Goal: Transaction & Acquisition: Purchase product/service

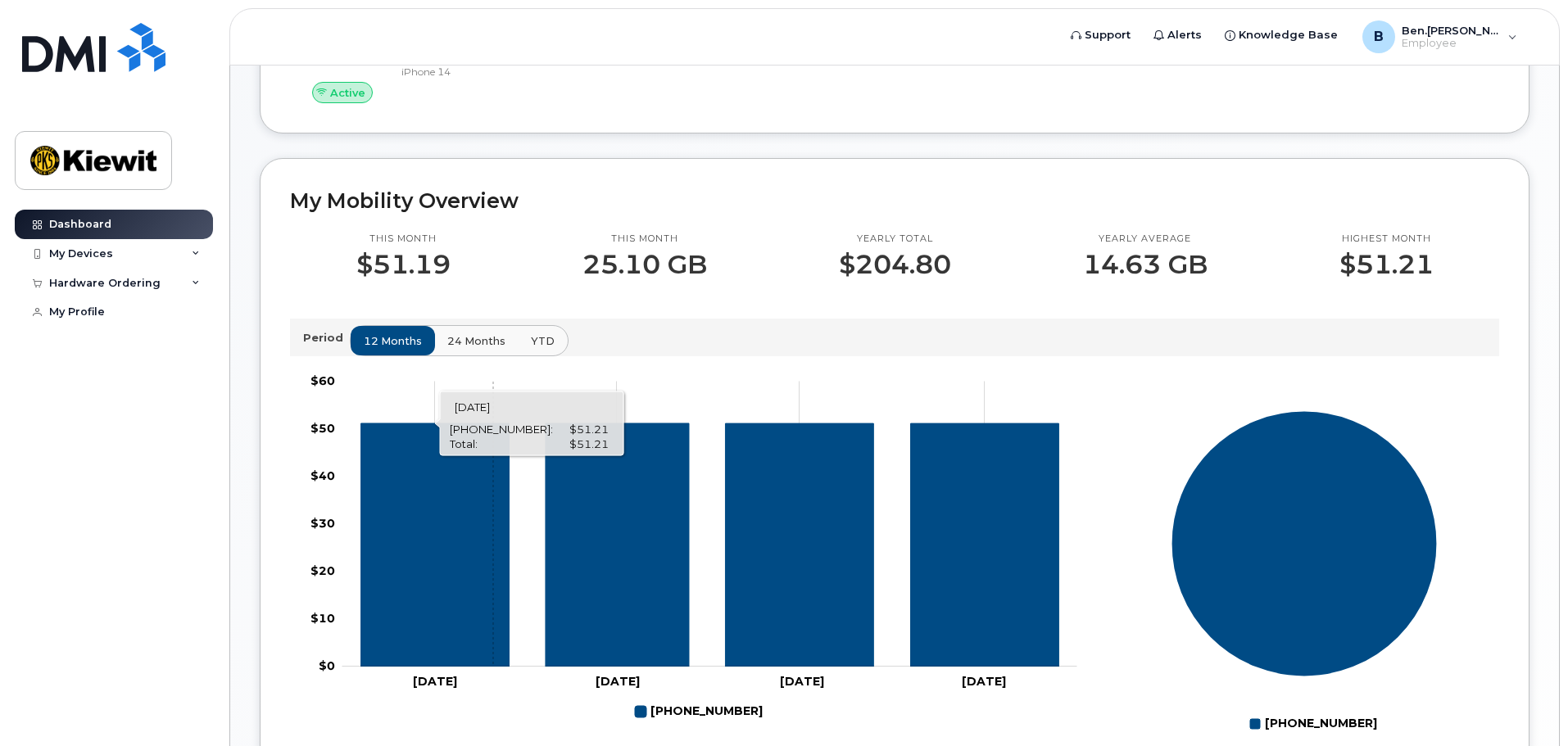
scroll to position [383, 0]
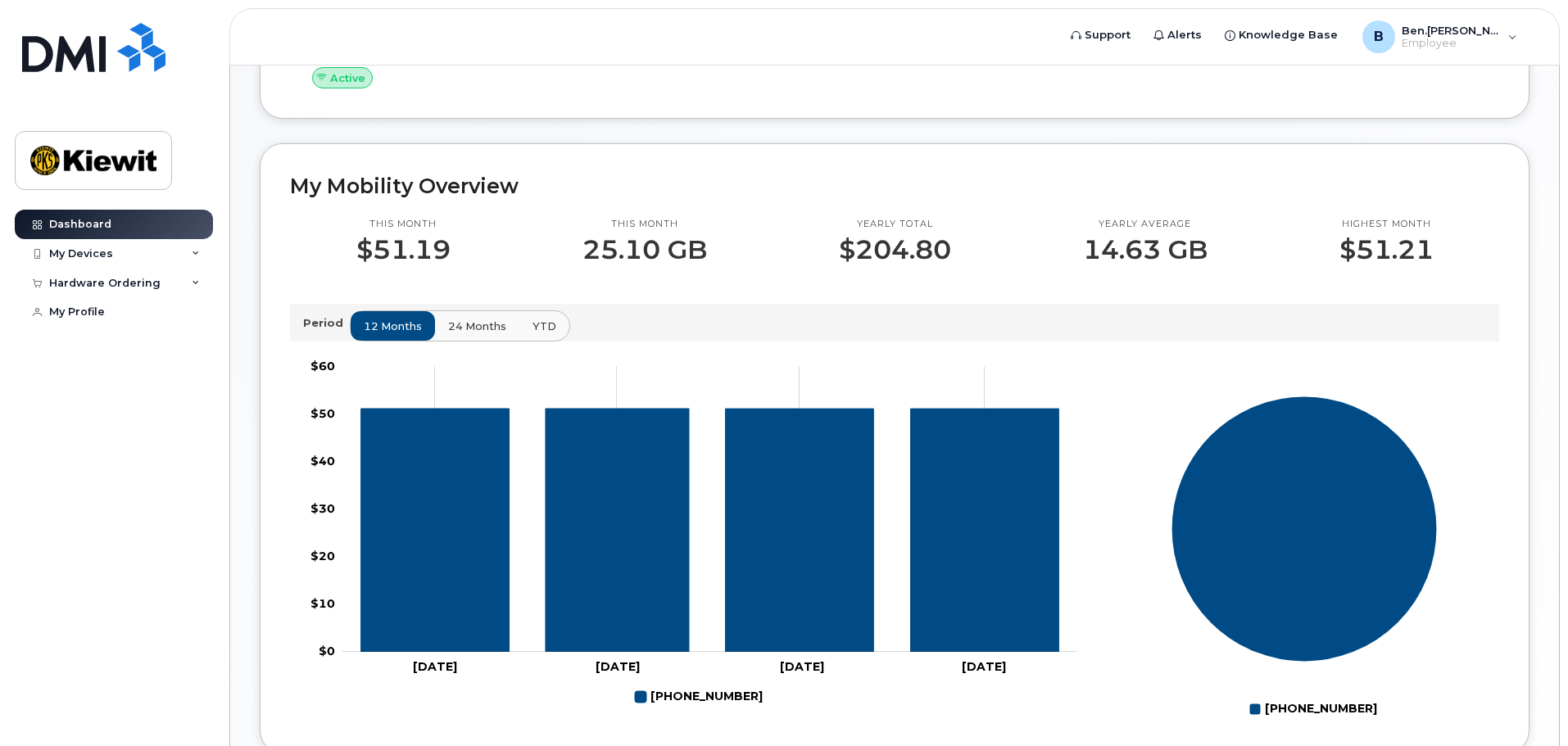
click at [494, 330] on span "24 months" at bounding box center [477, 326] width 59 height 16
click at [538, 327] on span "YTD" at bounding box center [544, 326] width 24 height 16
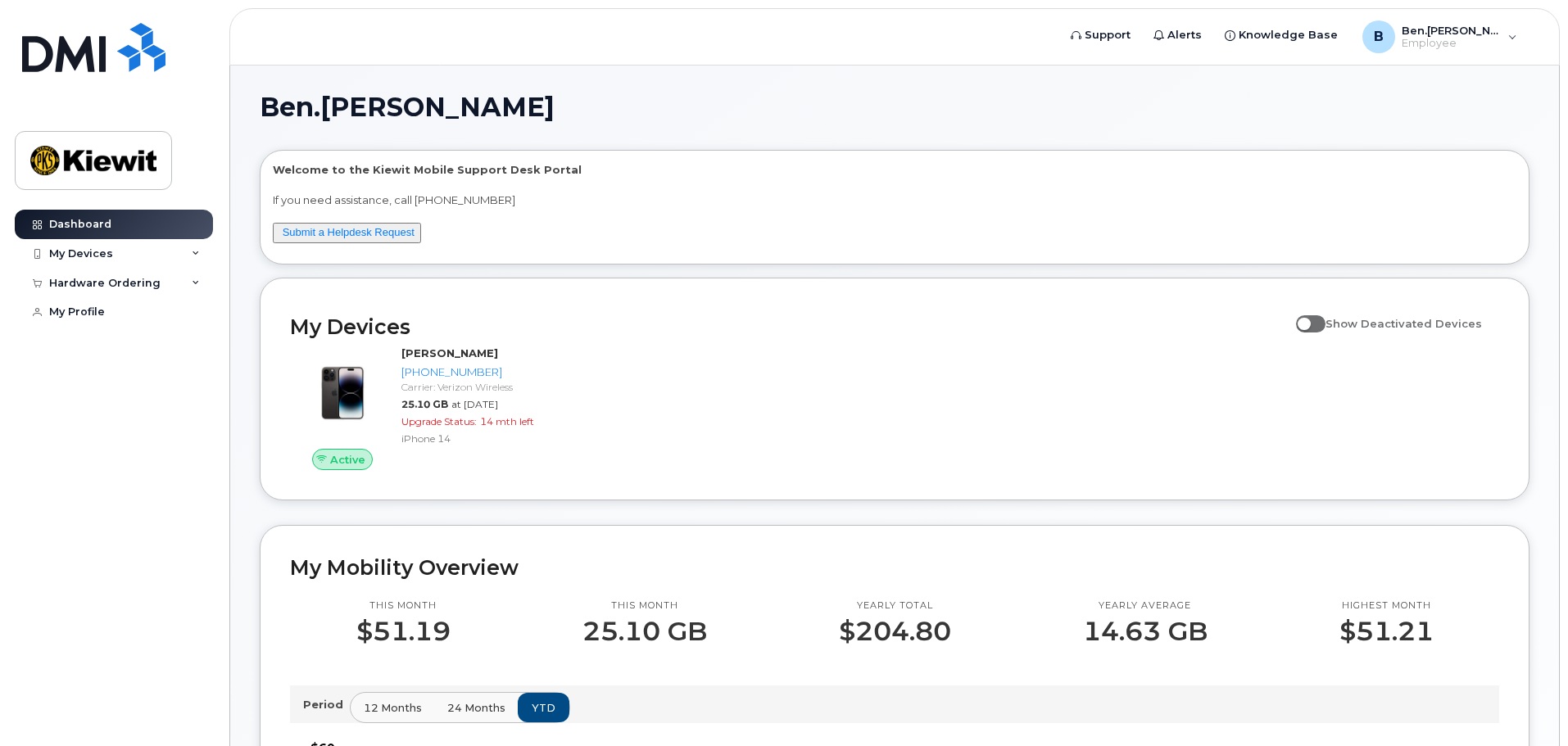
scroll to position [0, 0]
click at [1325, 327] on span at bounding box center [1311, 324] width 30 height 17
click at [1309, 321] on input "Show Deactivated Devices" at bounding box center [1302, 315] width 13 height 13
click at [1325, 327] on span at bounding box center [1311, 324] width 30 height 17
click at [1309, 321] on input "Show Deactivated Devices" at bounding box center [1302, 315] width 13 height 13
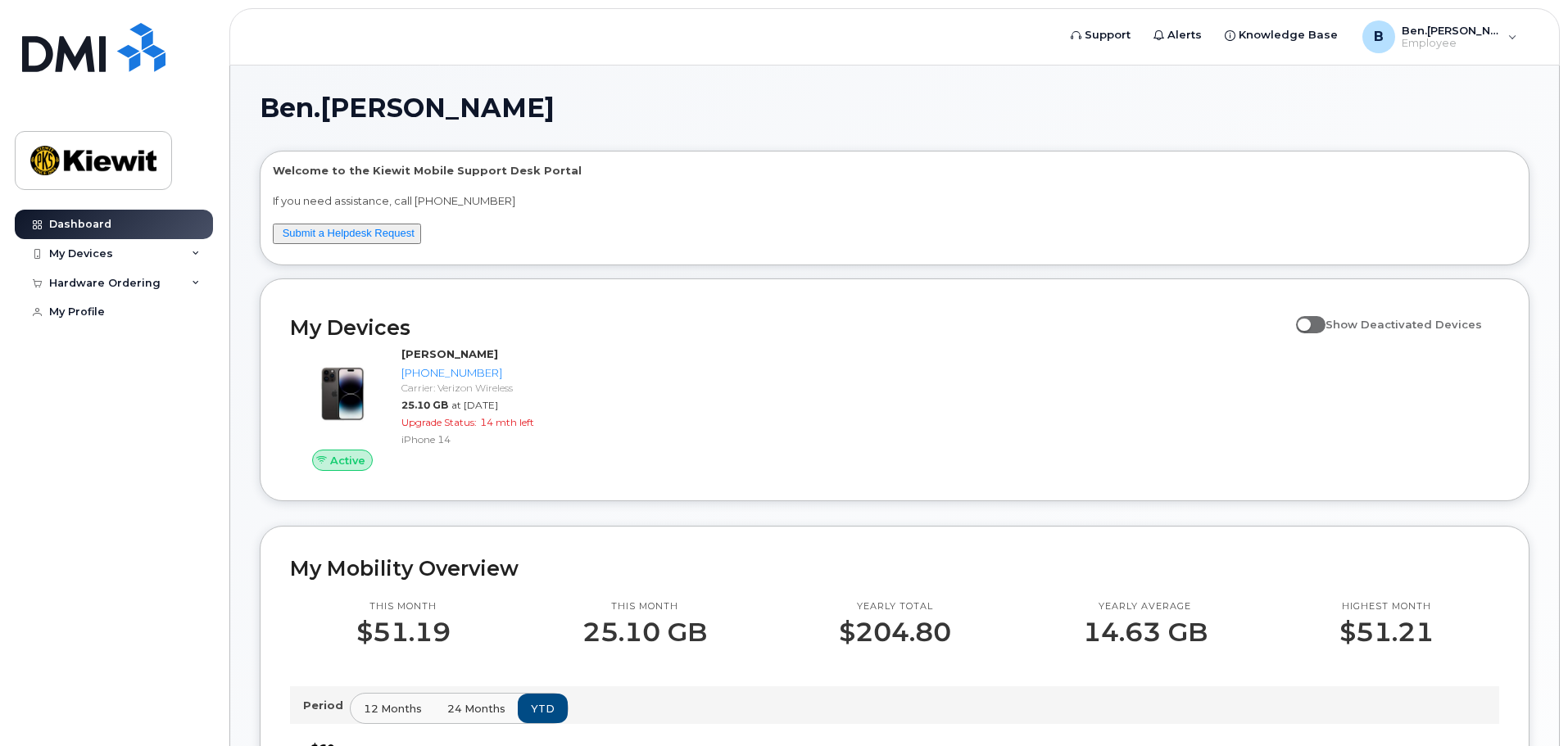
click at [1325, 327] on span at bounding box center [1311, 324] width 30 height 17
click at [1309, 321] on input "Show Deactivated Devices" at bounding box center [1302, 315] width 13 height 13
checkbox input "true"
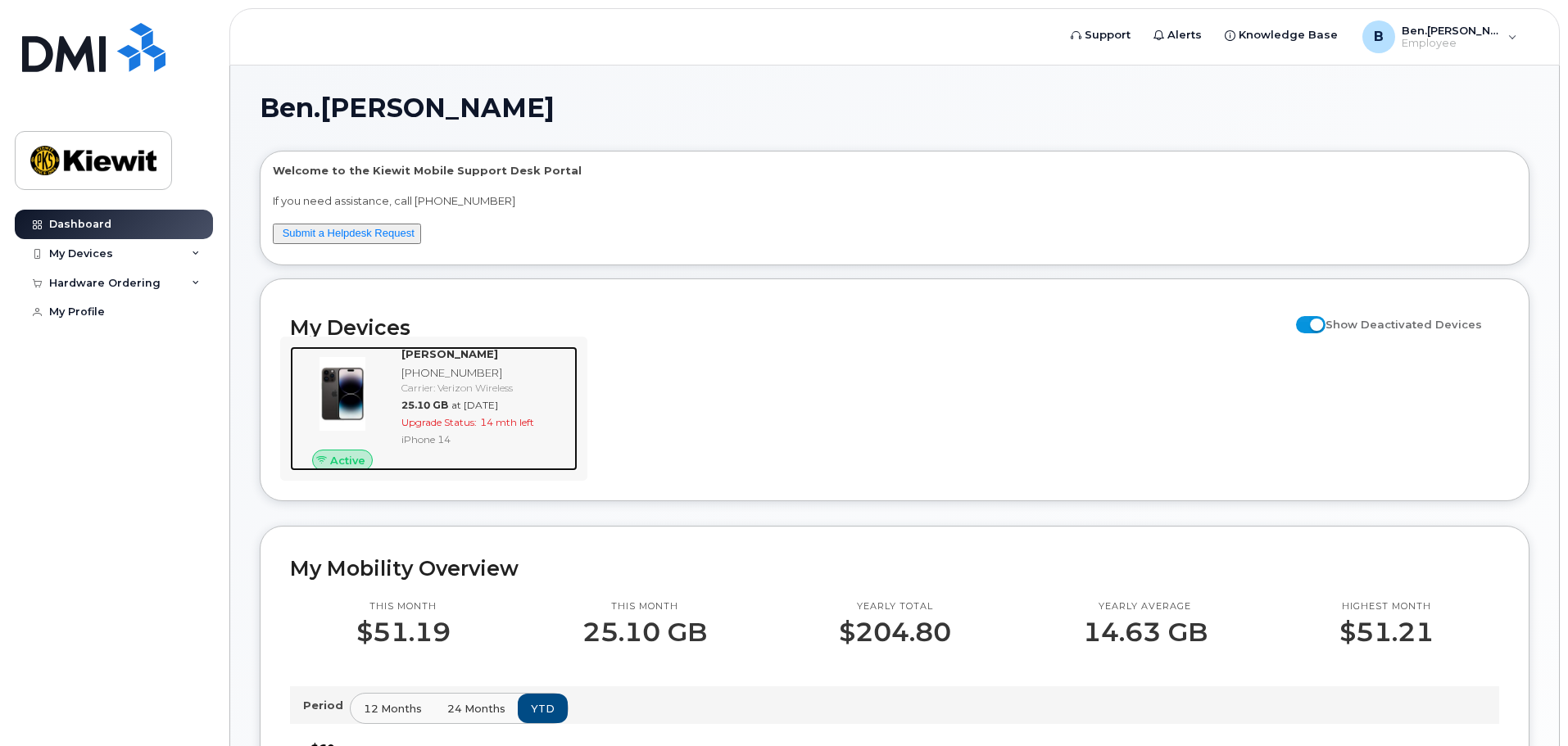
click at [534, 422] on span "14 mth left" at bounding box center [507, 422] width 54 height 12
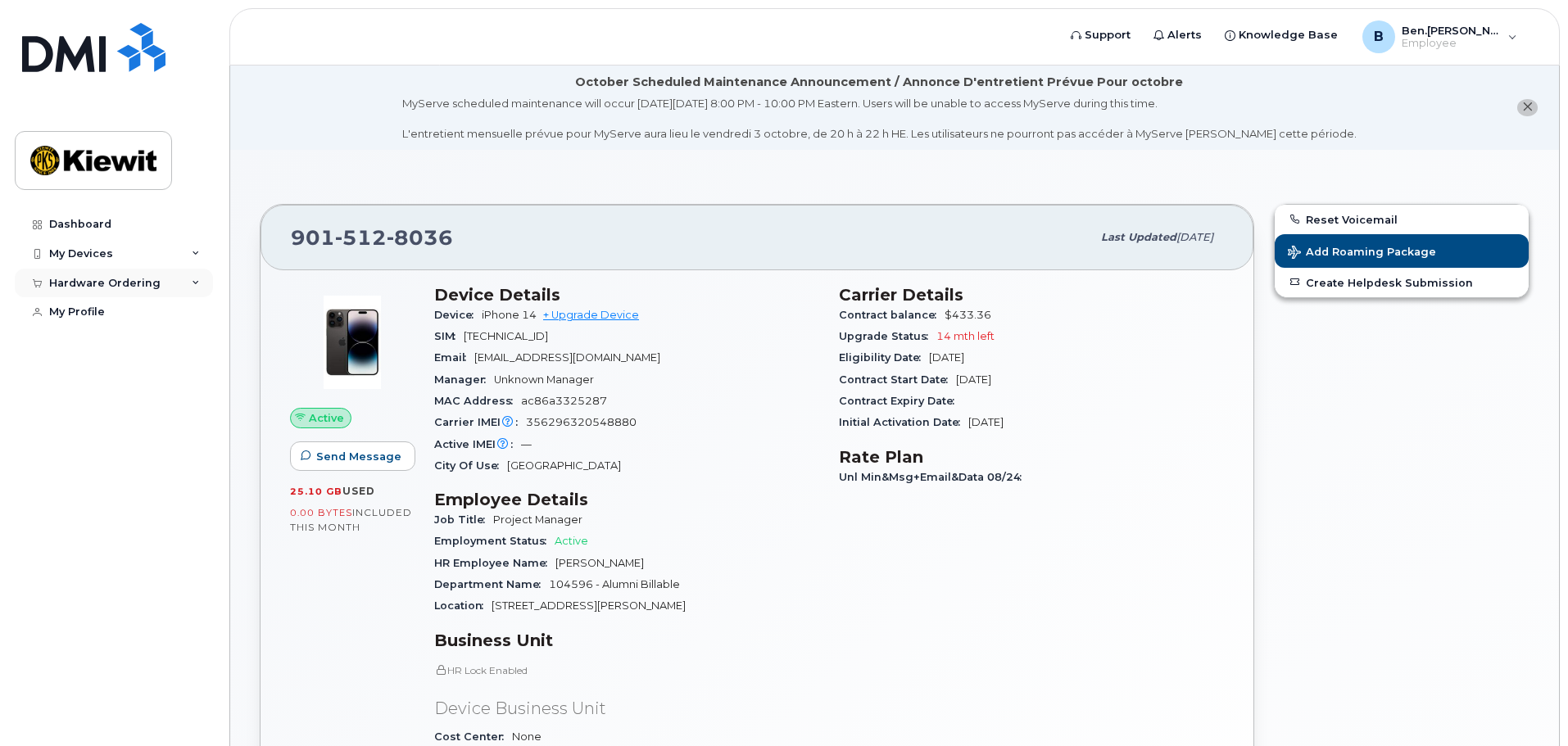
click at [109, 282] on div "Hardware Ordering" at bounding box center [105, 283] width 112 height 13
click at [112, 315] on div "New Order" at bounding box center [87, 313] width 62 height 15
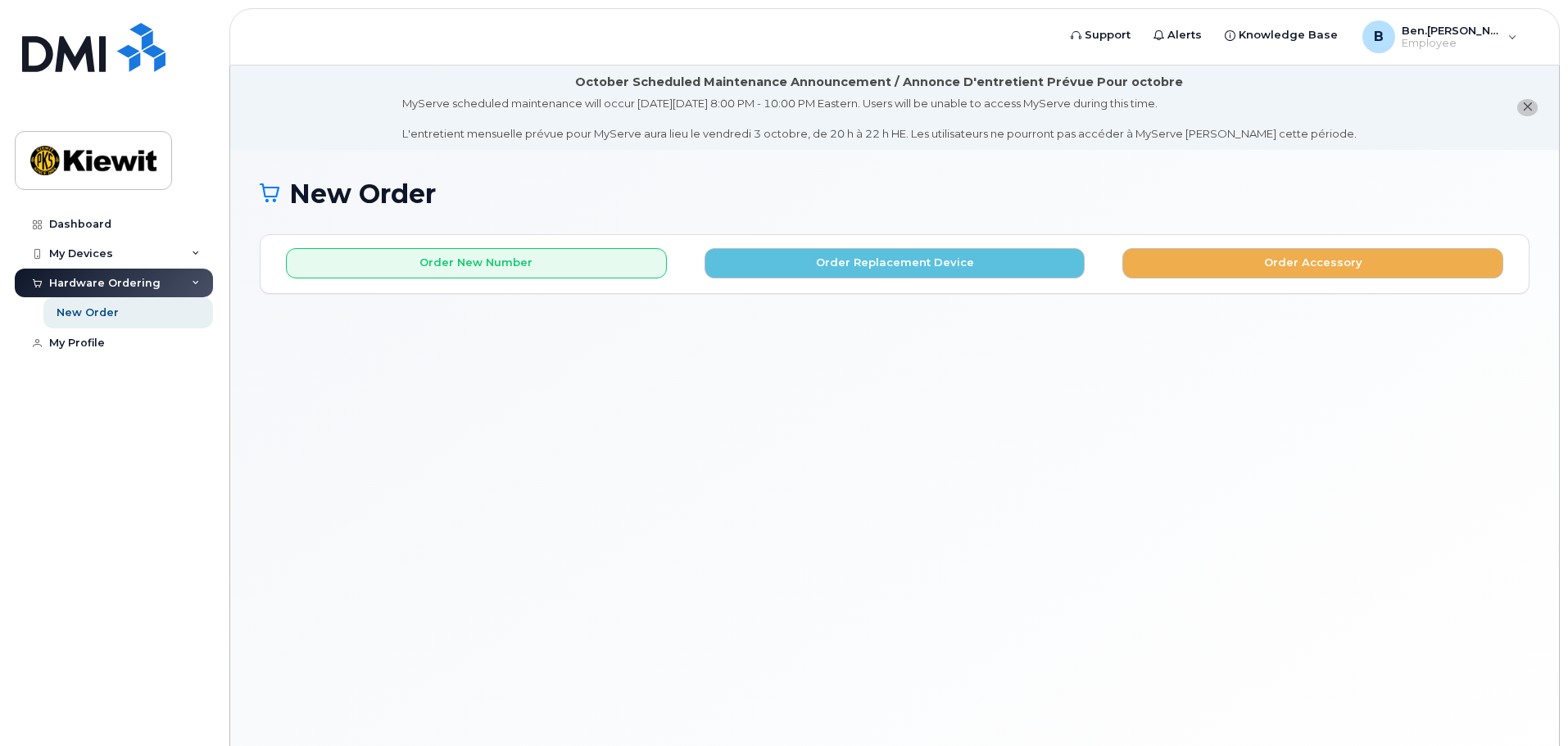
click at [193, 280] on icon at bounding box center [195, 283] width 8 height 8
click at [498, 244] on div "Order New Number Order Replacement Device Order Accessory" at bounding box center [894, 256] width 1268 height 44
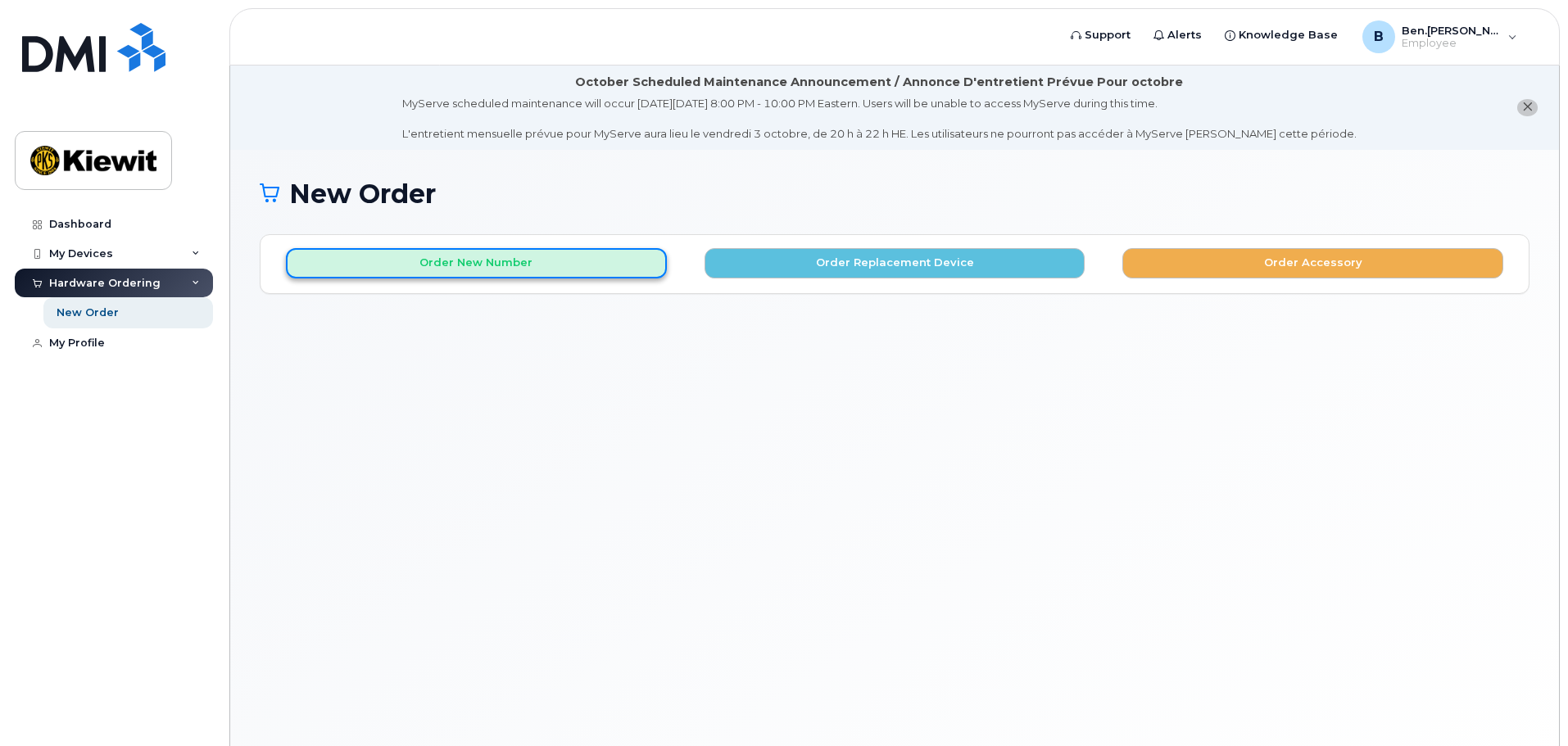
click at [494, 267] on button "Order New Number" at bounding box center [477, 263] width 381 height 31
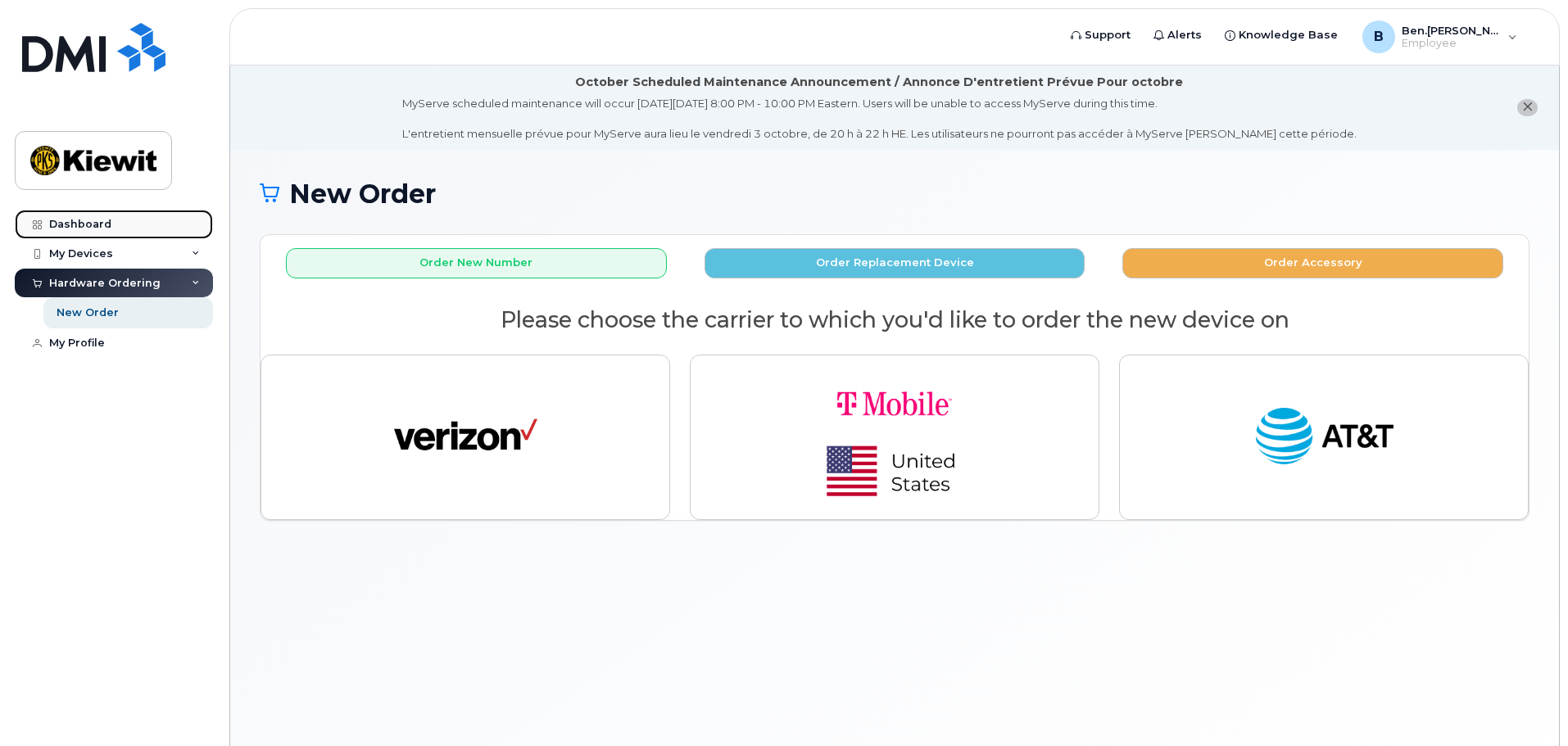
click at [115, 217] on link "Dashboard" at bounding box center [113, 225] width 198 height 30
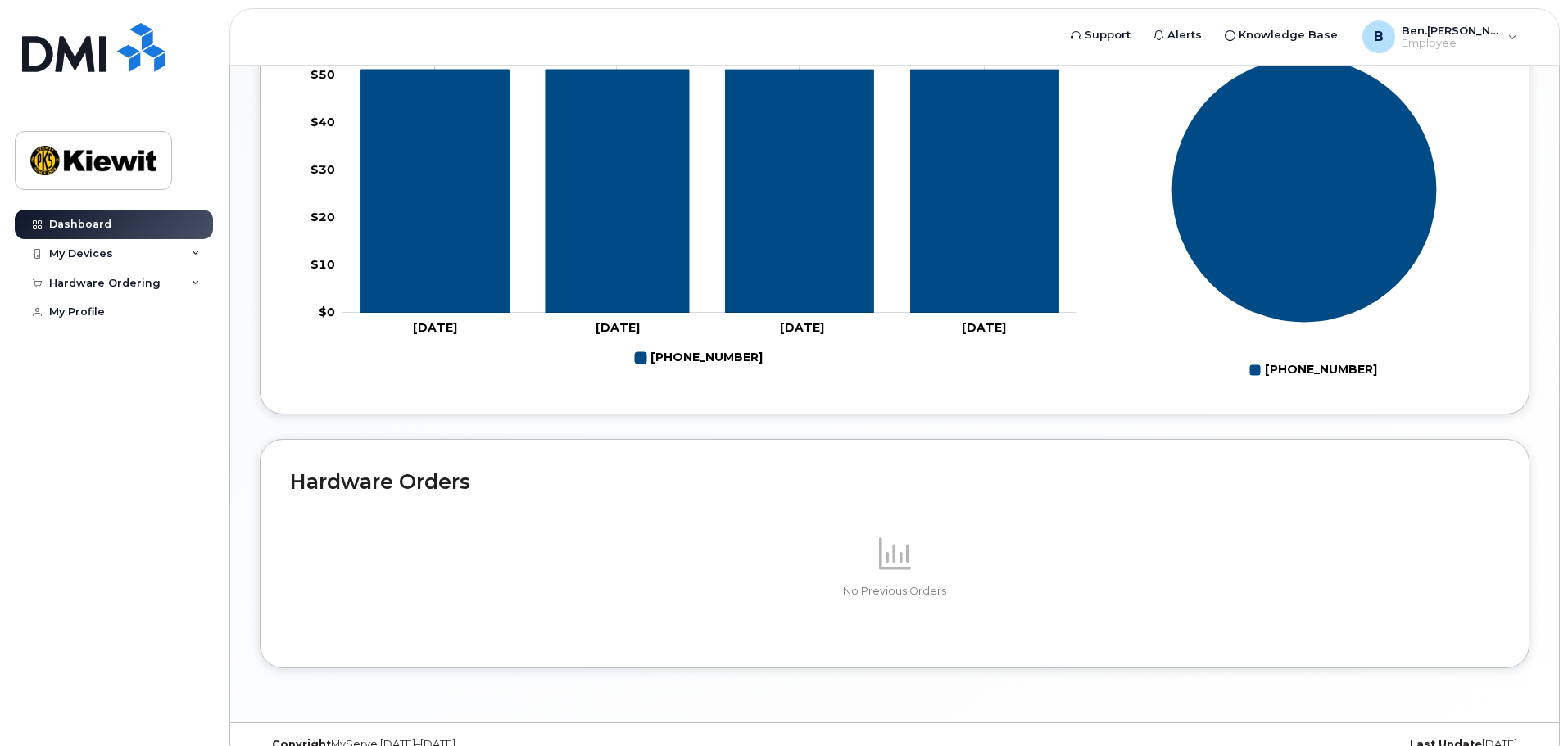
scroll to position [750, 0]
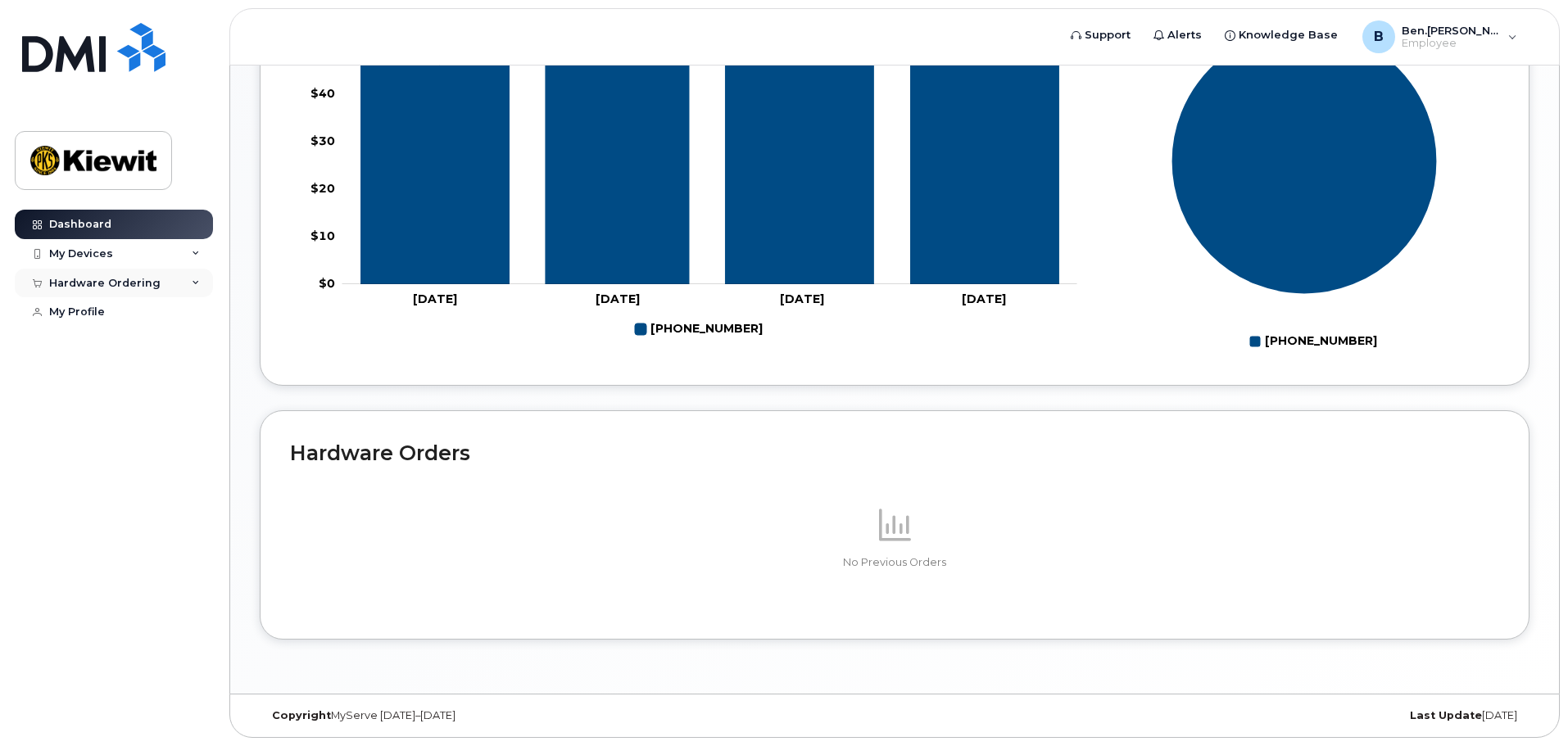
click at [107, 286] on div "Hardware Ordering" at bounding box center [105, 283] width 112 height 13
click at [99, 320] on div "New Order" at bounding box center [87, 313] width 62 height 15
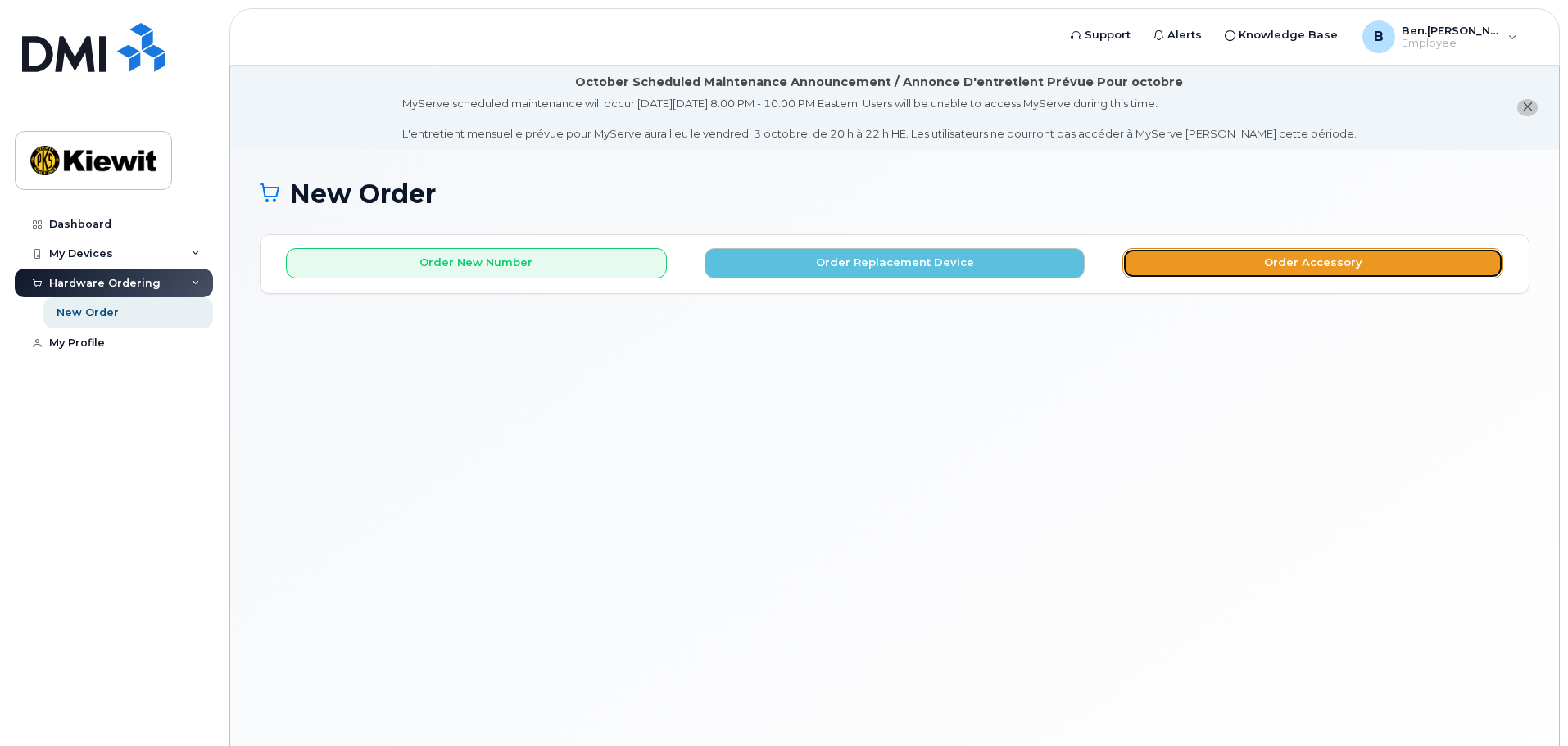
click at [1313, 263] on button "Order Accessory" at bounding box center [1312, 263] width 381 height 31
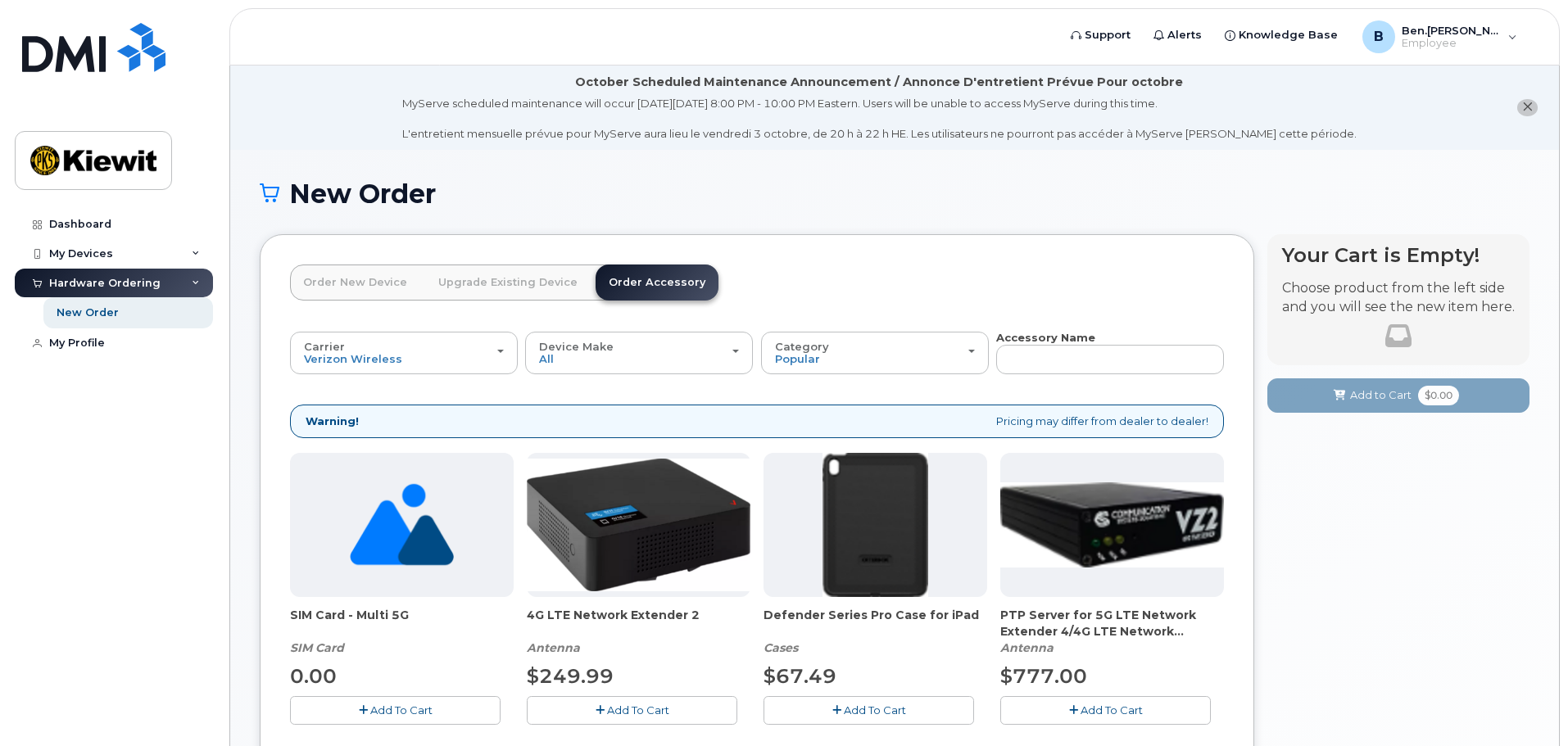
click at [338, 289] on link "Order New Device" at bounding box center [355, 282] width 130 height 36
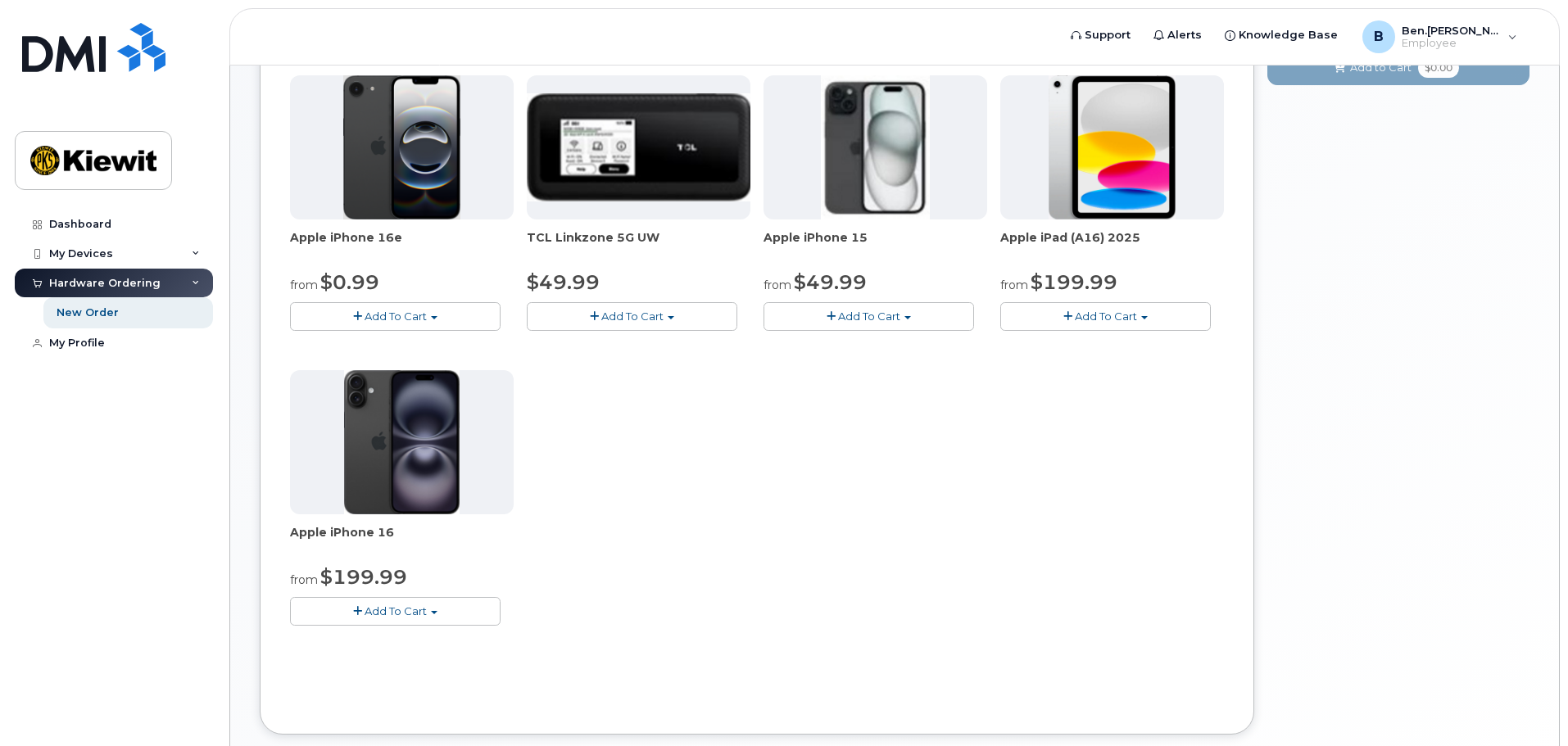
scroll to position [272, 0]
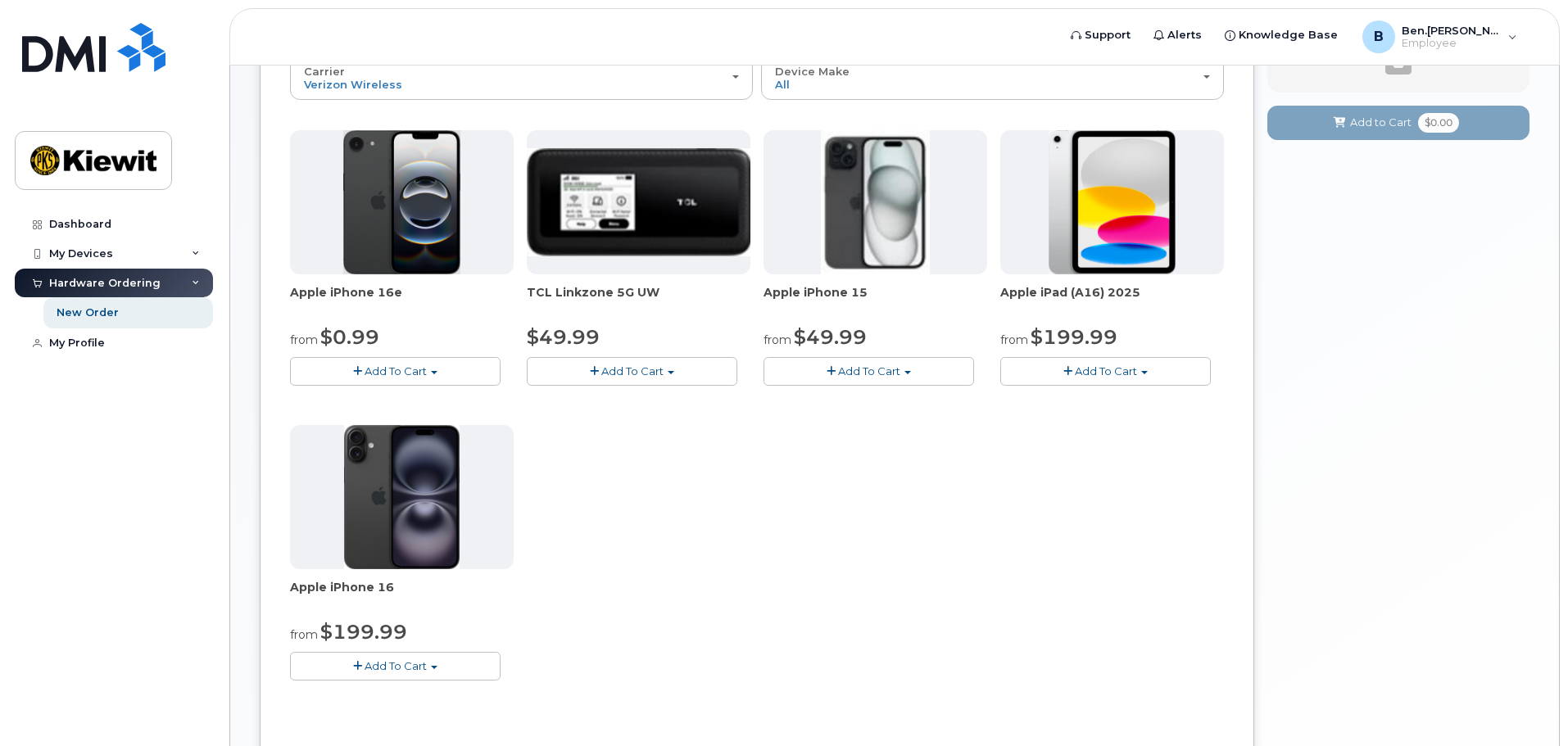
click at [1122, 377] on span "Add To Cart" at bounding box center [1105, 371] width 62 height 13
click at [1091, 461] on div "Apple iPhone 16e from $0.99 Add To Cart $0.99 - 2 Year Activation (128GB) $599.…" at bounding box center [757, 418] width 934 height 576
click at [1102, 373] on span "Add To Cart" at bounding box center [1105, 371] width 62 height 13
click at [1106, 399] on link "$199.99 - 2 Year Activation (128GB)" at bounding box center [1116, 401] width 226 height 20
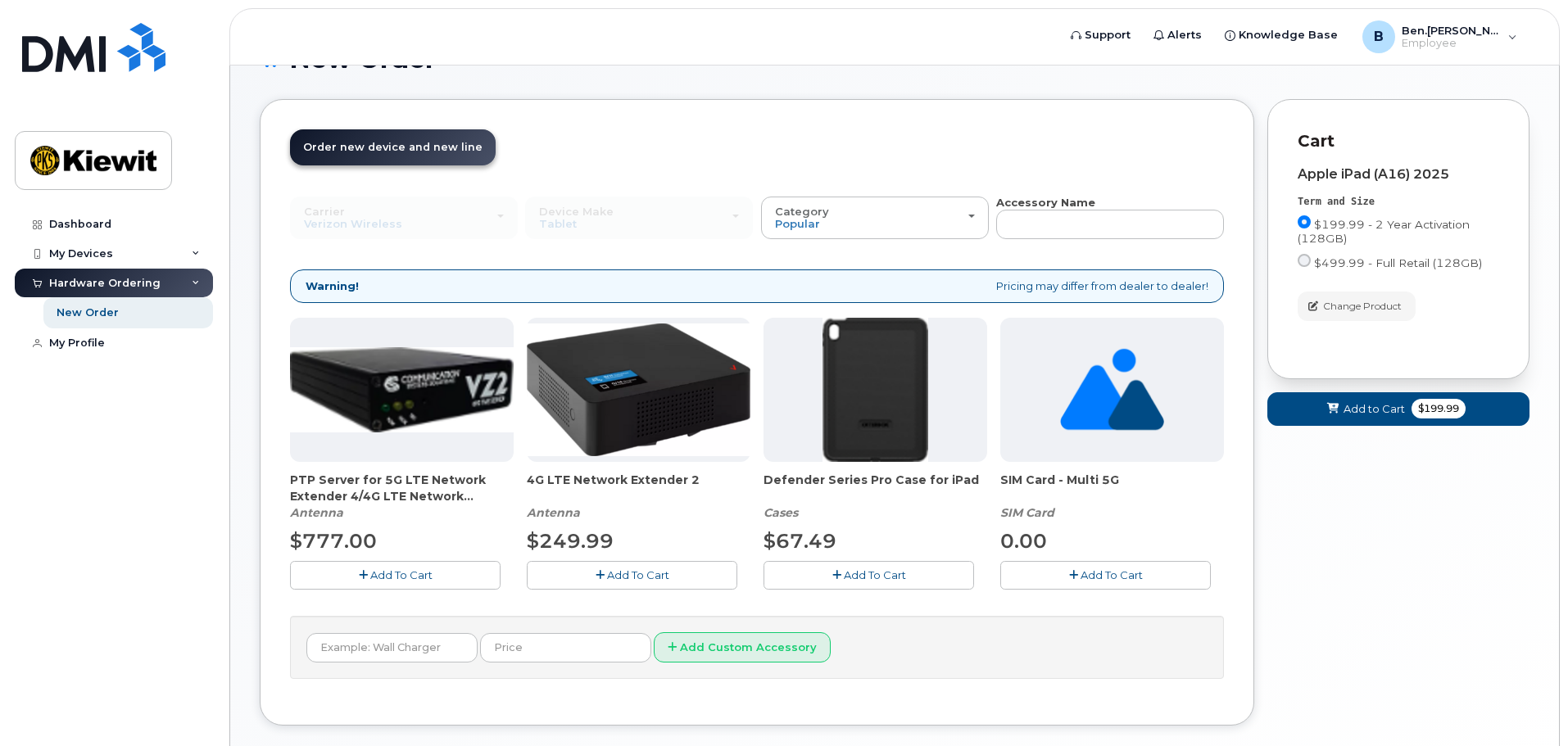
scroll to position [112, 0]
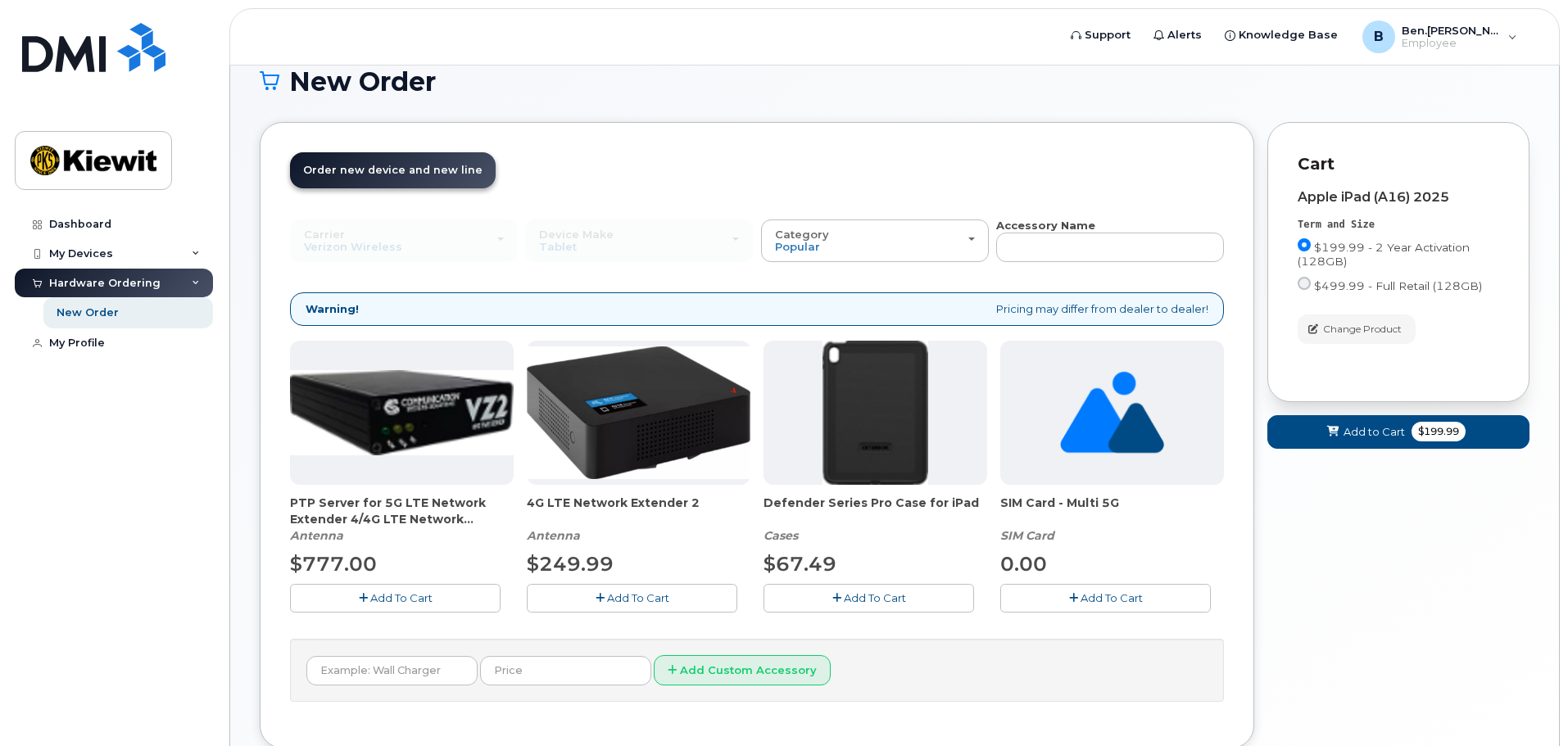
click at [1069, 594] on icon "button" at bounding box center [1074, 597] width 9 height 10
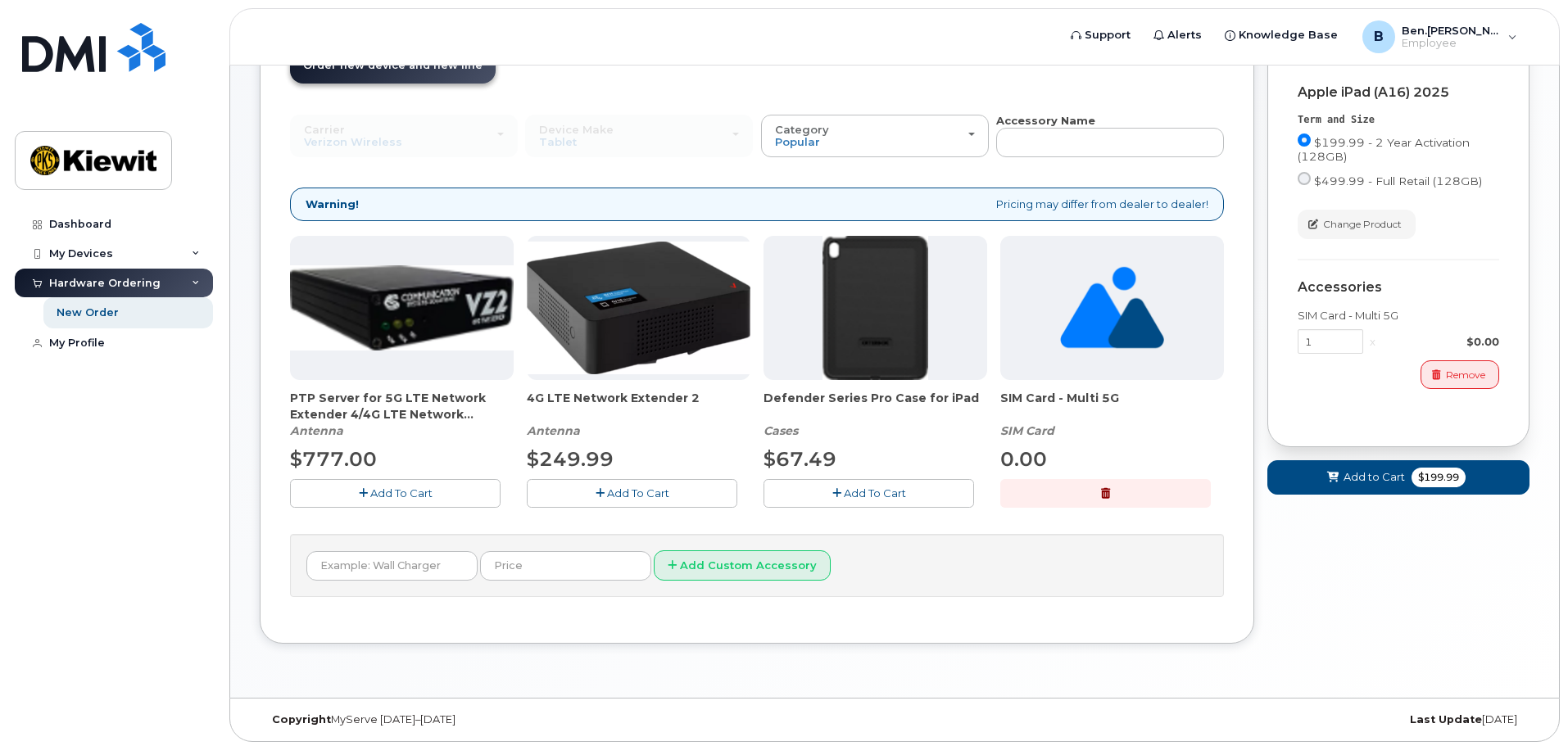
scroll to position [221, 0]
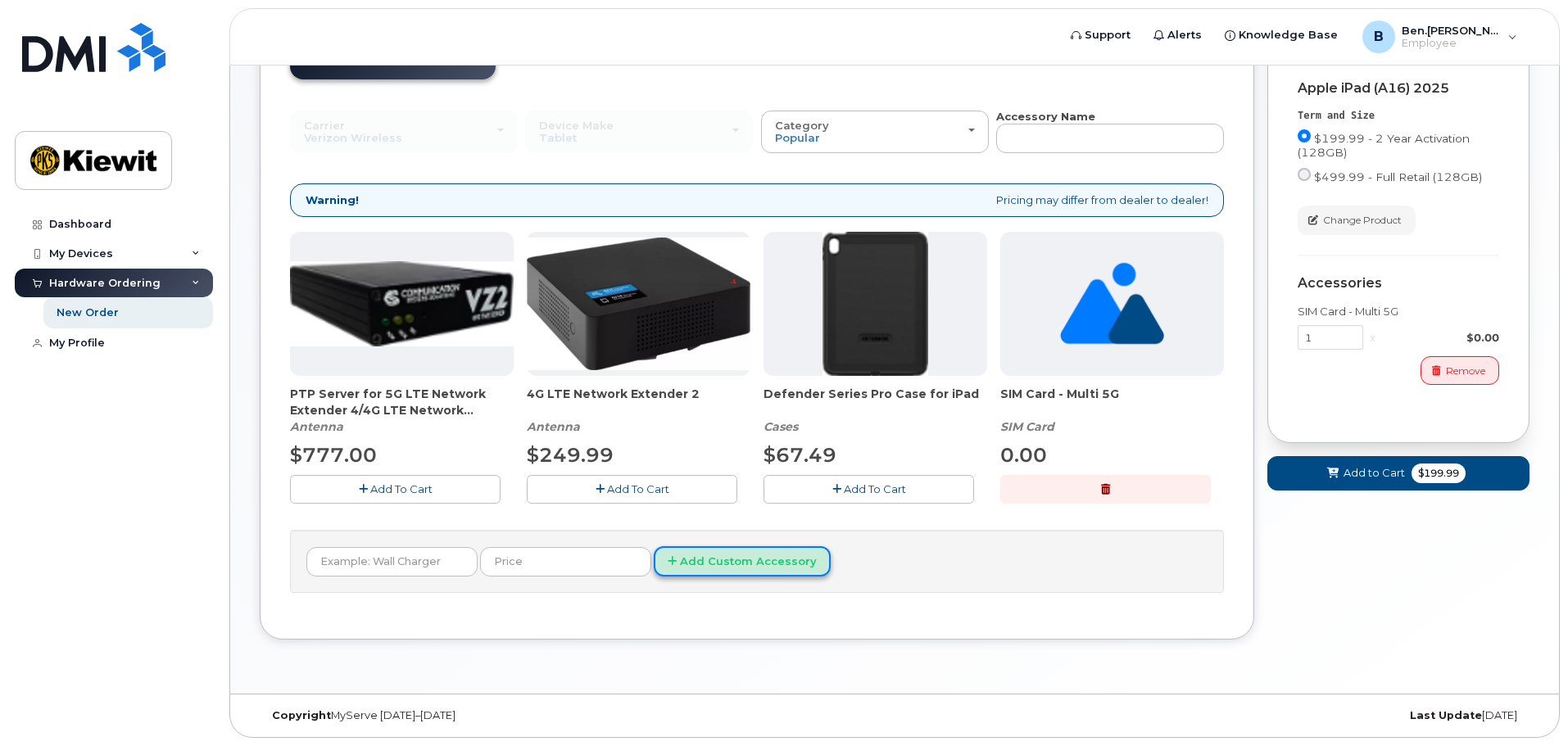
click at [748, 560] on button "Add Custom Accessory" at bounding box center [742, 561] width 177 height 31
click at [408, 564] on input "text" at bounding box center [392, 562] width 171 height 30
click at [405, 557] on input "text" at bounding box center [392, 562] width 171 height 30
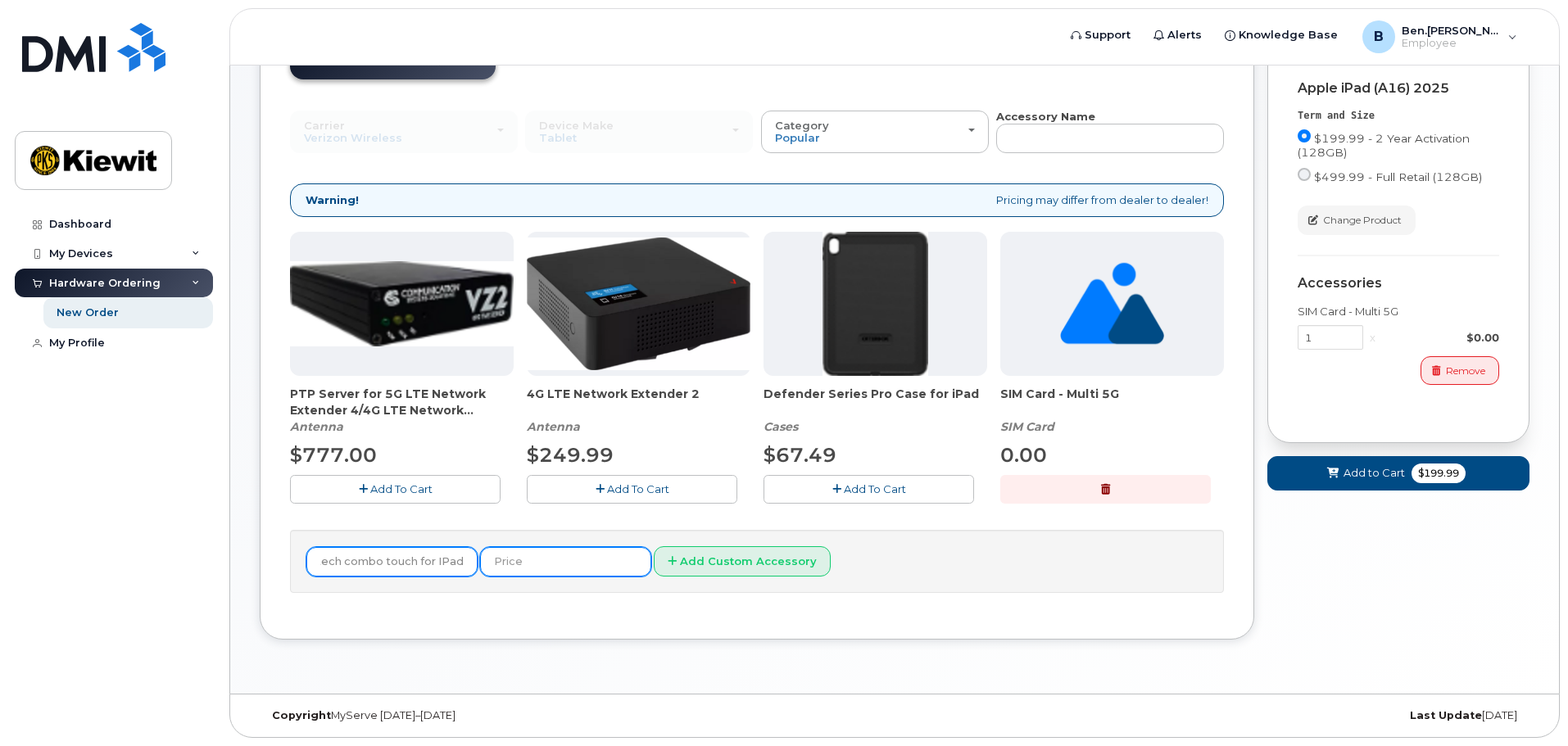
scroll to position [0, 36]
click at [420, 566] on input "Logitech combo touch for IPad" at bounding box center [392, 562] width 171 height 30
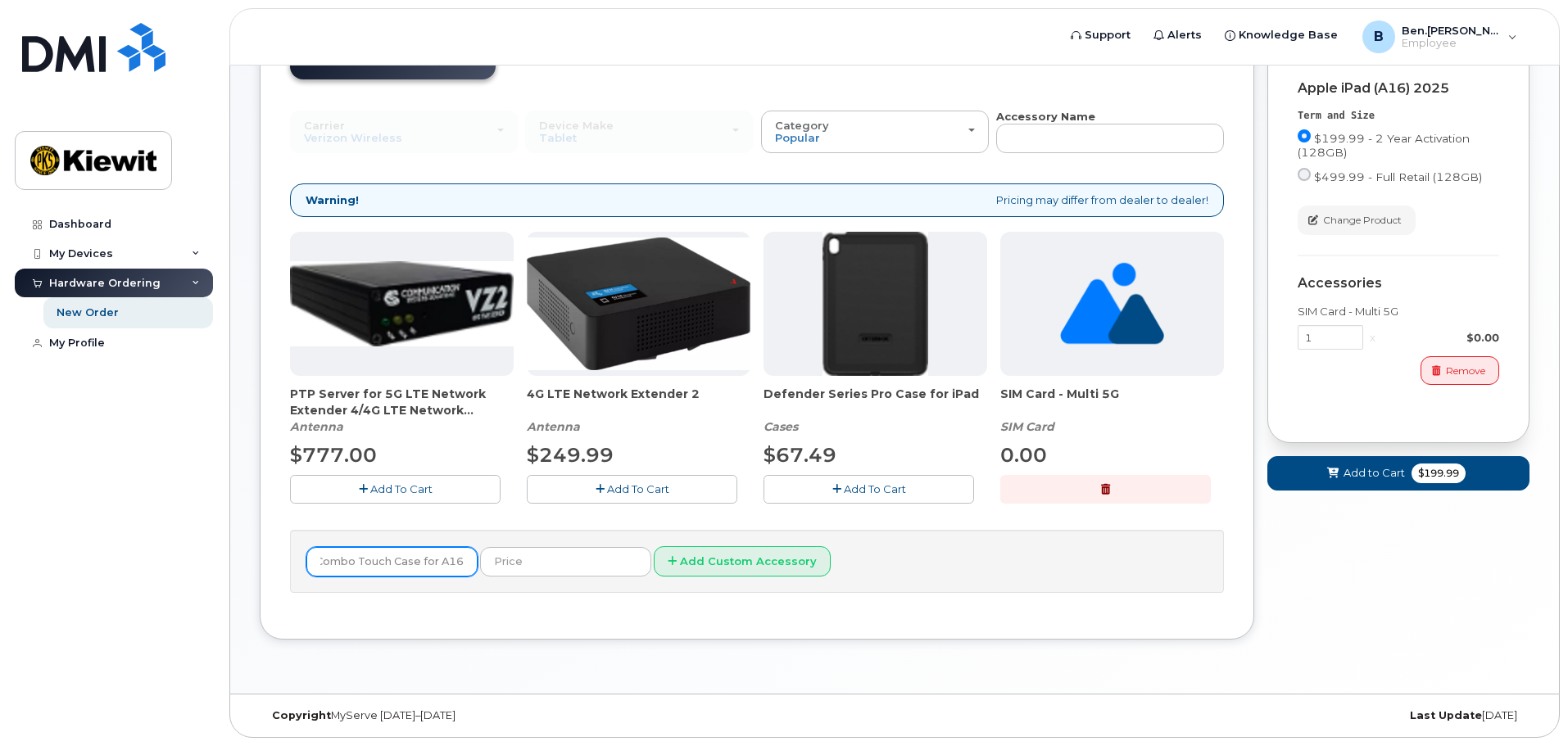
type input "Logitech Combo Touch Case for A16"
click at [560, 556] on input "text" at bounding box center [565, 562] width 171 height 30
type input "89.99"
click at [740, 569] on button "Add Custom Accessory" at bounding box center [742, 561] width 177 height 31
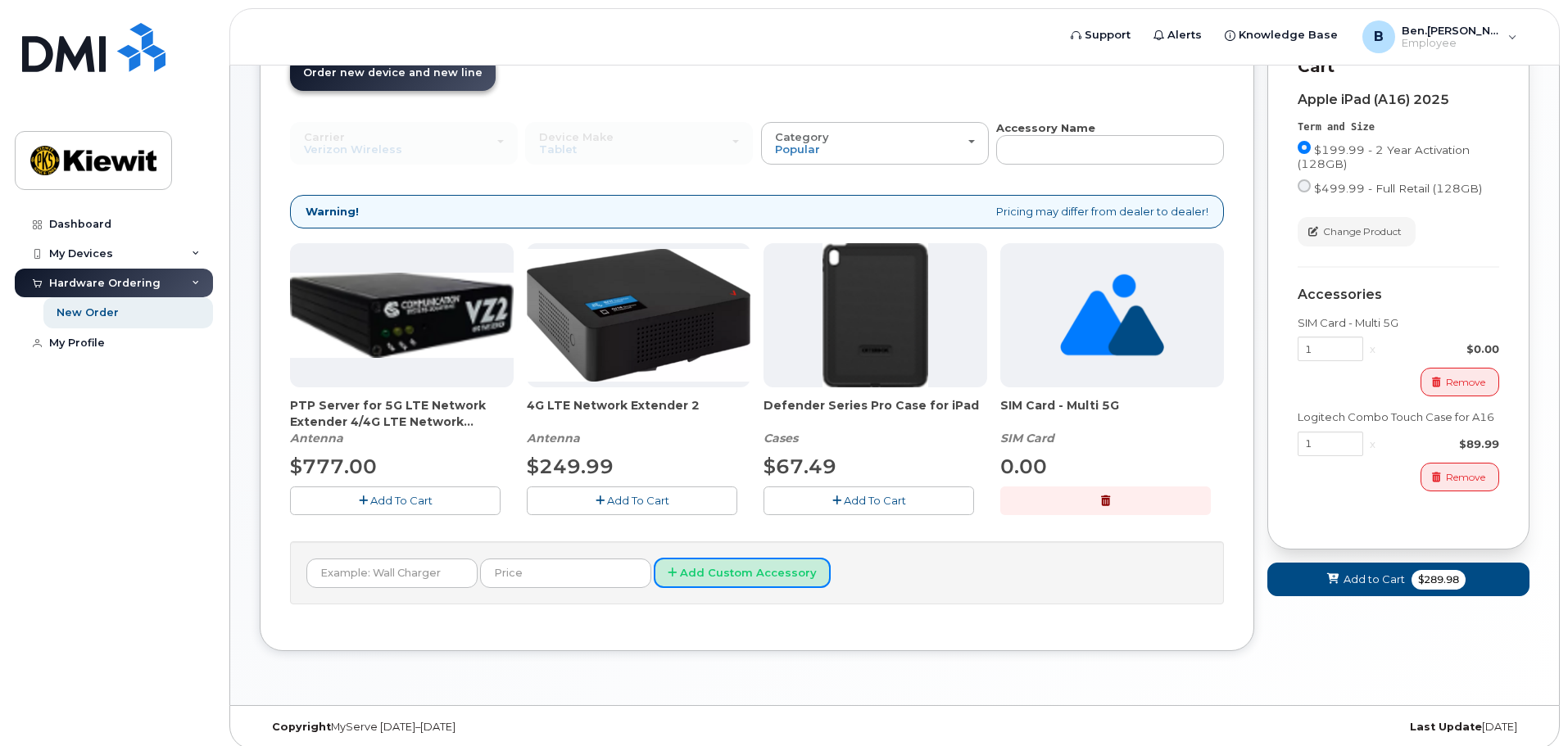
scroll to position [218, 0]
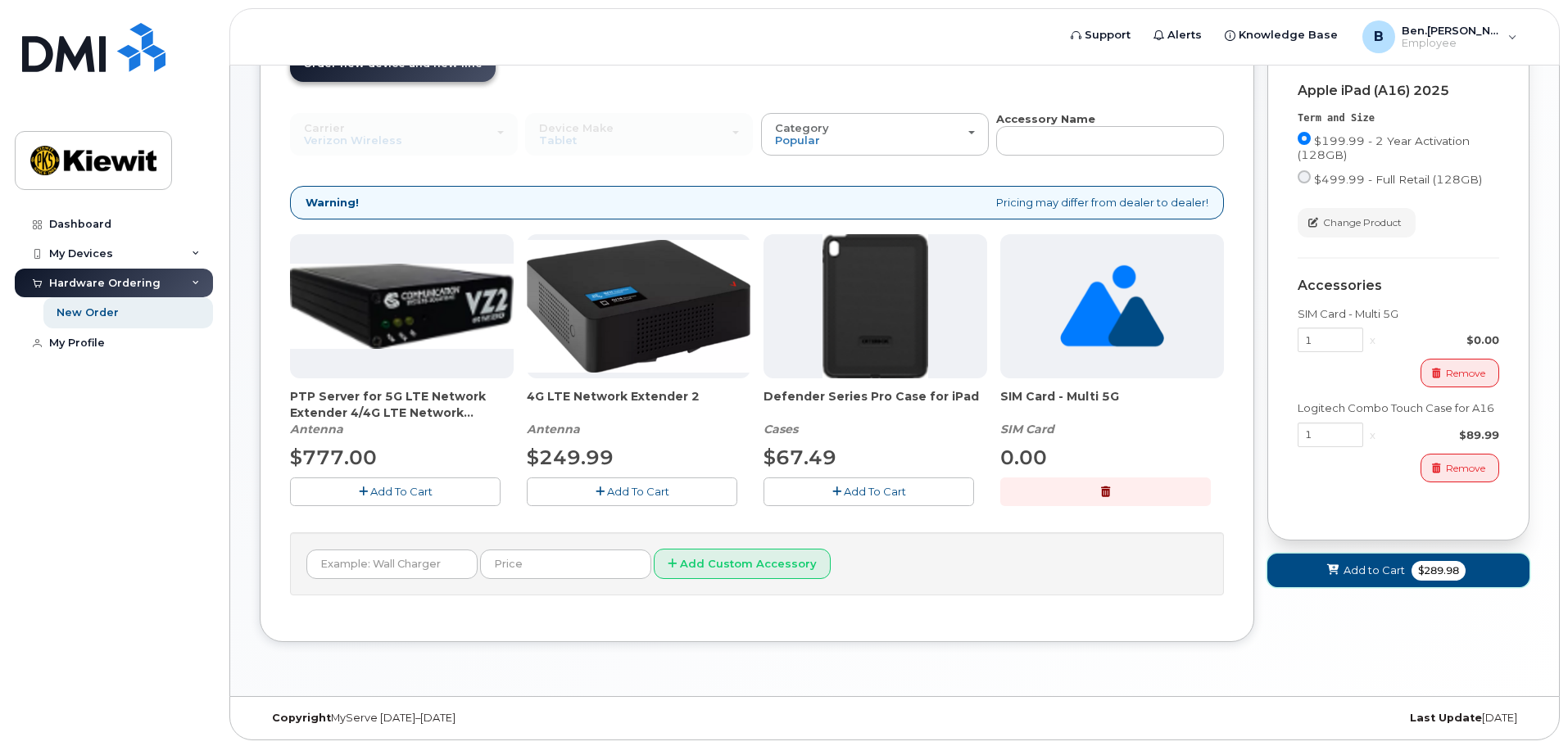
click at [1438, 568] on span "$289.98" at bounding box center [1438, 570] width 54 height 20
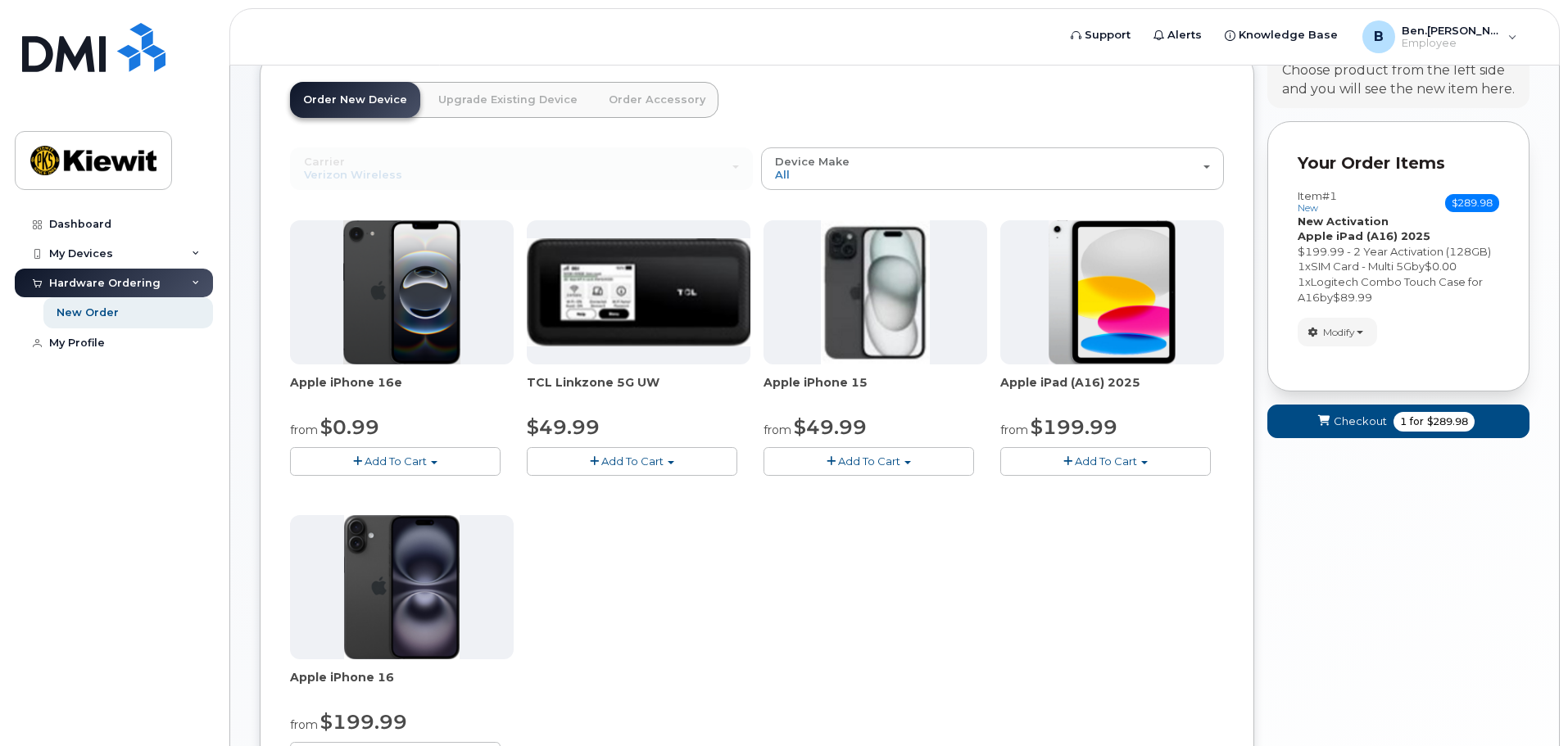
scroll to position [164, 0]
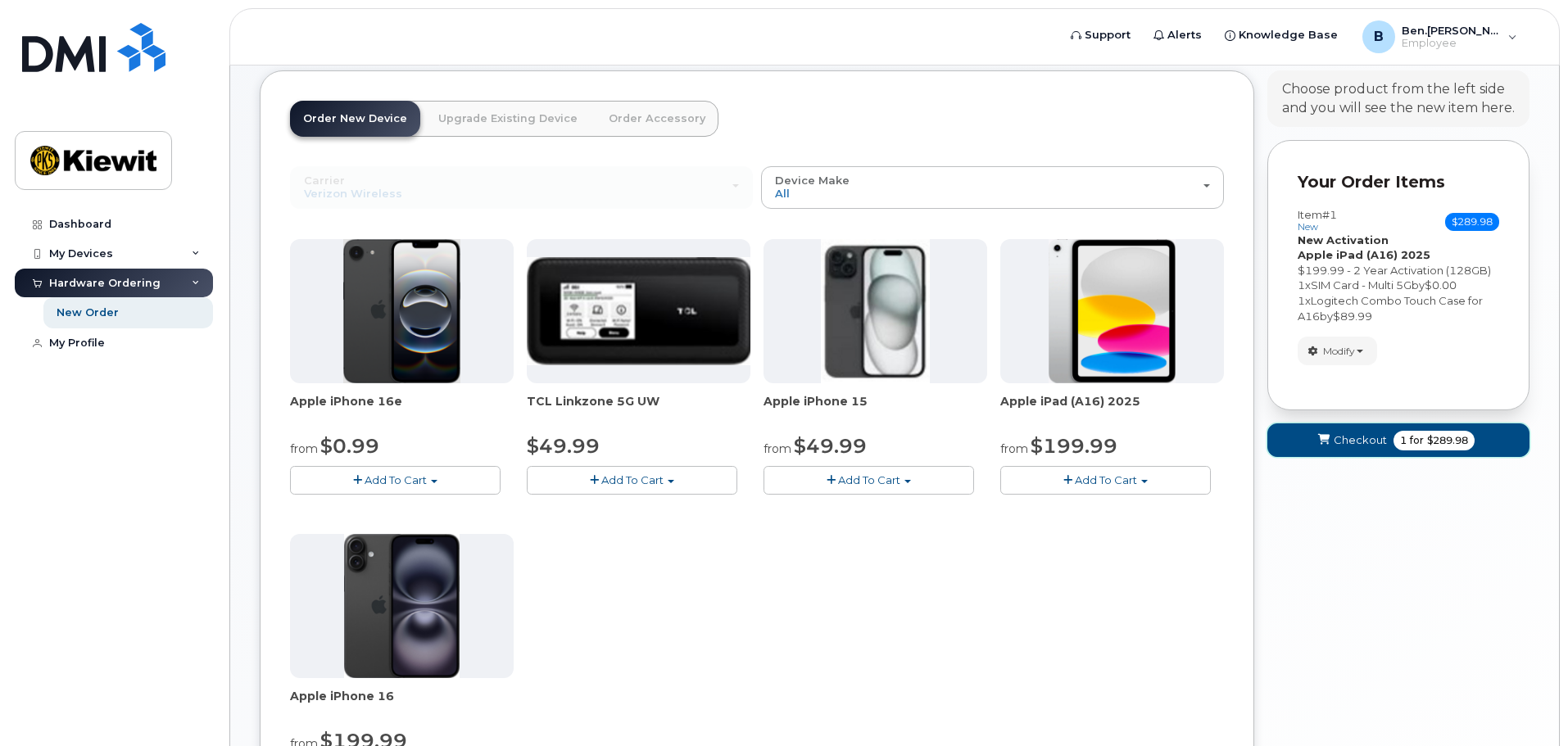
click at [1355, 441] on span "Checkout" at bounding box center [1360, 439] width 53 height 16
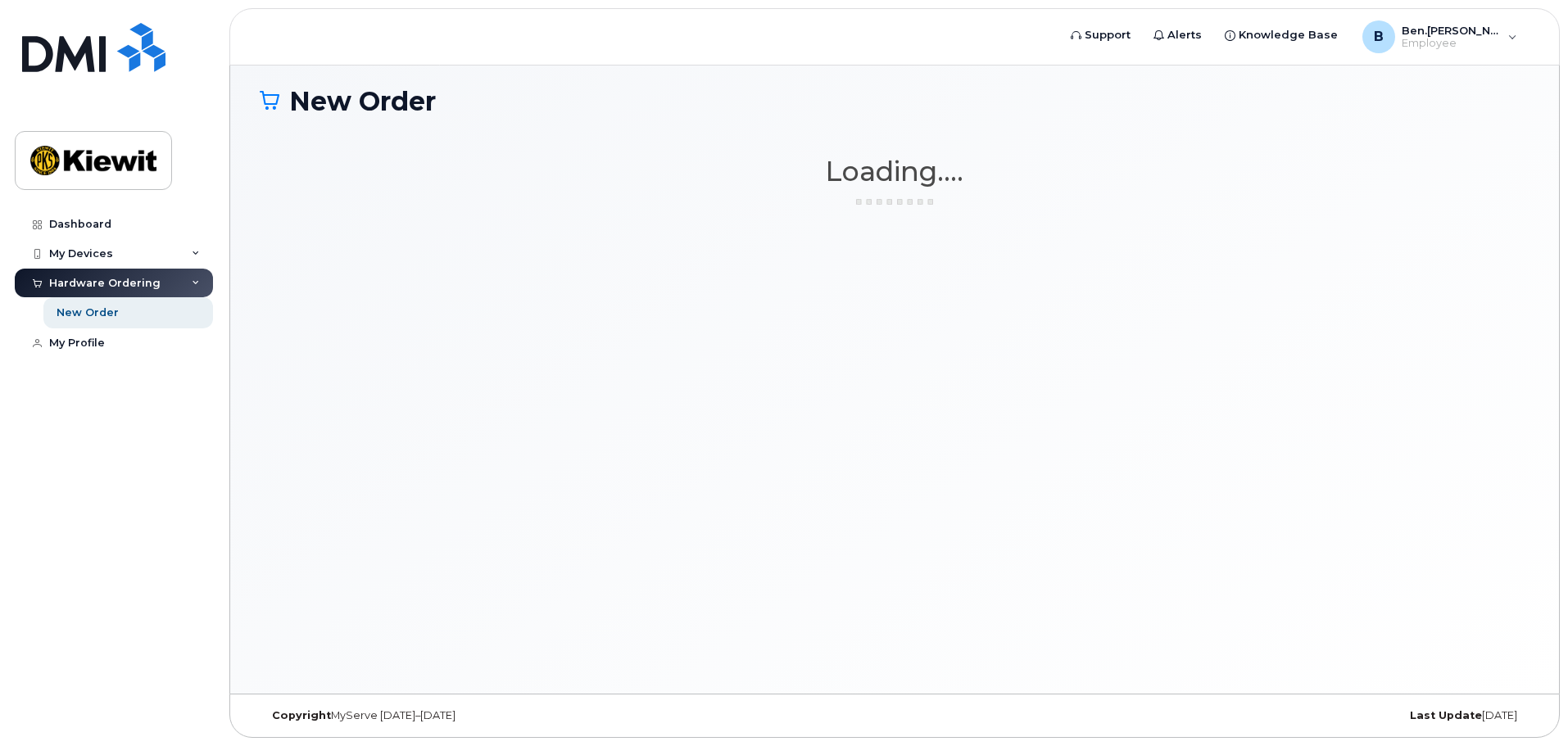
scroll to position [93, 0]
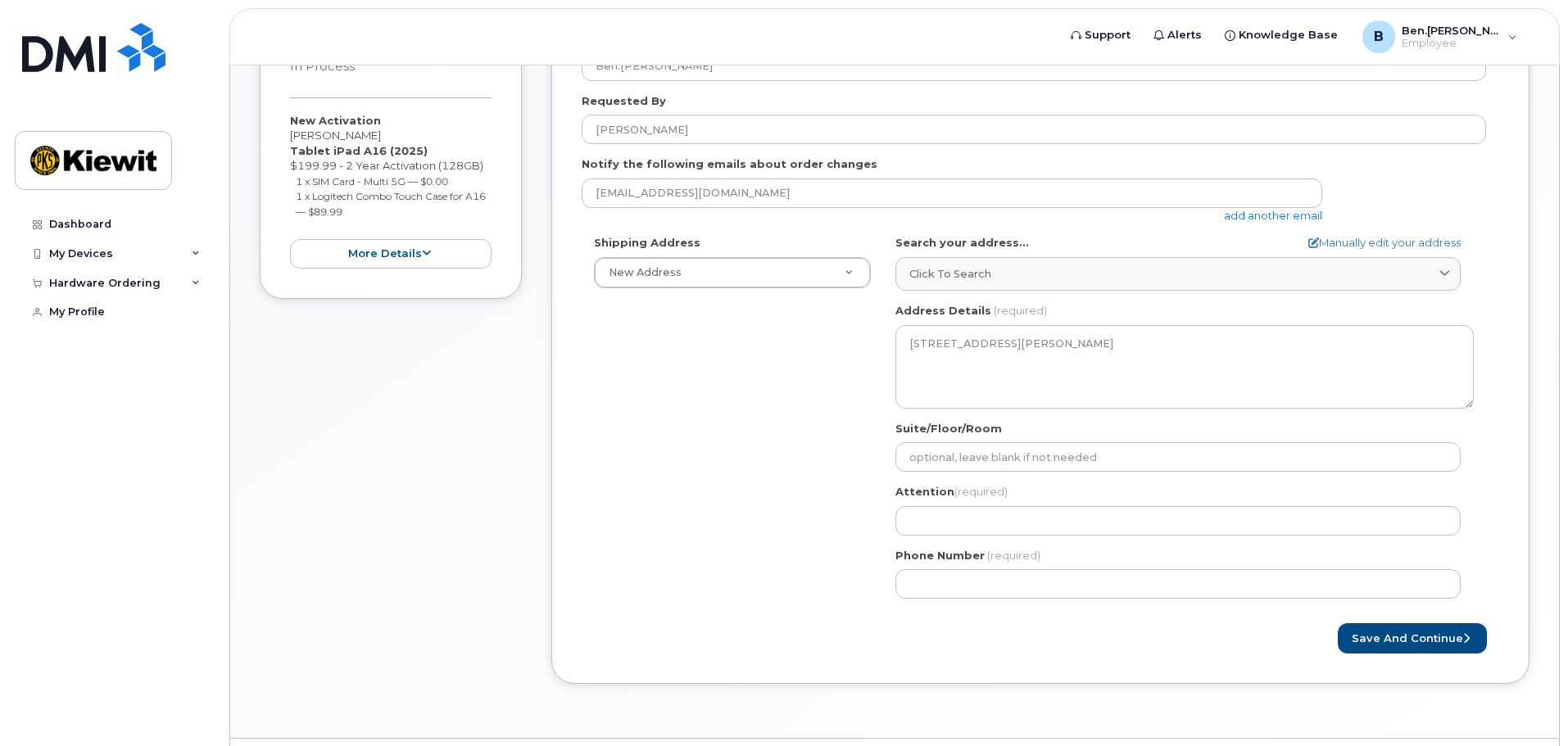
scroll to position [383, 0]
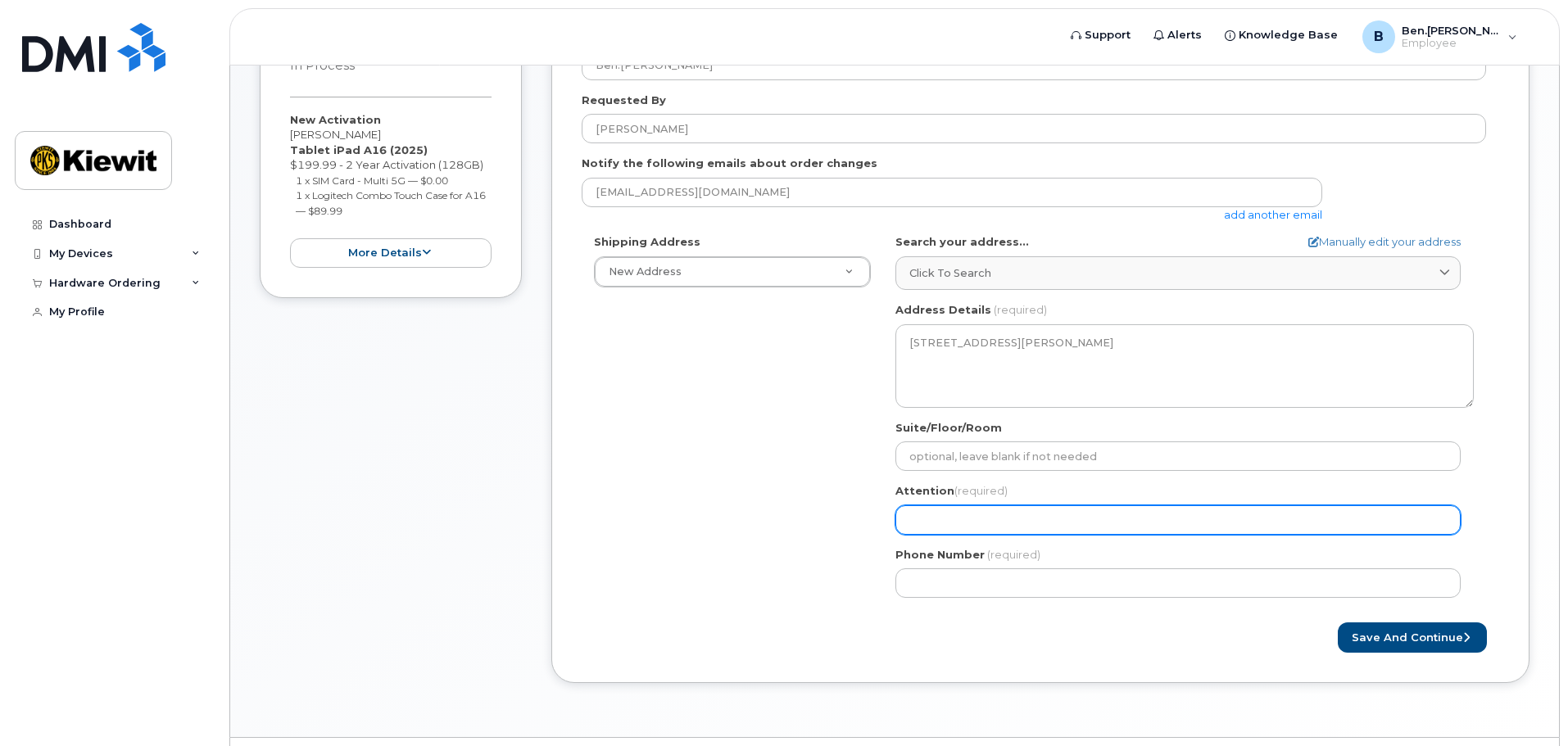
click at [943, 517] on input "Attention (required)" at bounding box center [1178, 520] width 565 height 30
select select
type input "B"
select select
type input "Be"
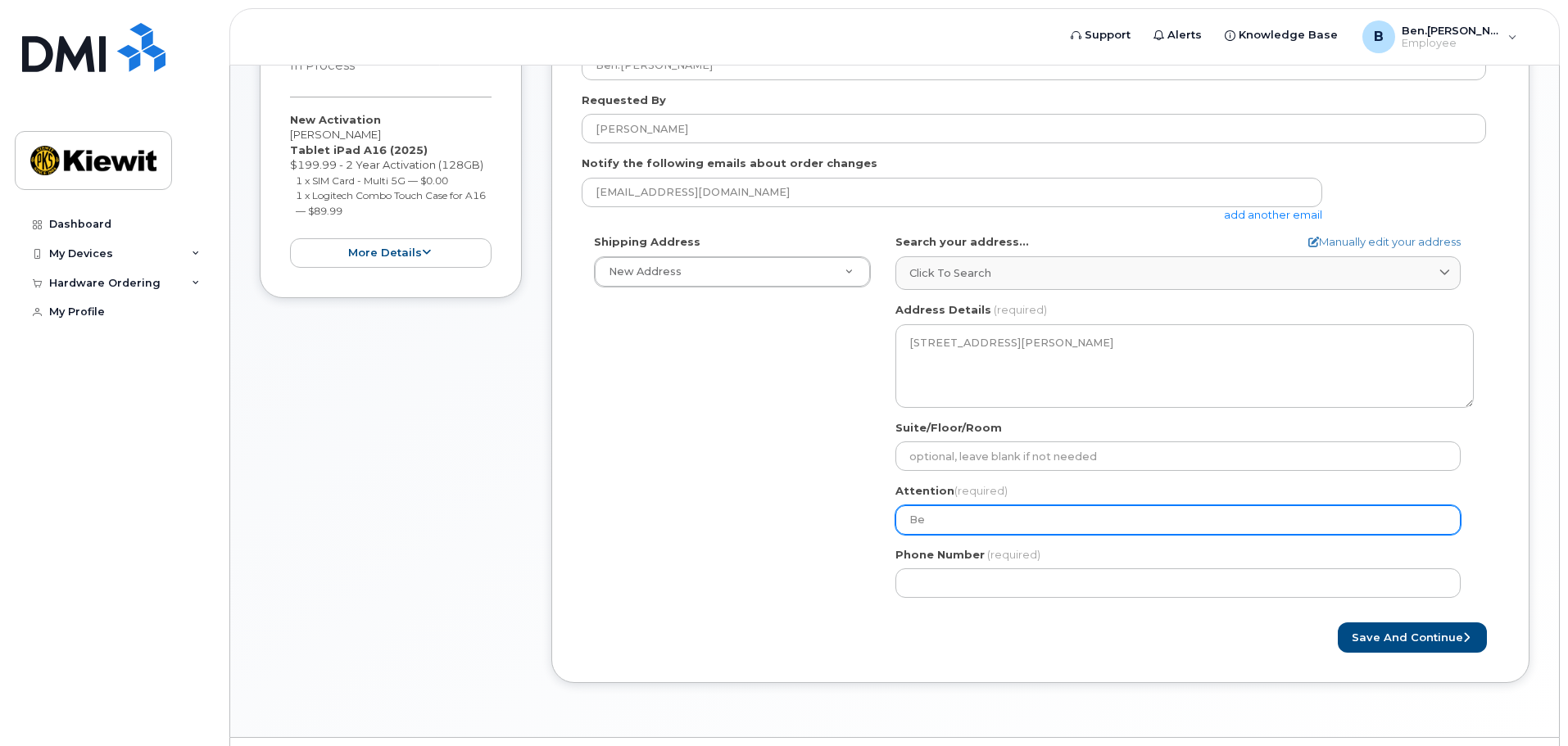
select select
type input "Ben"
select select
type input "[PERSON_NAME]"
select select
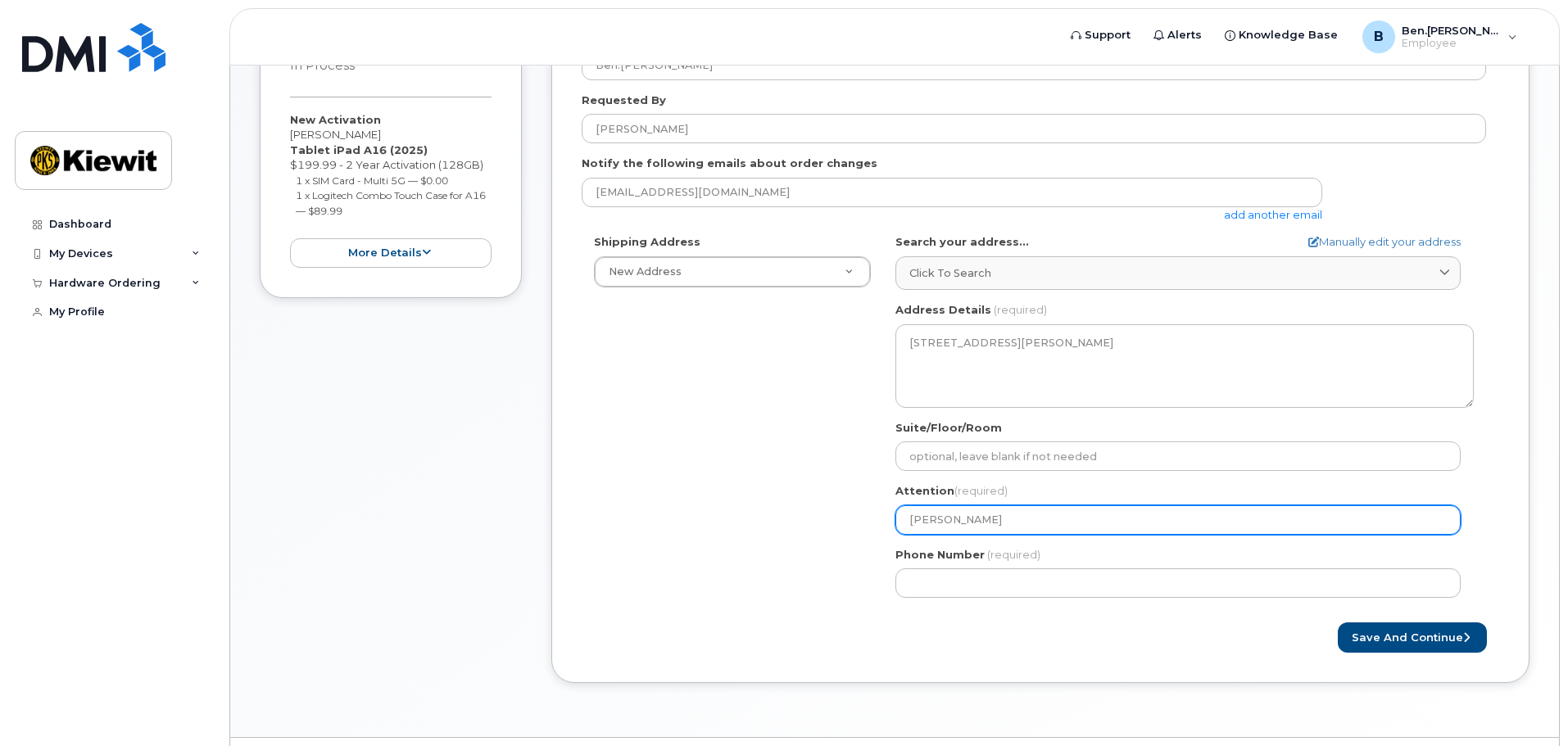
type input "Ben Ph"
select select
type input "[PERSON_NAME]"
select select
type input "Ben Phil"
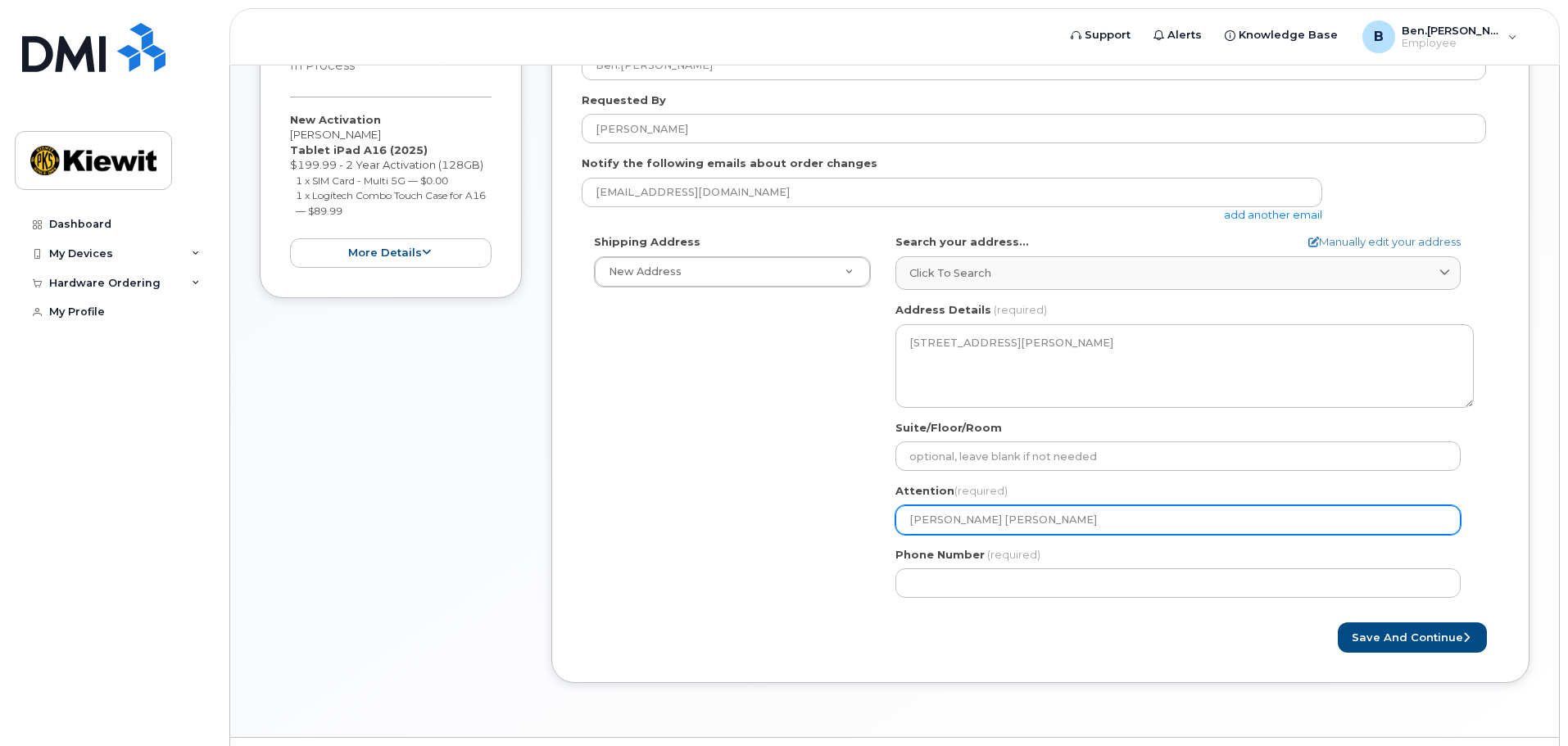
select select
type input "Ben Phill"
select select
type input "Ben Philli"
select select
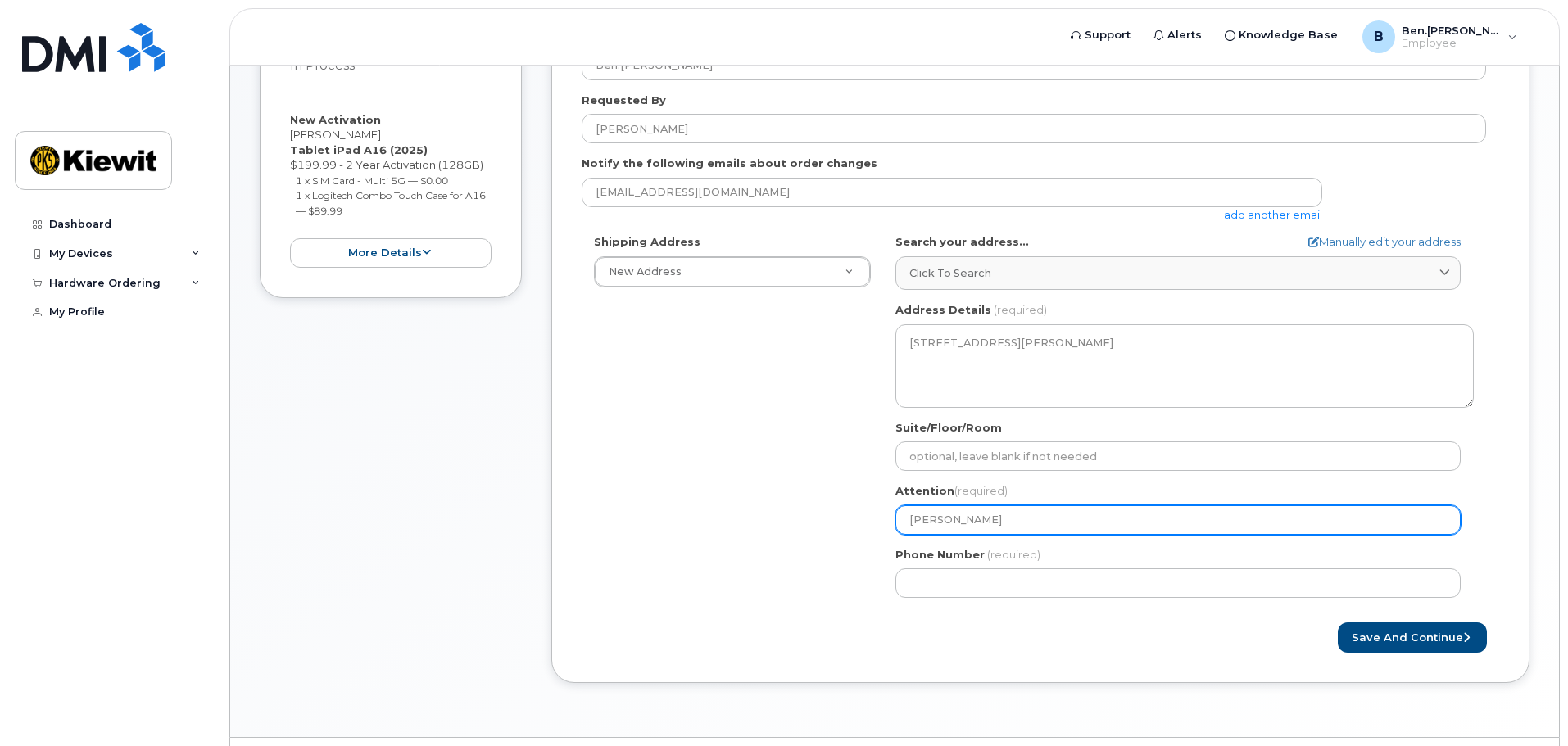
type input "Ben Phillip"
select select
type input "Ben Phillipp"
select select
type input "[PERSON_NAME]"
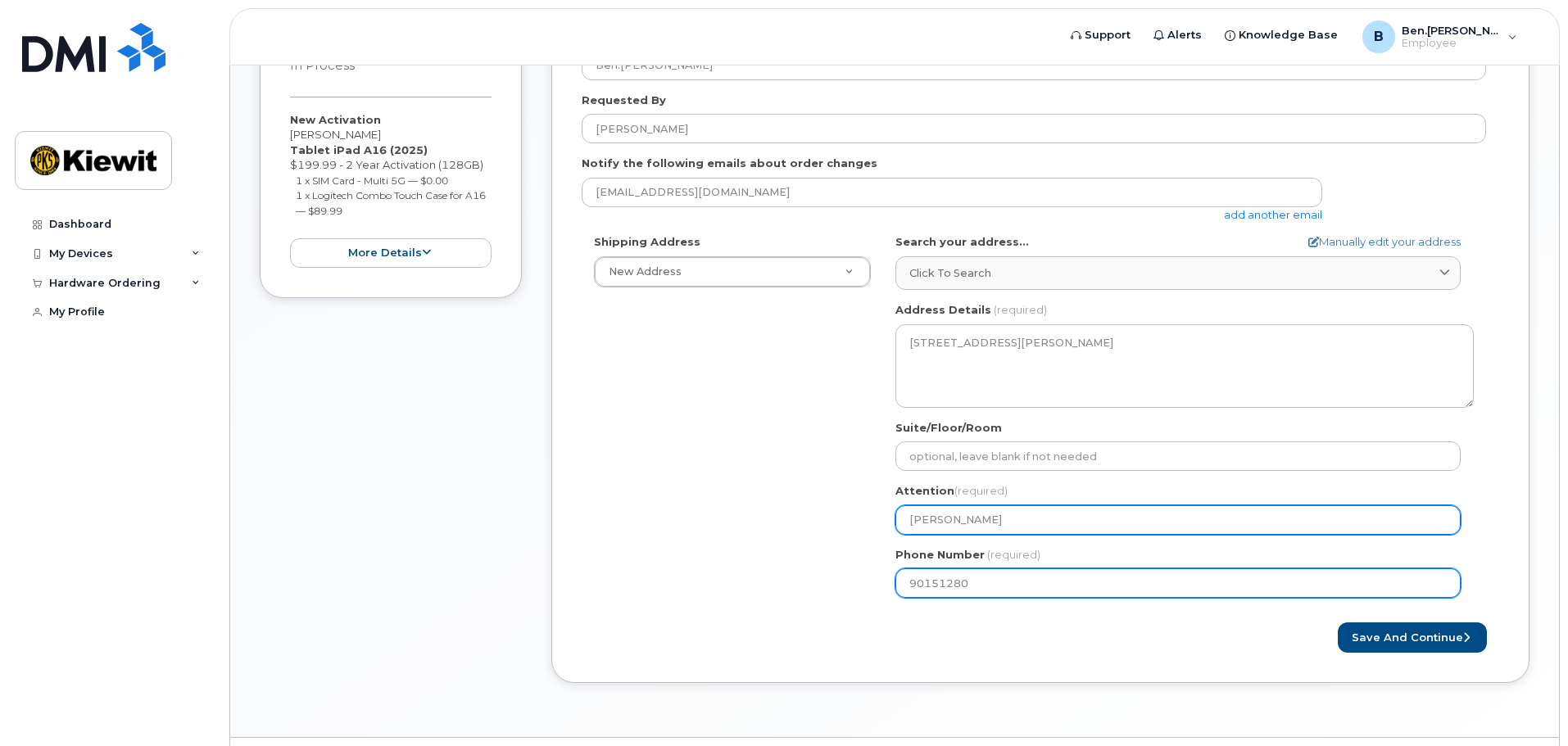
type input "901512803"
select select
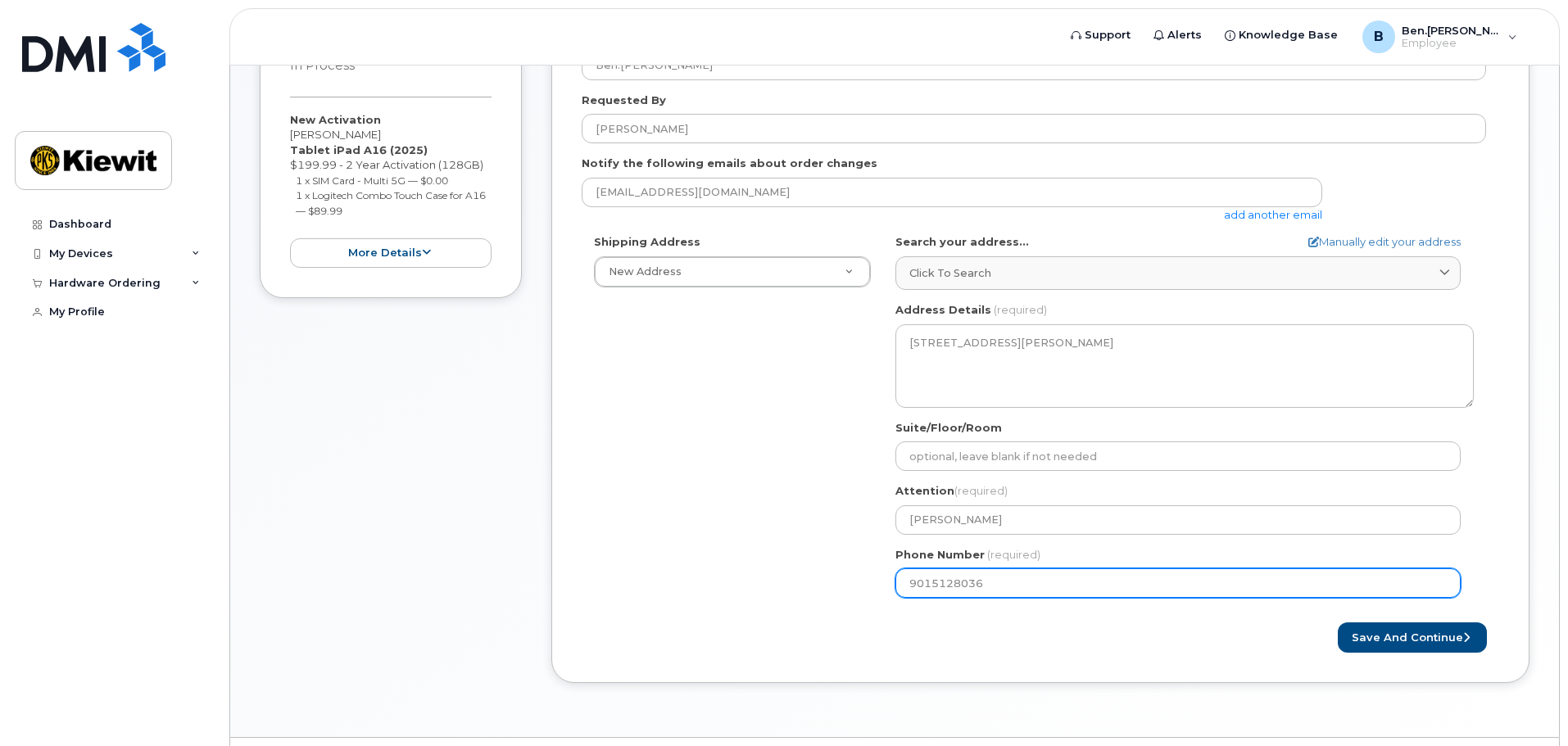
type input "9015128036"
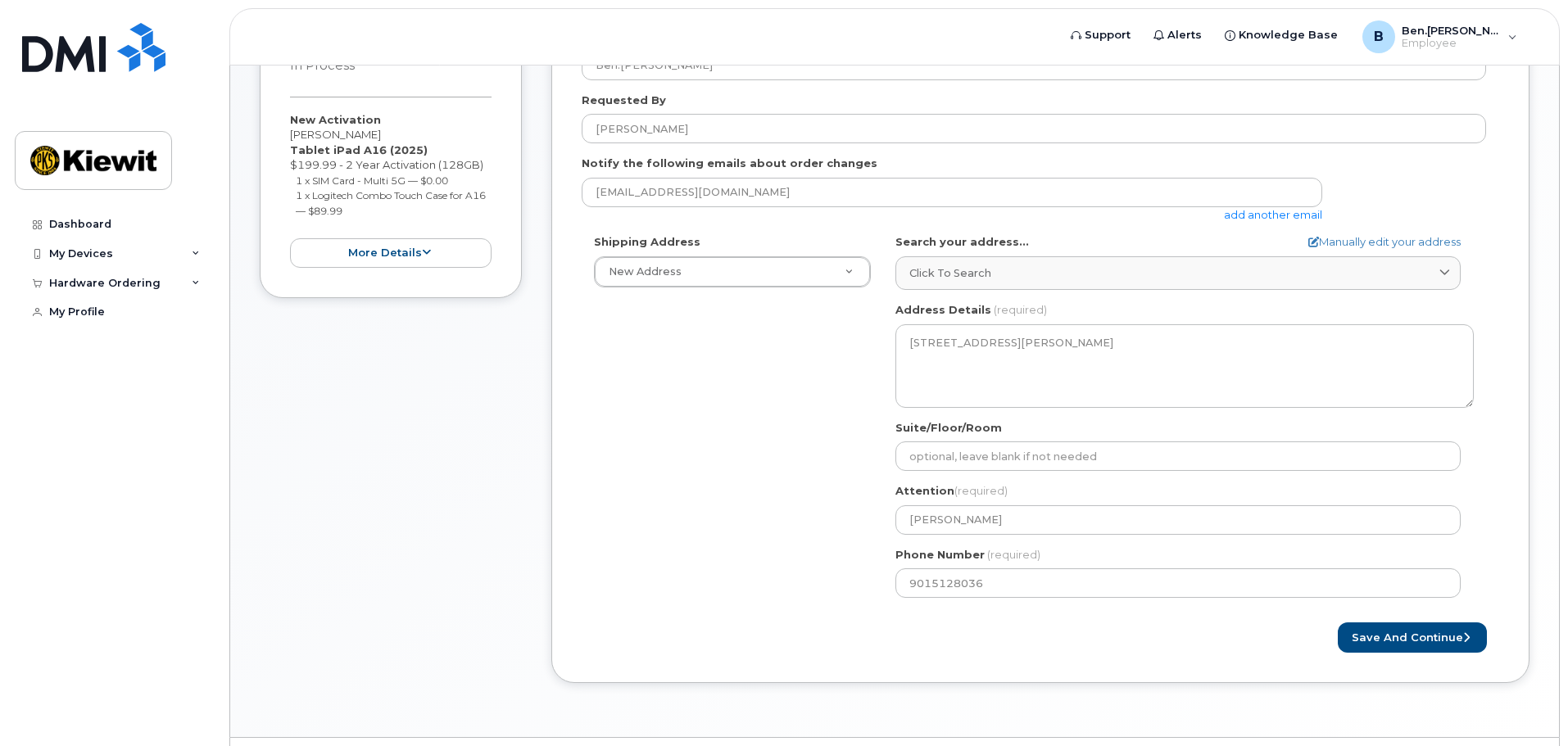
click at [1395, 653] on div "Created By Ben.Phillippi Requested By Ben Phillippi Notify the following emails…" at bounding box center [1040, 340] width 978 height 685
click at [1402, 643] on button "Save and Continue" at bounding box center [1412, 637] width 149 height 31
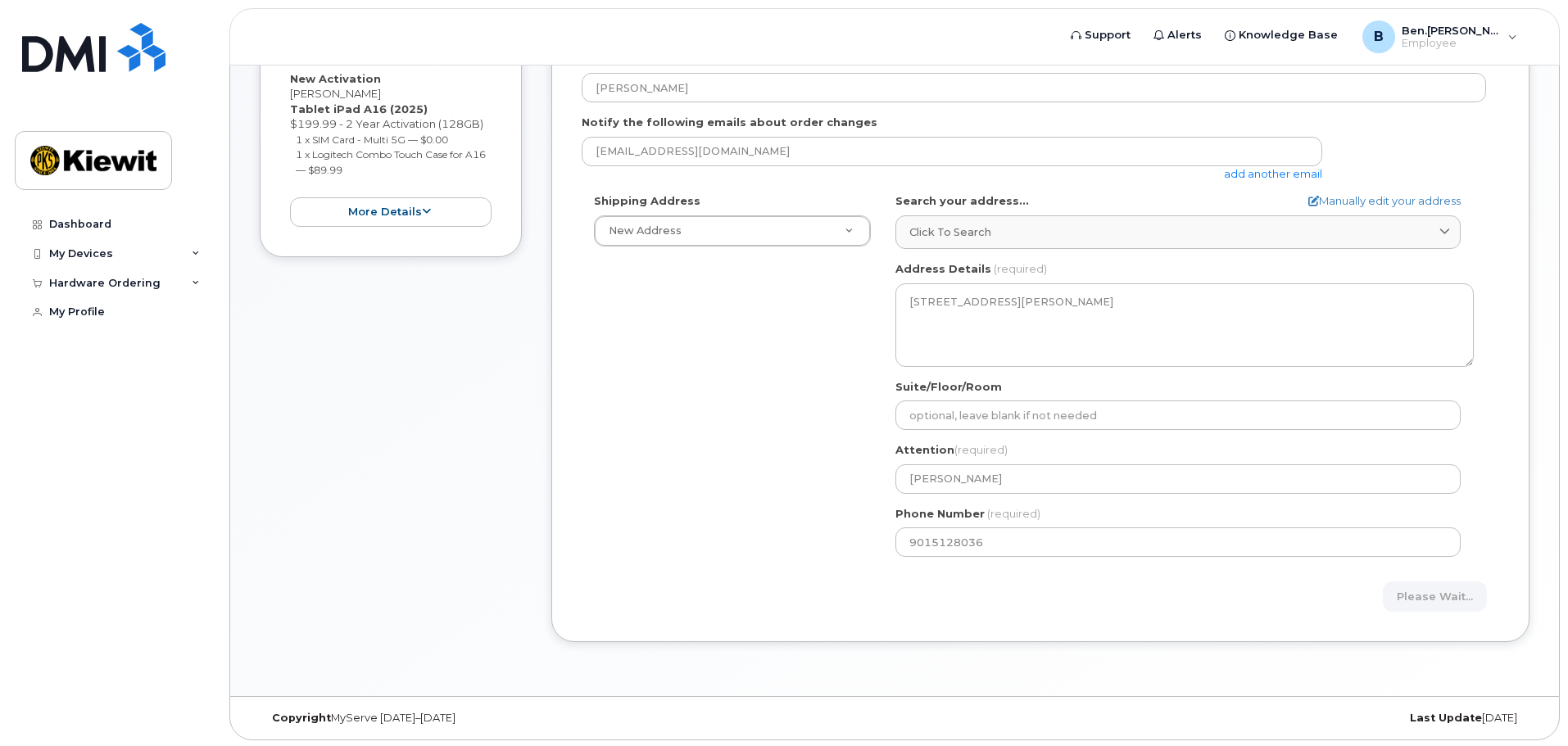
scroll to position [425, 0]
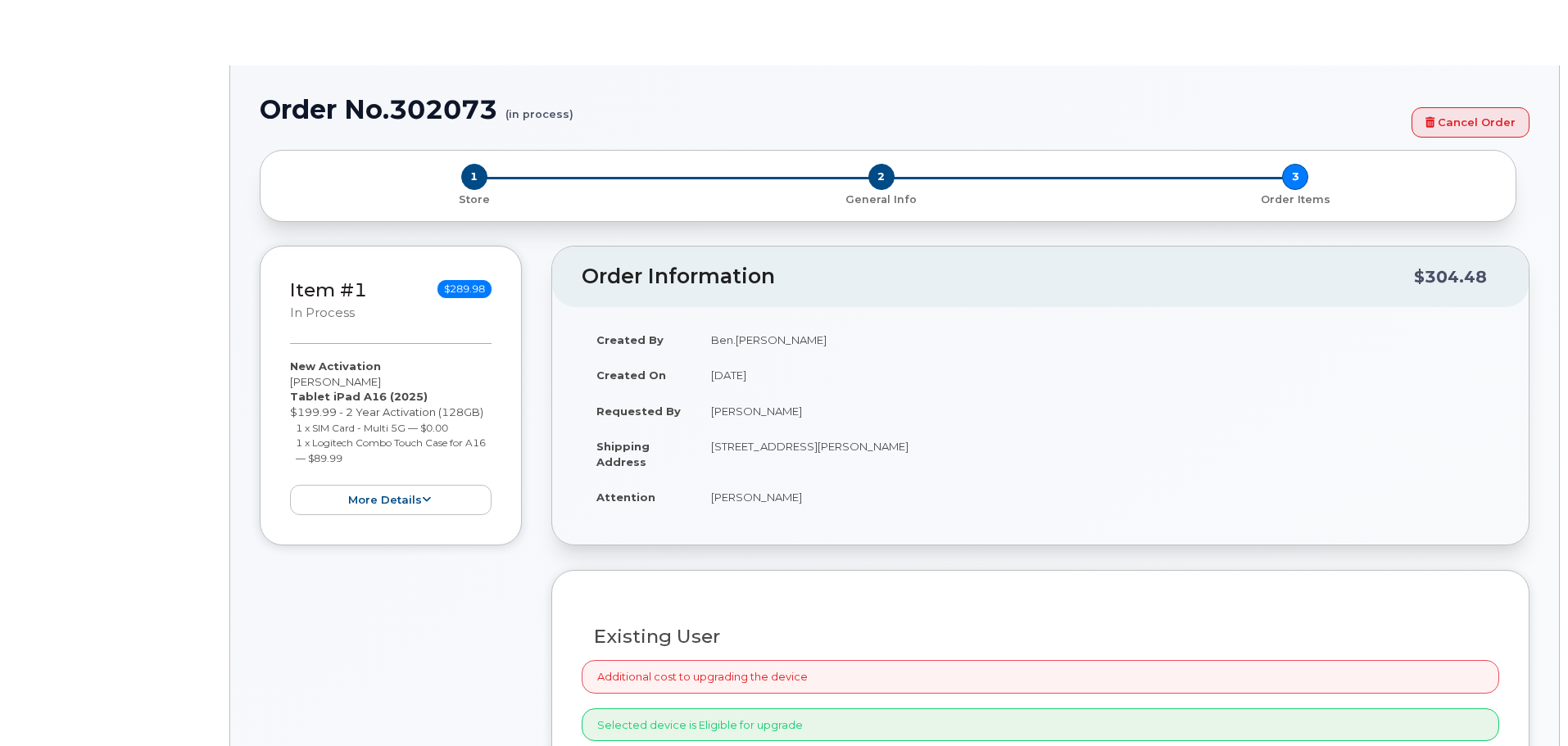
radio input "true"
select select
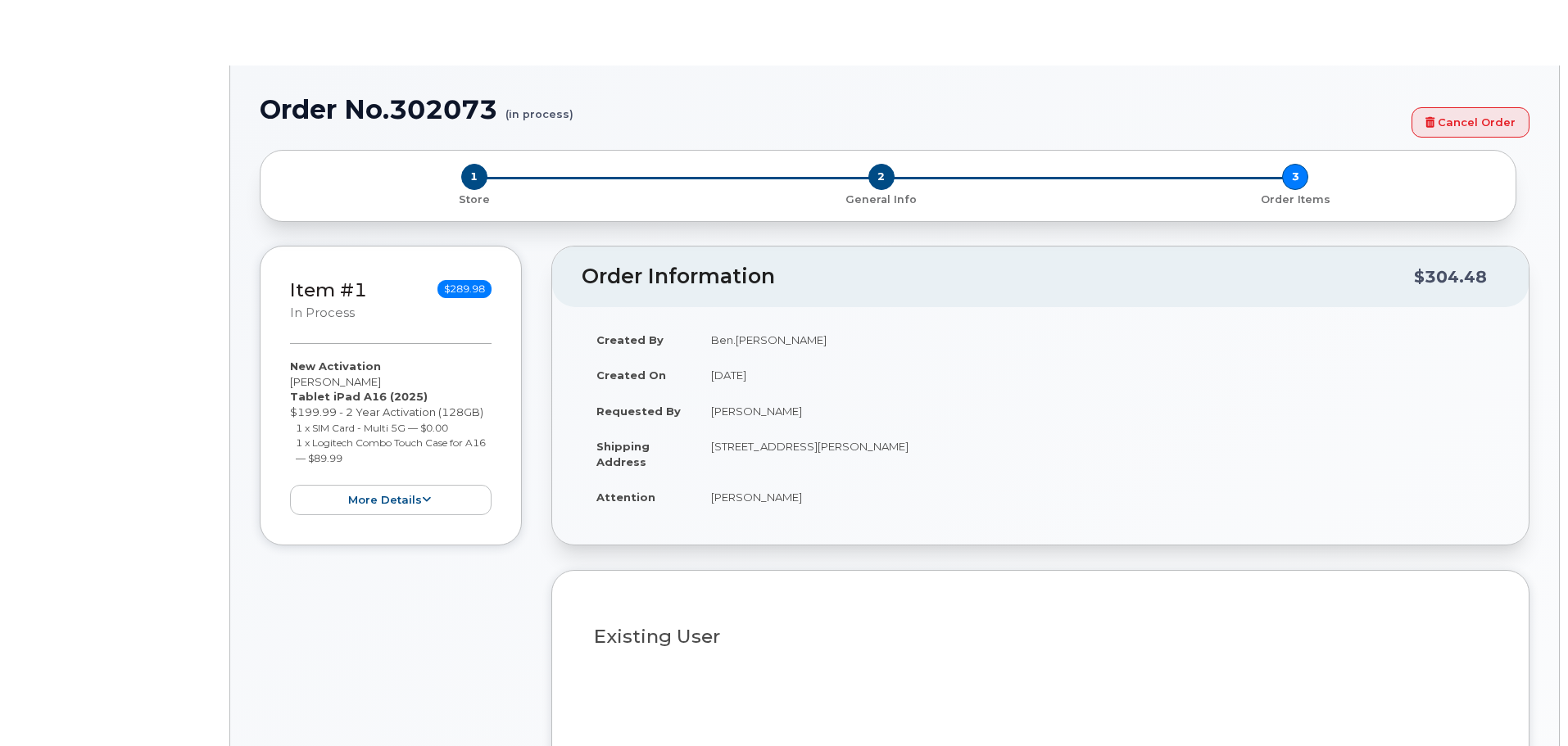
type input "2151787"
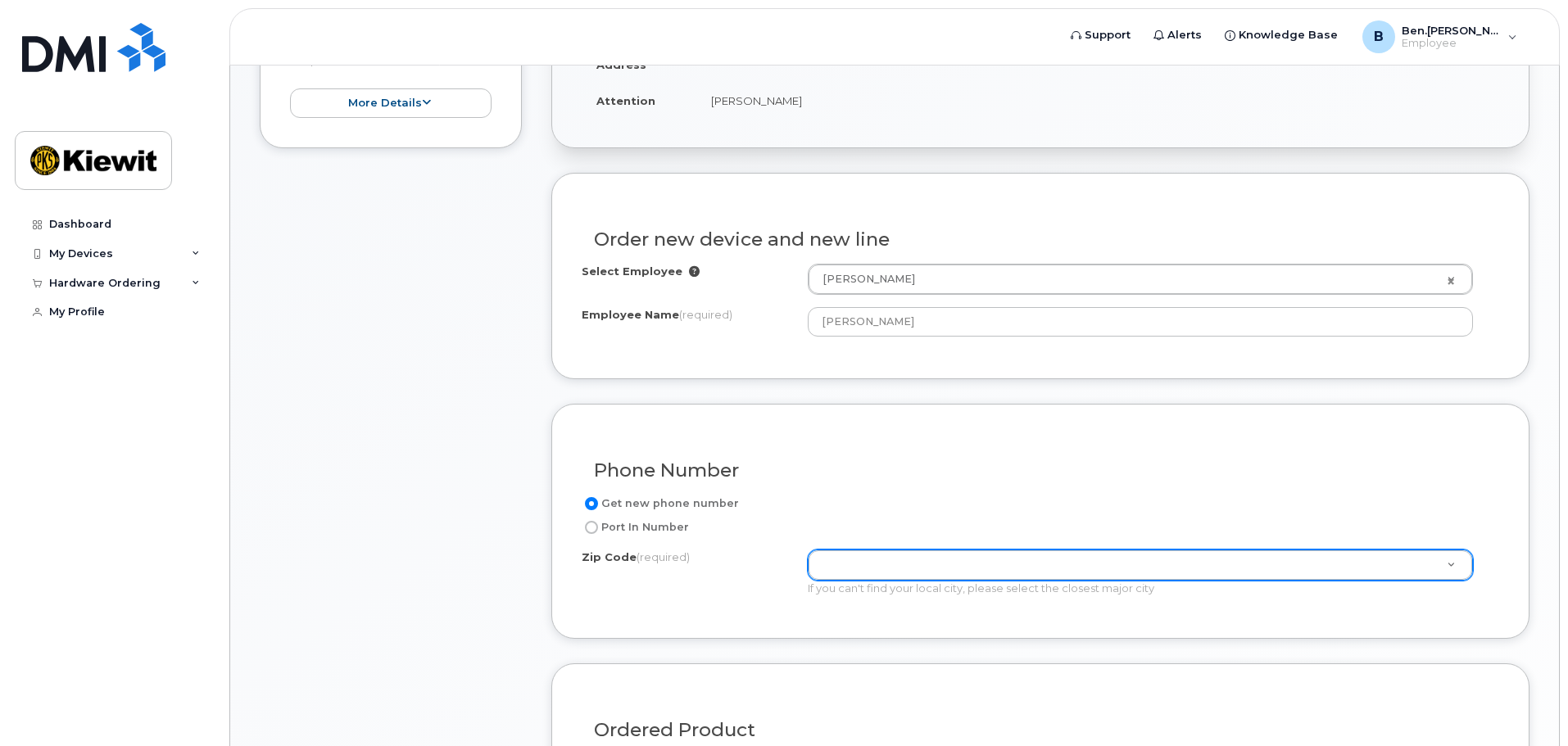
scroll to position [600, 0]
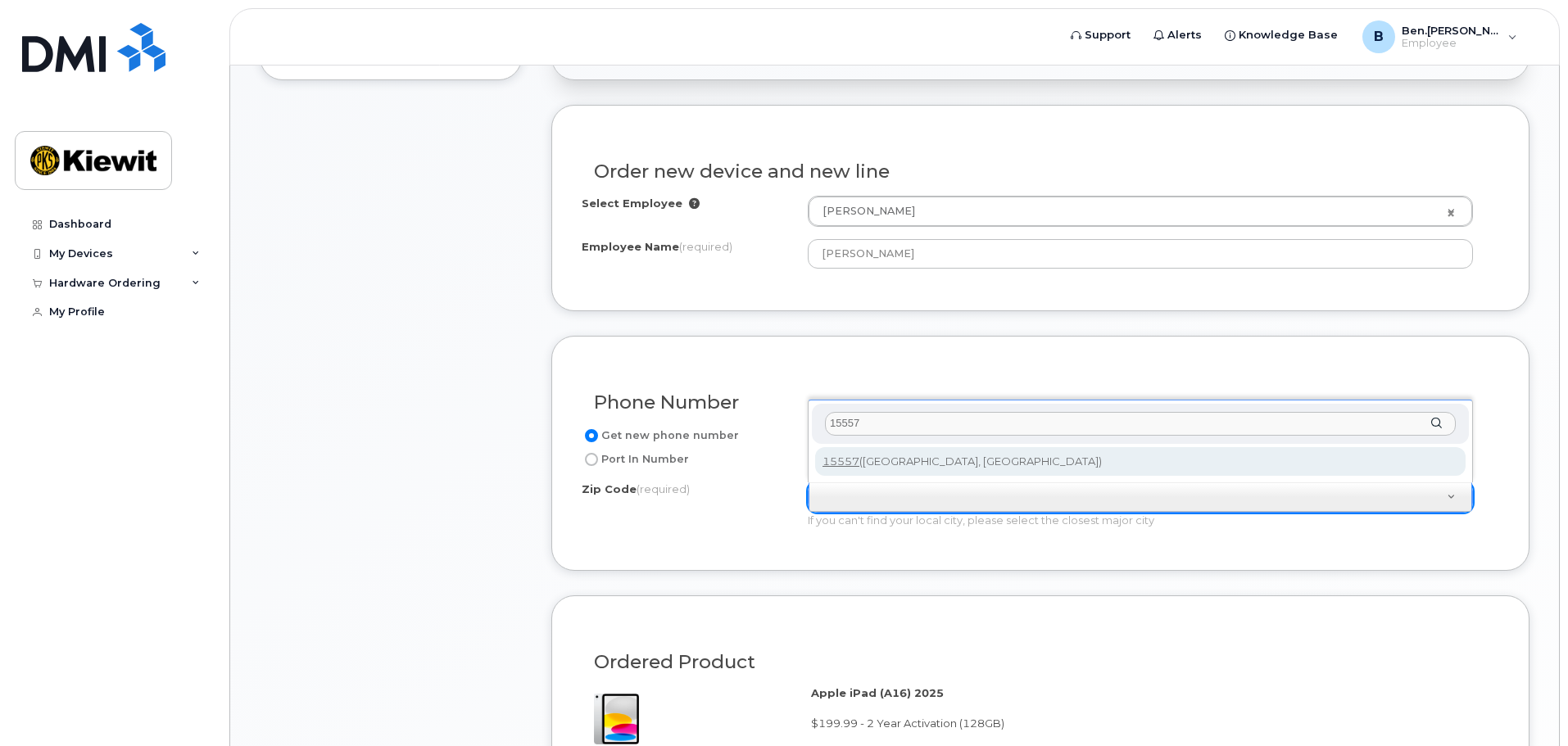
type input "15557"
type input "15557 (Rockwood, PA)"
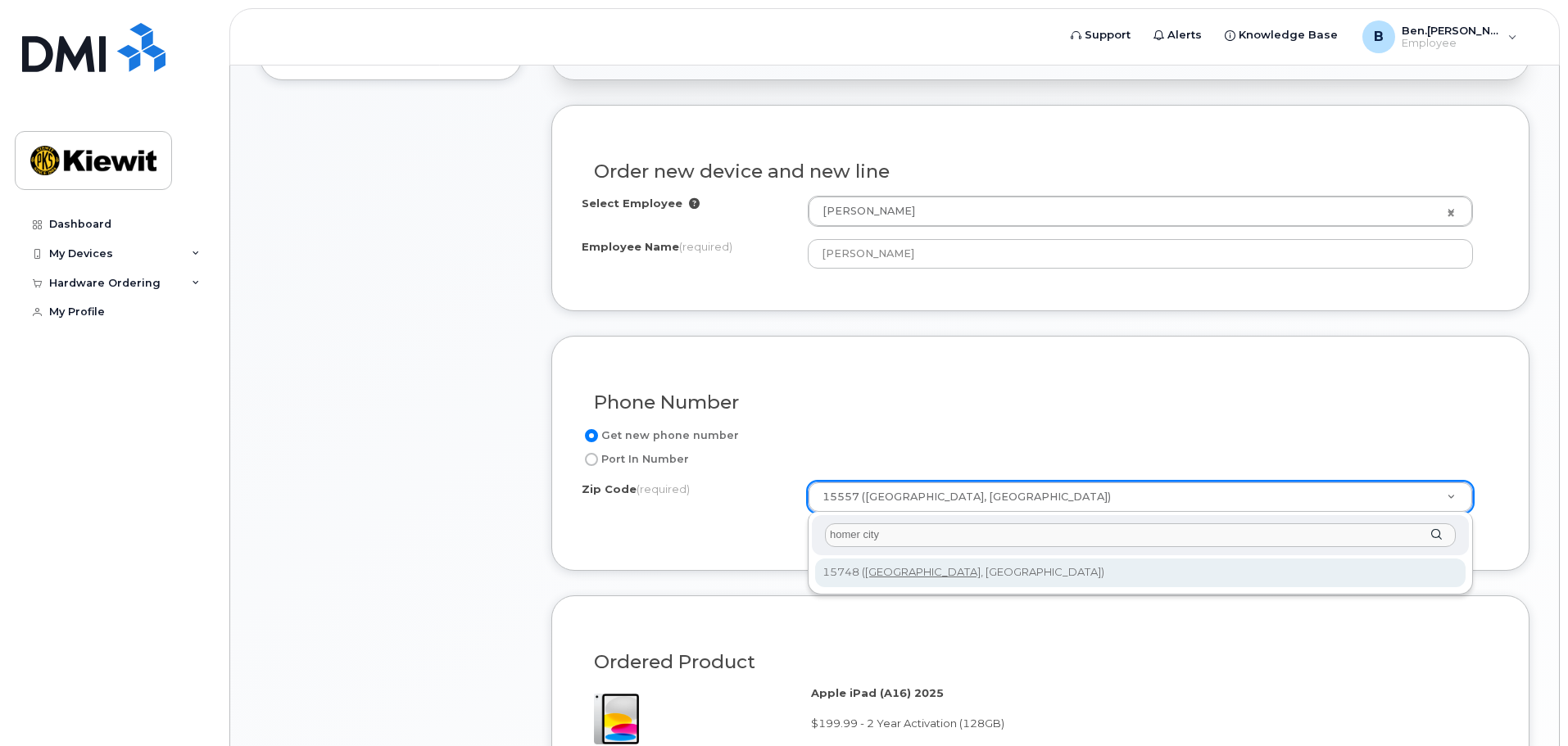
type input "homer city"
type input "15748 (Homer City, PA)"
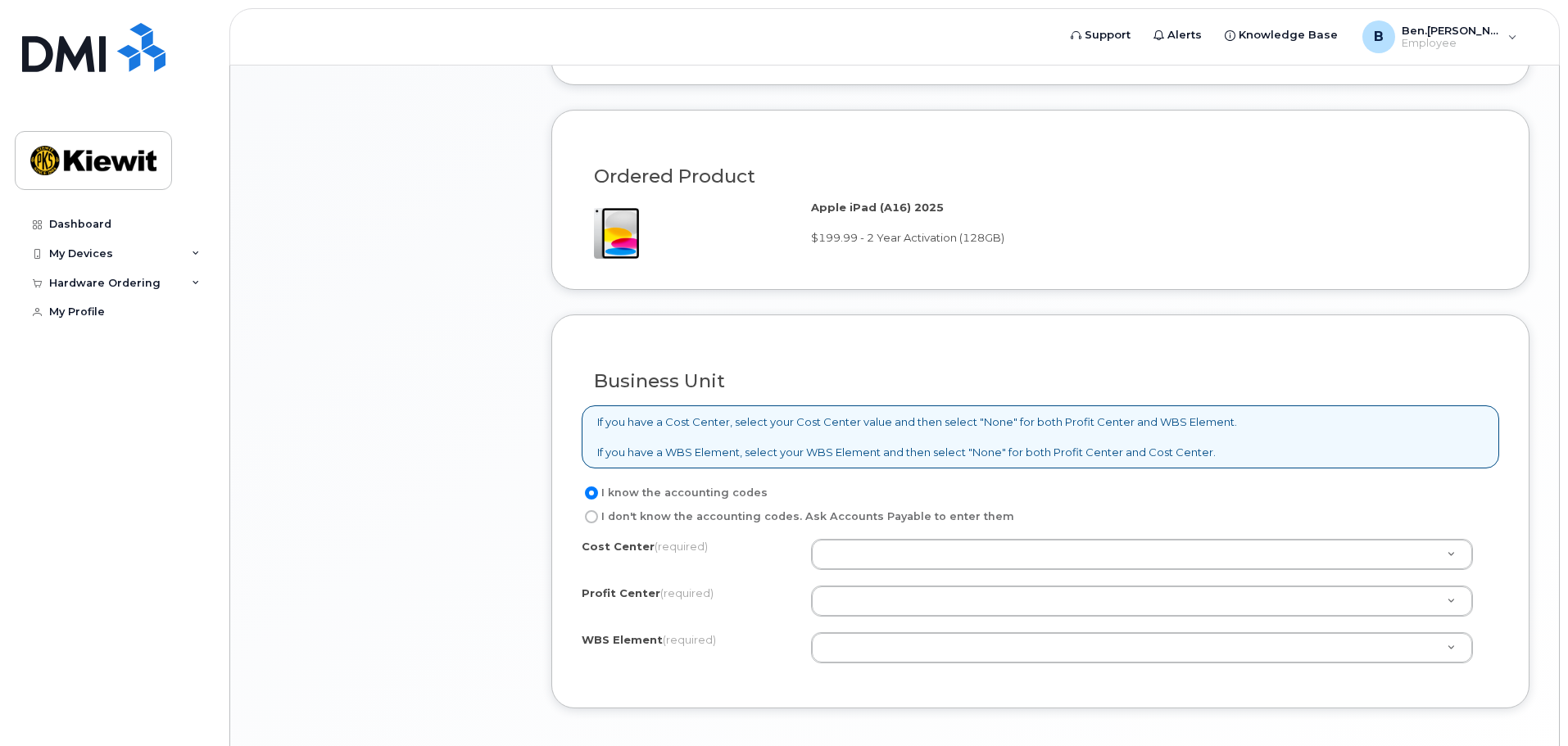
scroll to position [1092, 0]
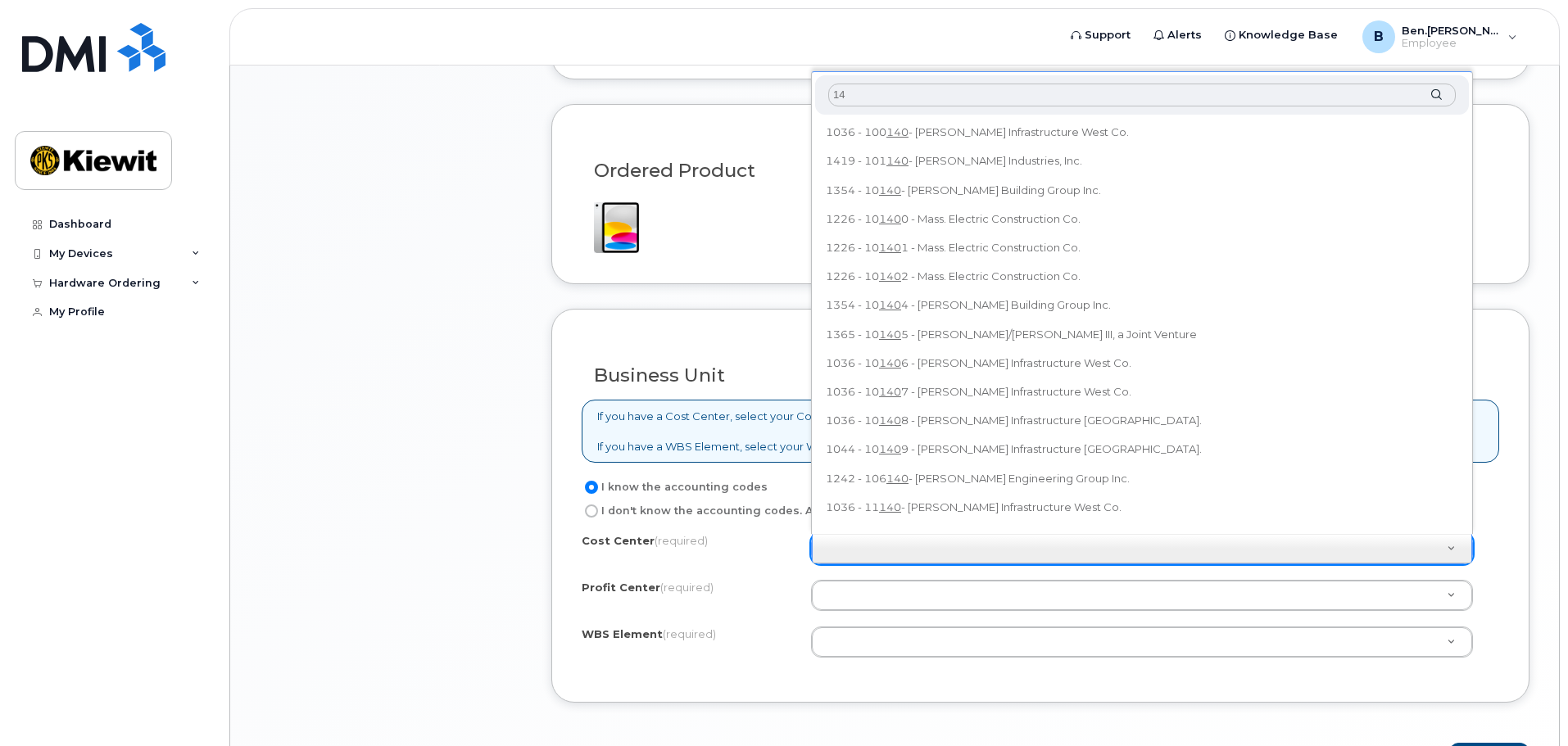
type input "1"
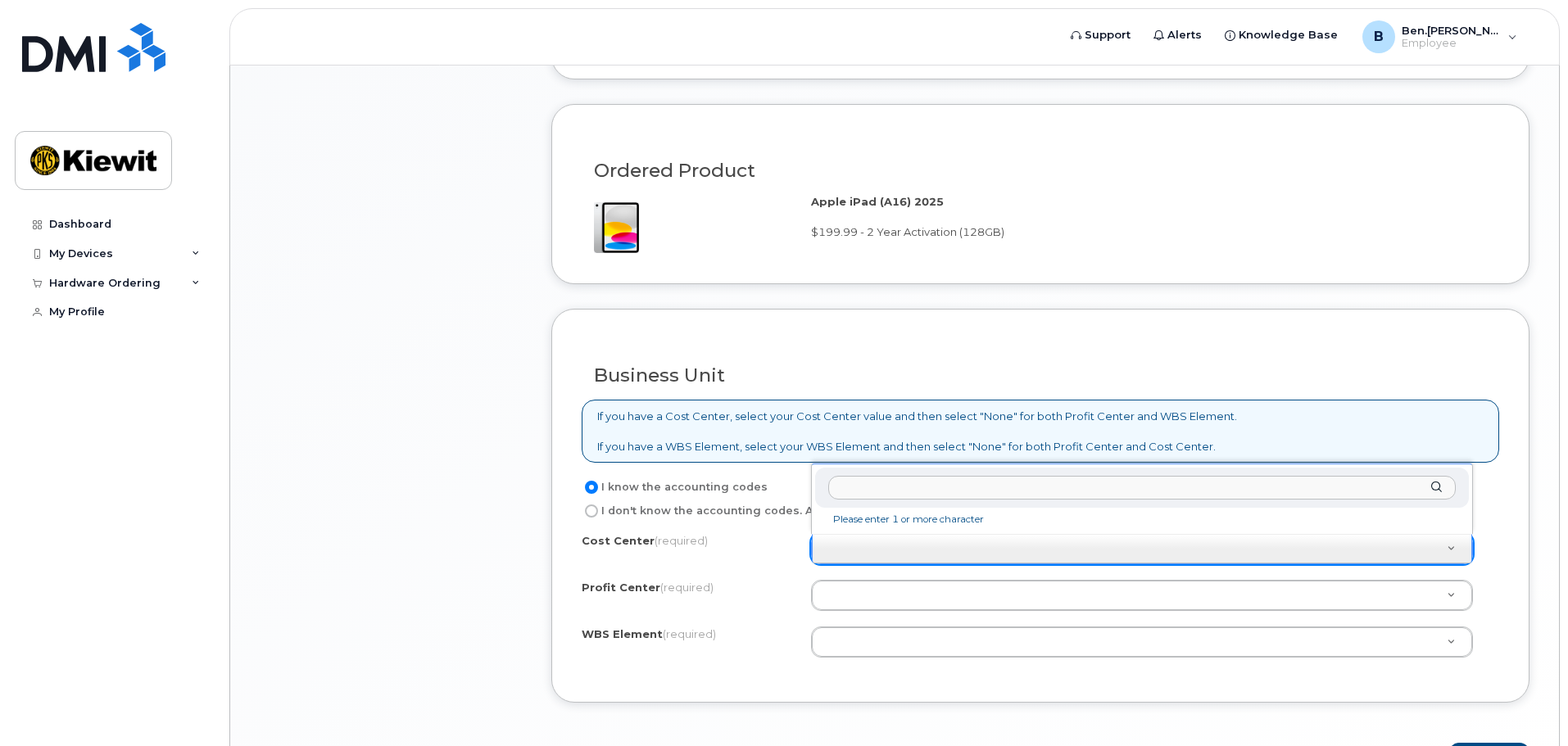
click at [866, 493] on input "text" at bounding box center [1141, 488] width 627 height 24
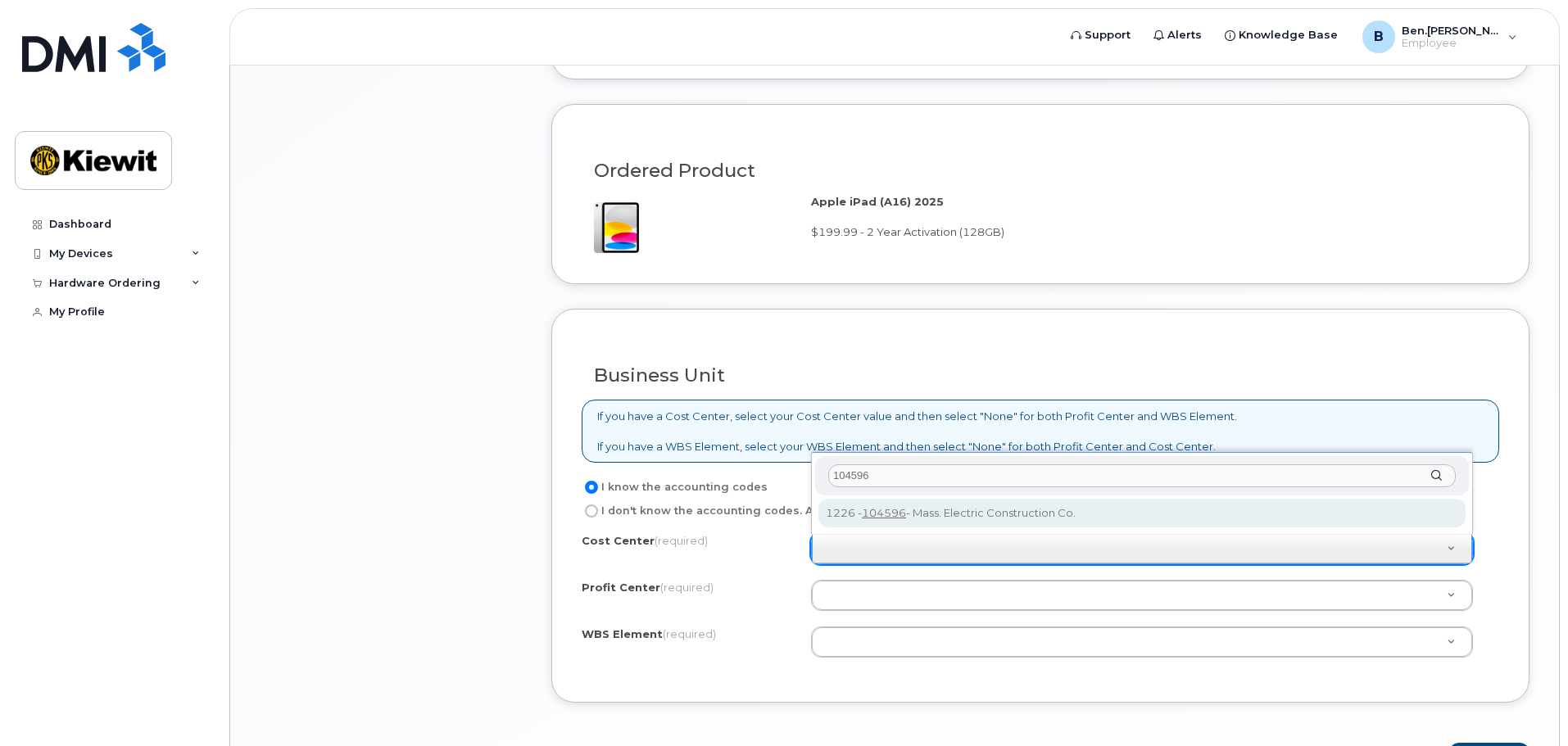
type input "104596"
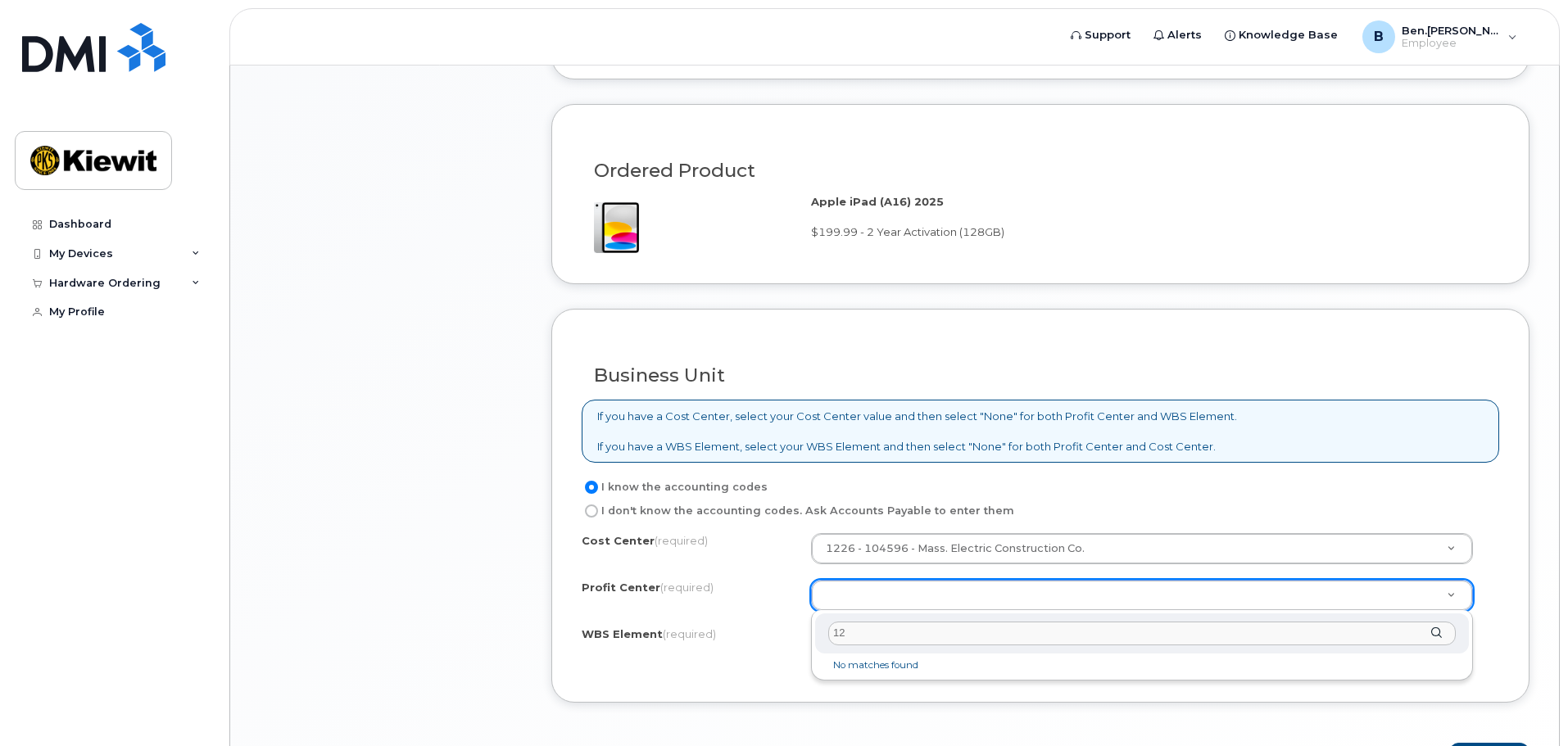
type input "1"
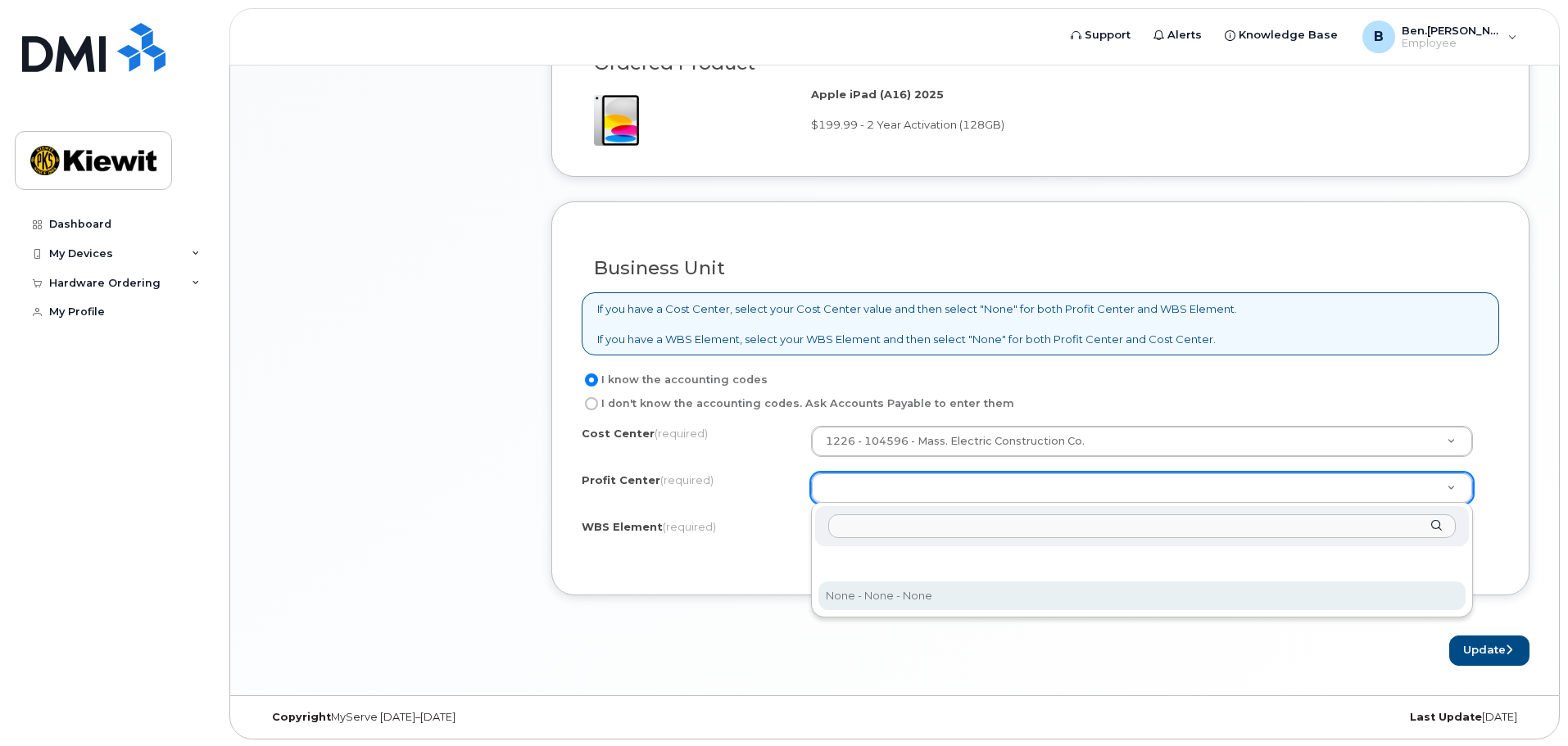
scroll to position [1200, 0]
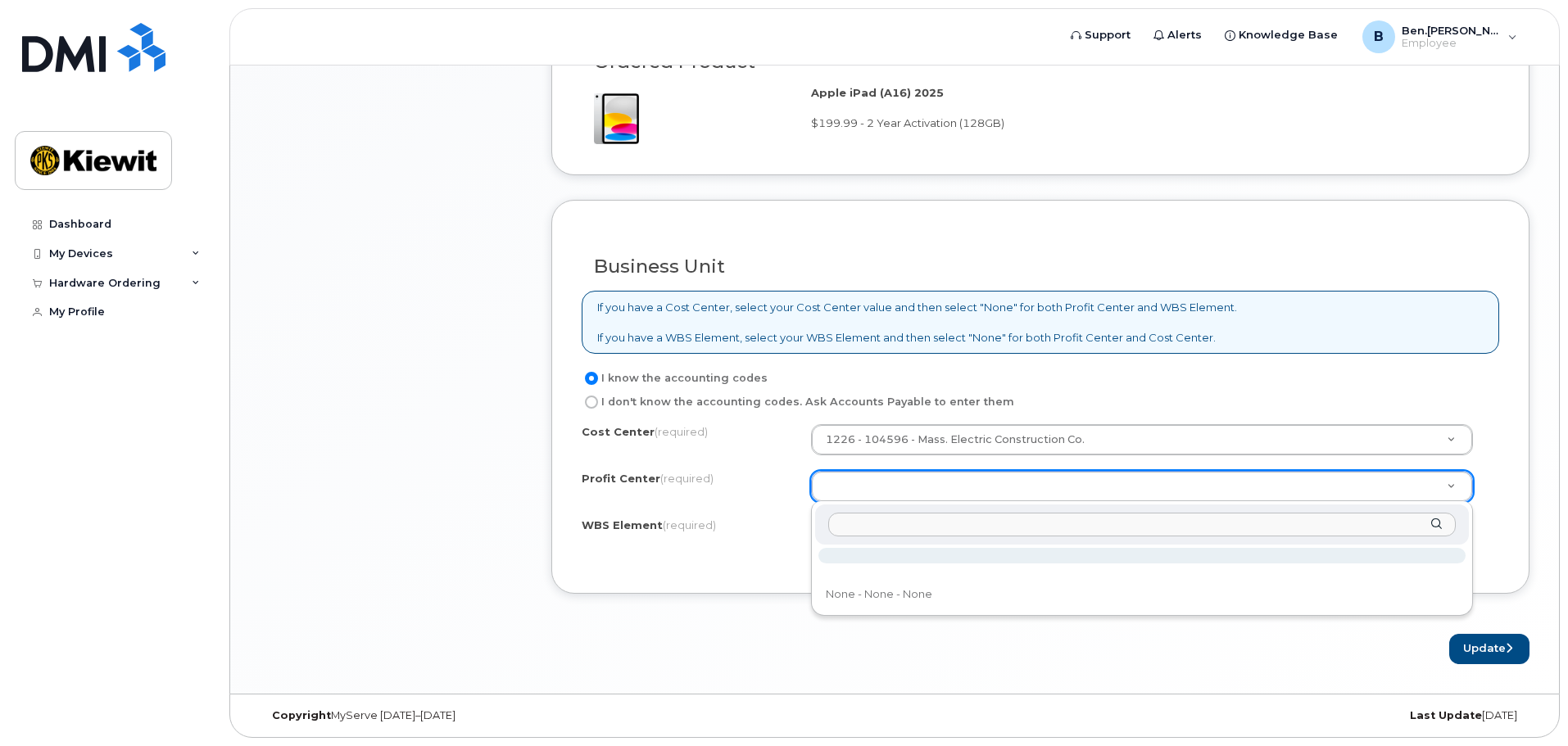
click at [892, 522] on input "text" at bounding box center [1141, 525] width 627 height 24
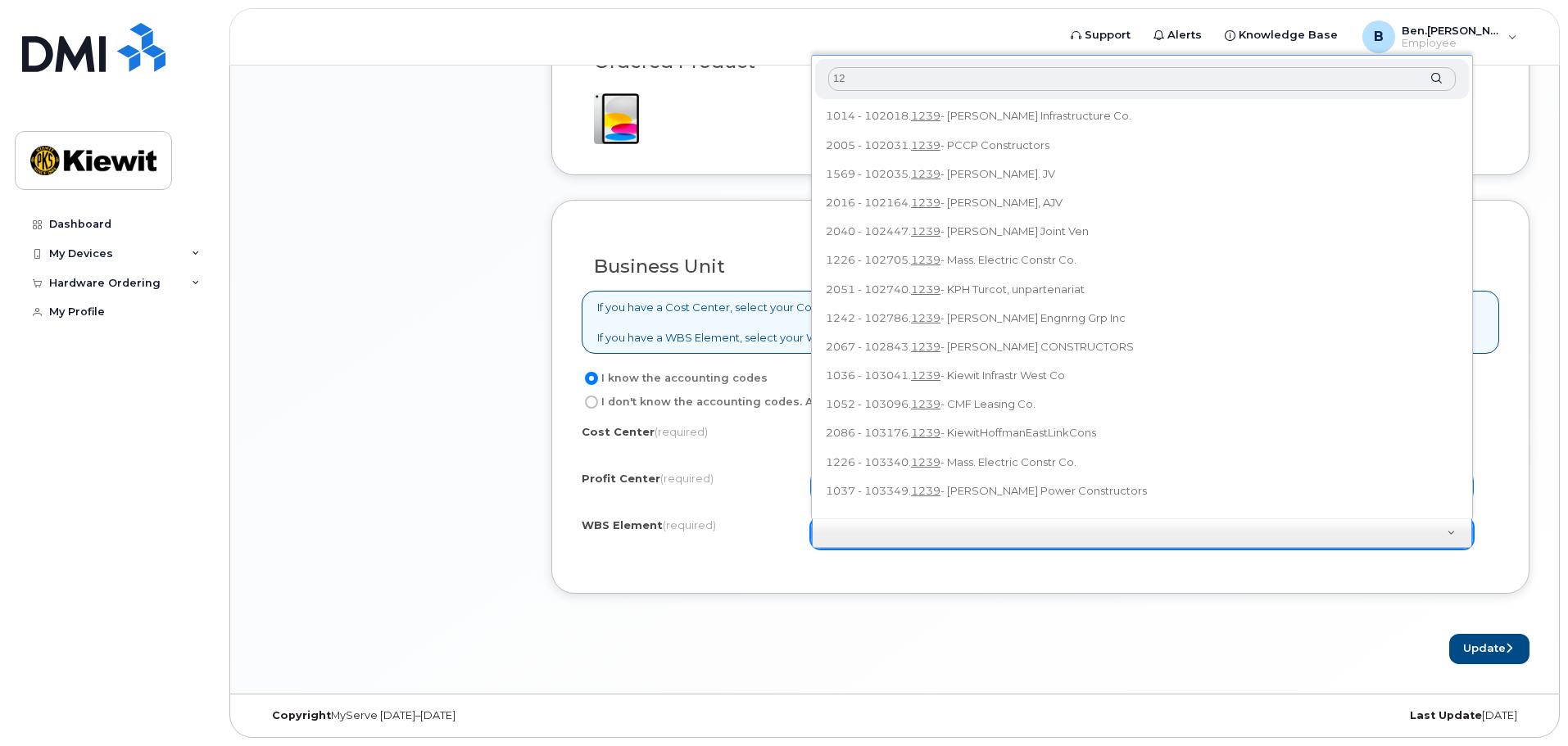
type input "1"
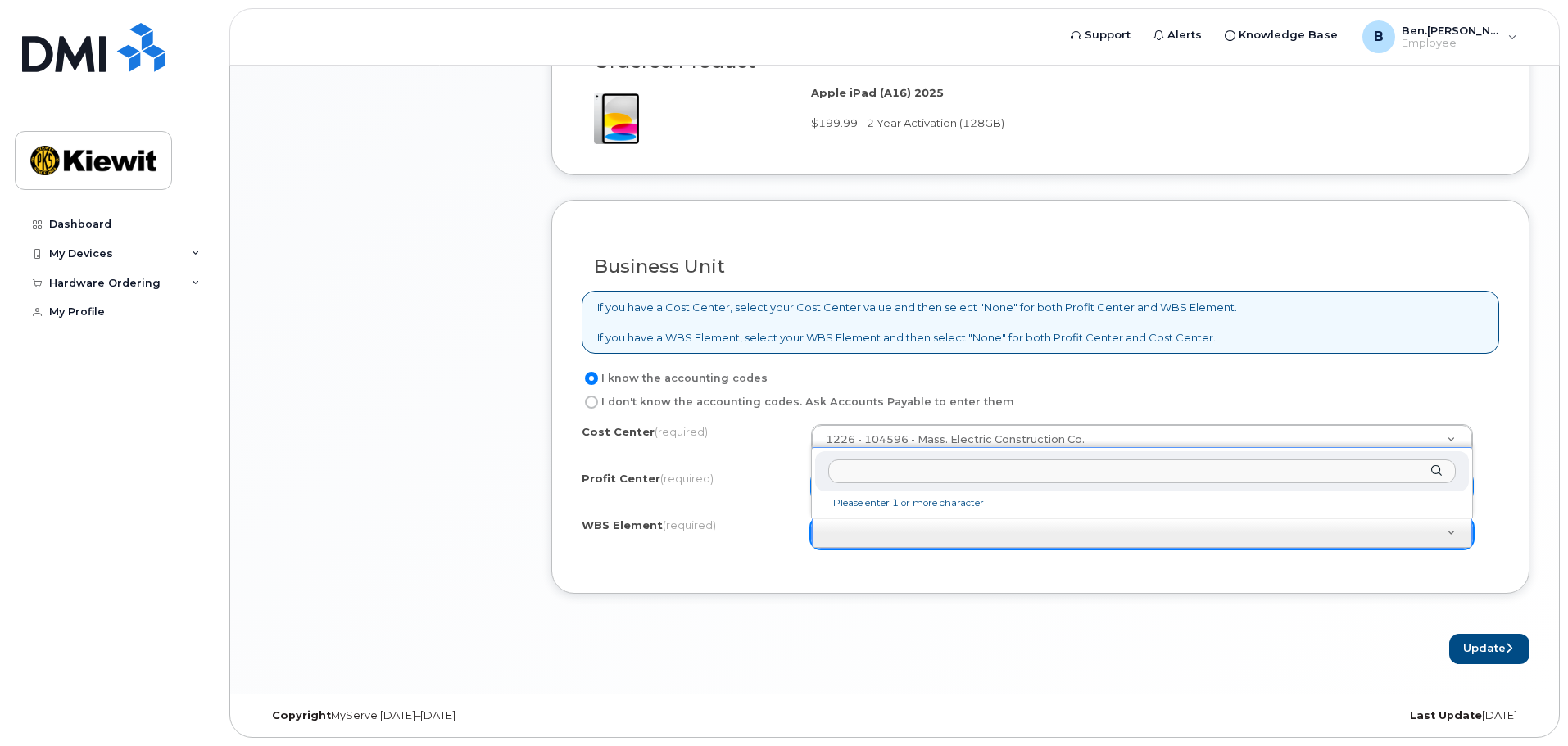
click at [897, 475] on input "text" at bounding box center [1141, 471] width 627 height 24
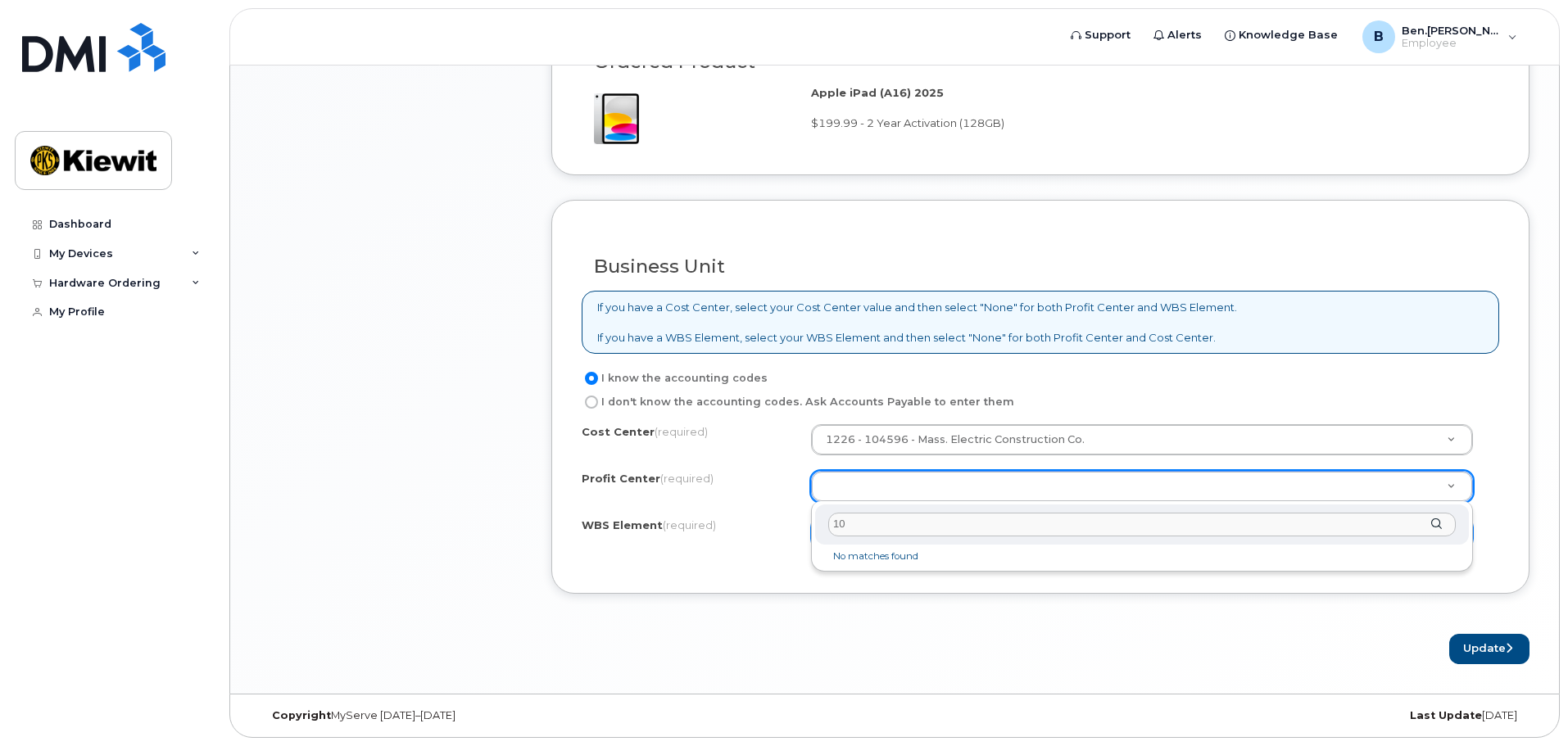
type input "1"
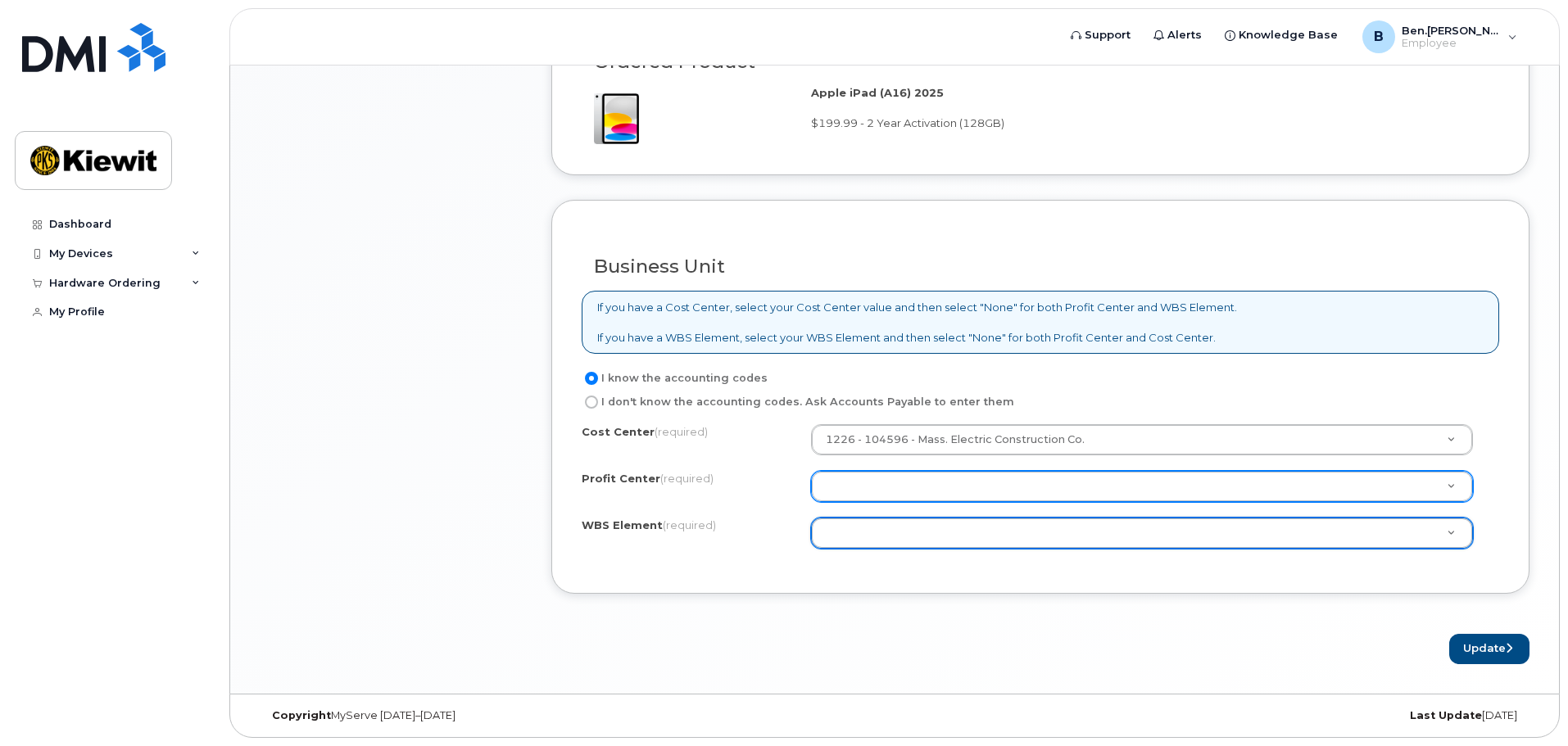
drag, startPoint x: 882, startPoint y: 530, endPoint x: 887, endPoint y: 537, distance: 8.6
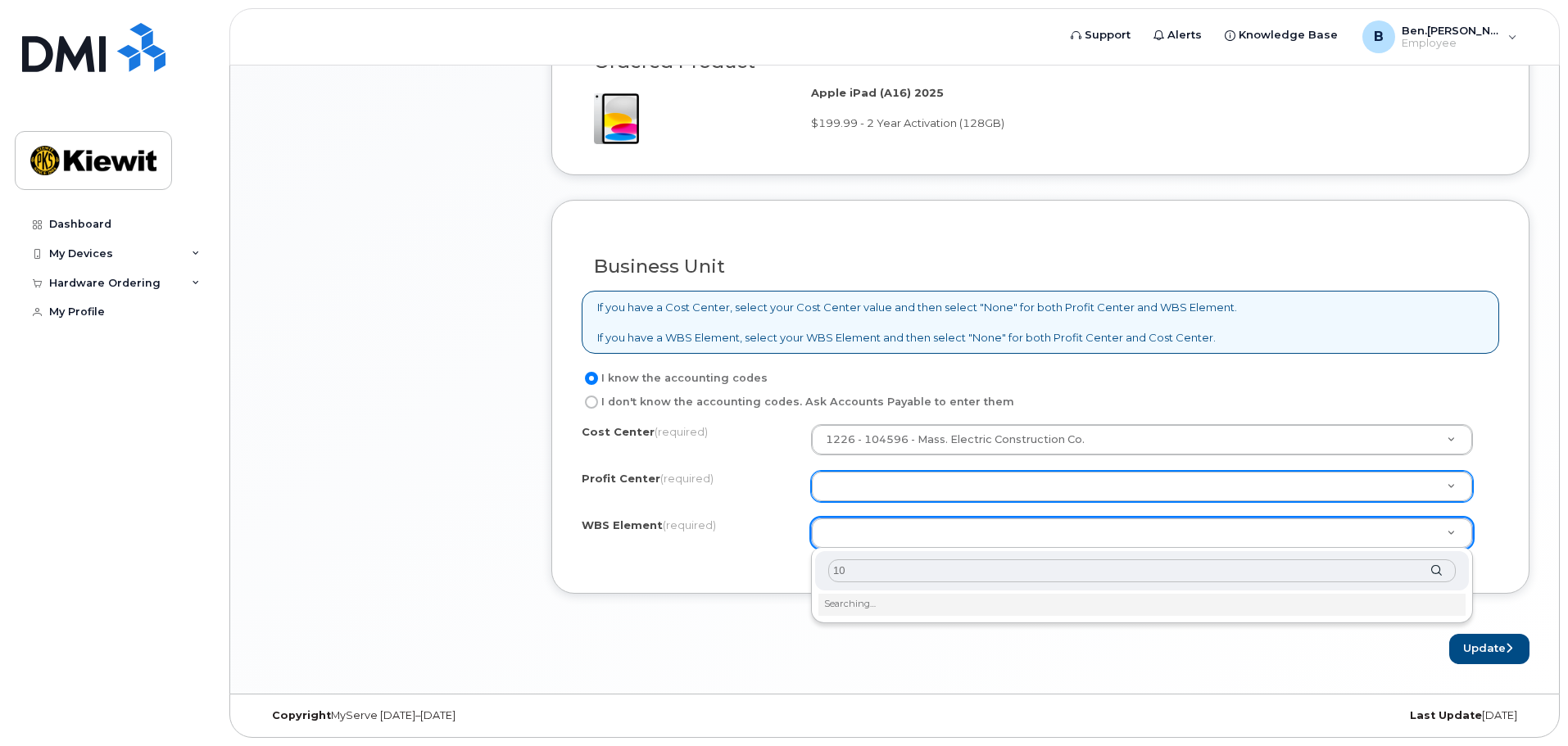
type input "1"
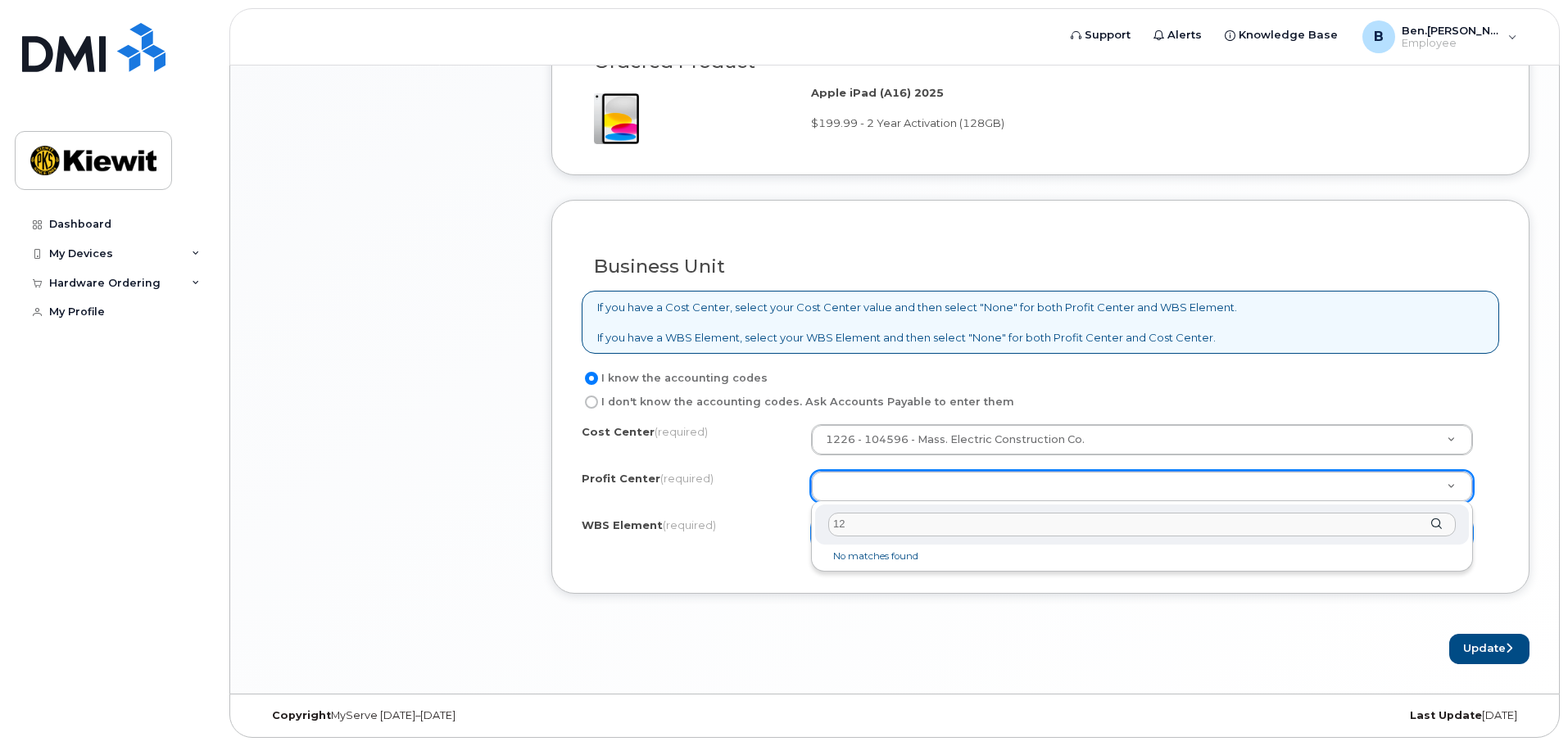
type input "12"
click at [883, 555] on li "No matches found" at bounding box center [1141, 556] width 647 height 18
click at [1434, 526] on div "122" at bounding box center [1141, 524] width 653 height 40
type input "1"
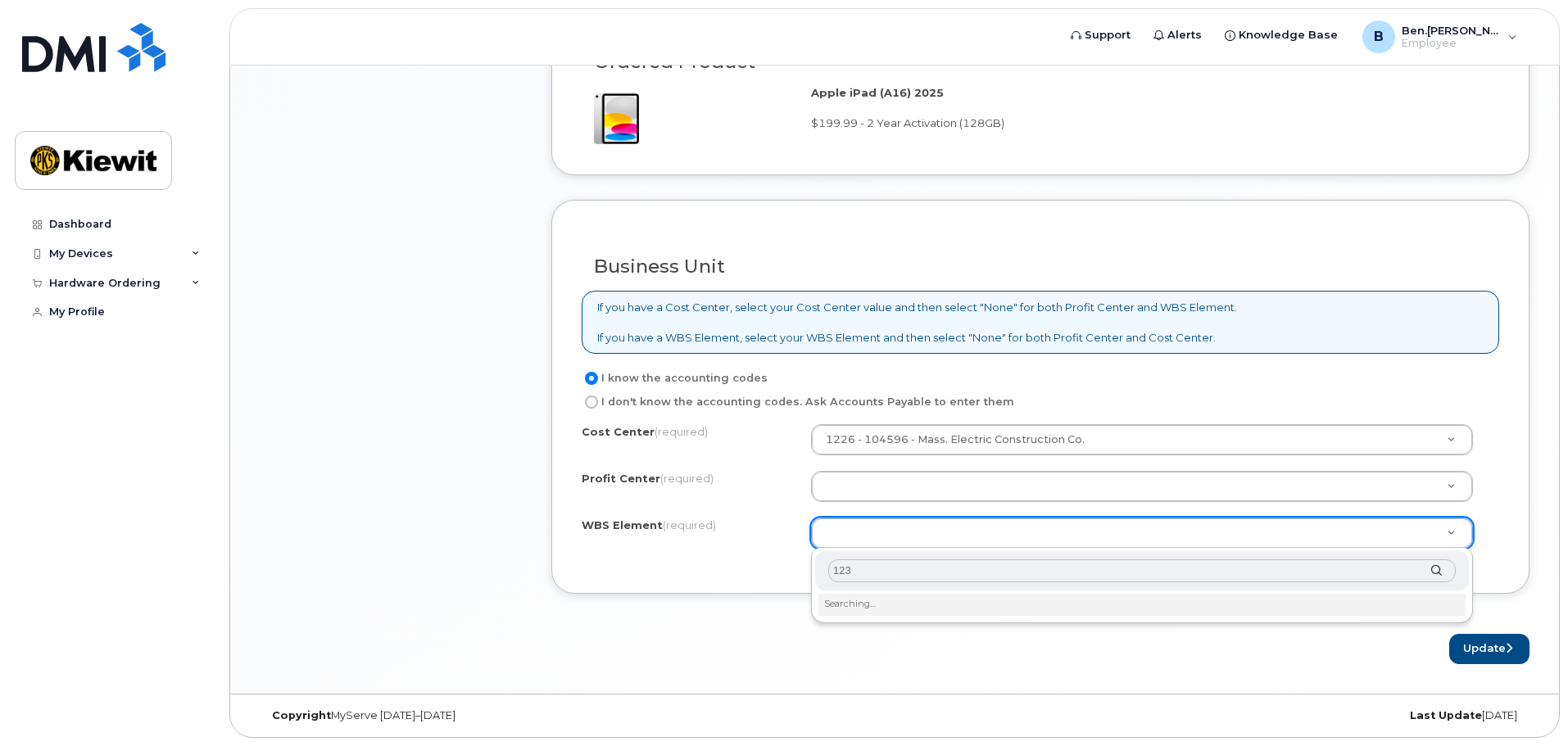
type input "1239"
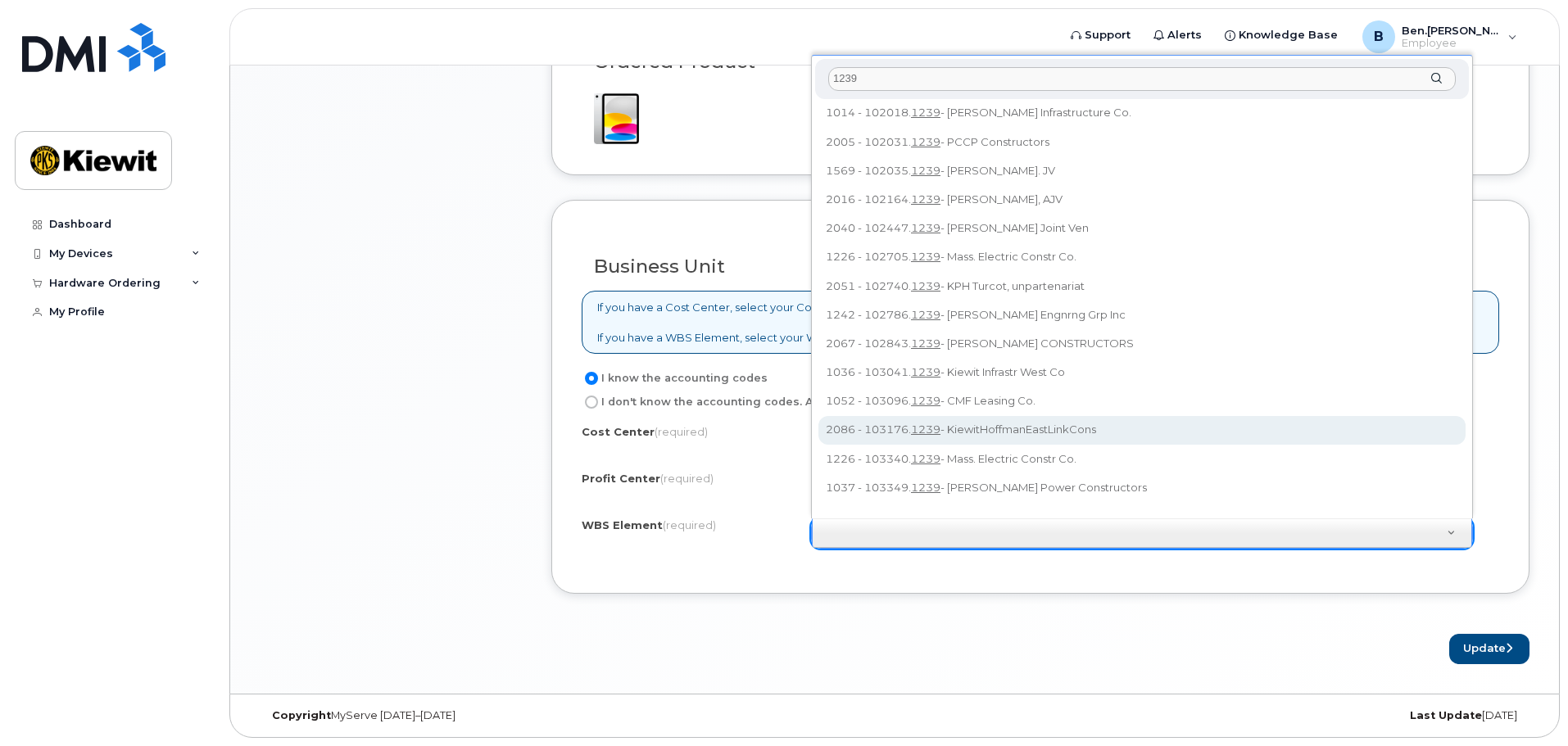
scroll to position [0, 0]
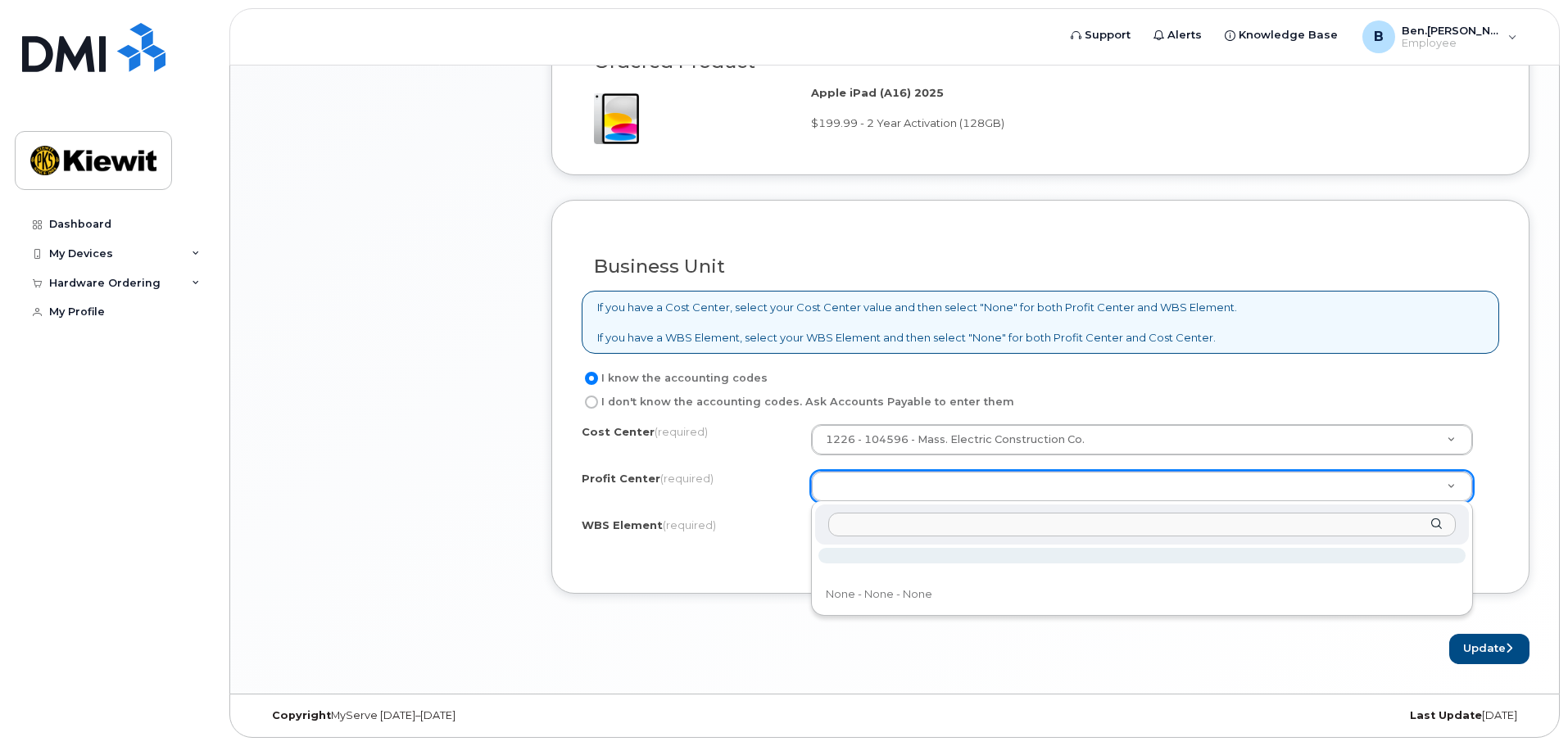
drag, startPoint x: 762, startPoint y: 569, endPoint x: 771, endPoint y: 563, distance: 10.8
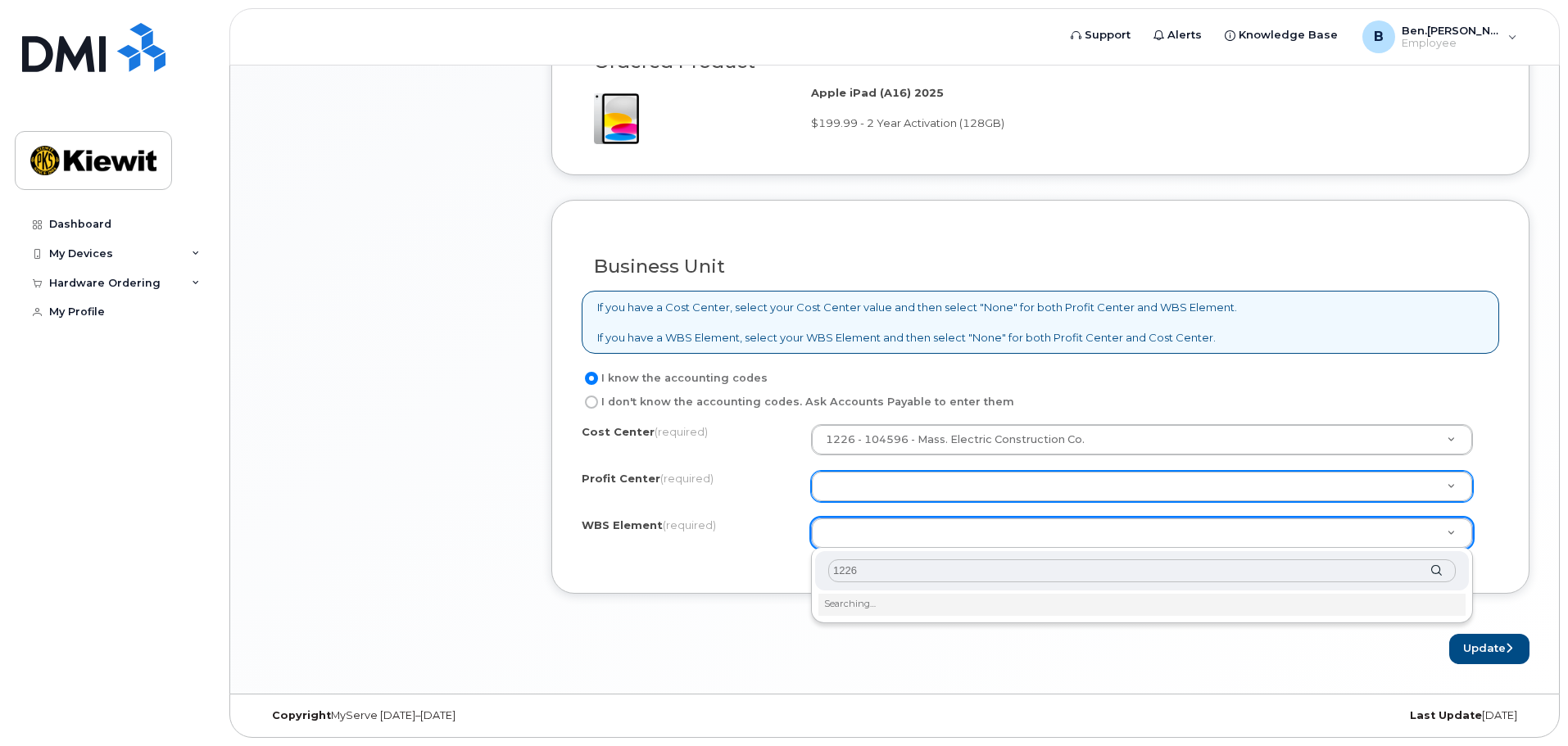
click at [876, 563] on input "1226" at bounding box center [1141, 571] width 627 height 24
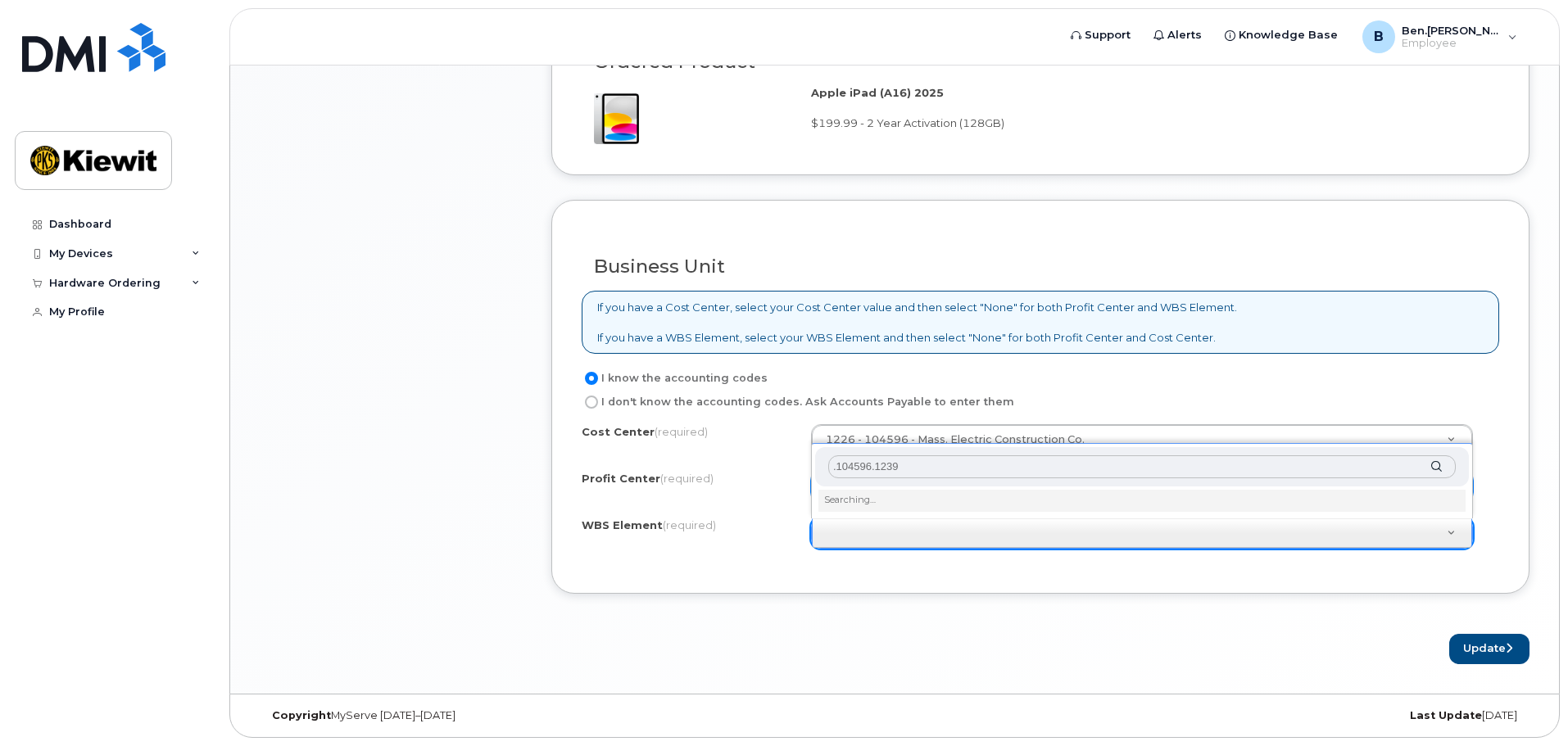
click at [842, 467] on input ".104596.1239" at bounding box center [1141, 467] width 627 height 24
click at [837, 468] on input ".104596.1239" at bounding box center [1141, 471] width 627 height 24
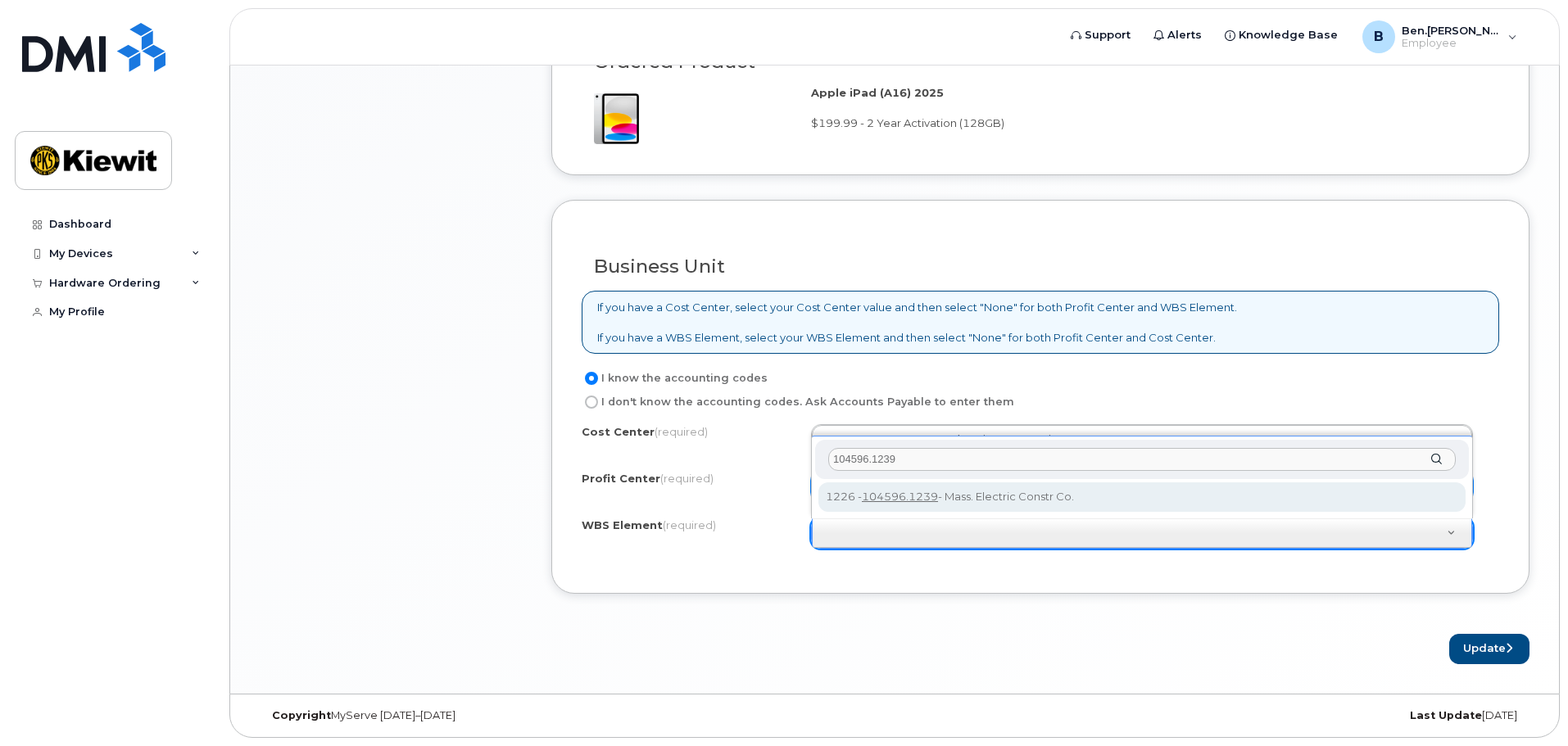
type input "104596.1239"
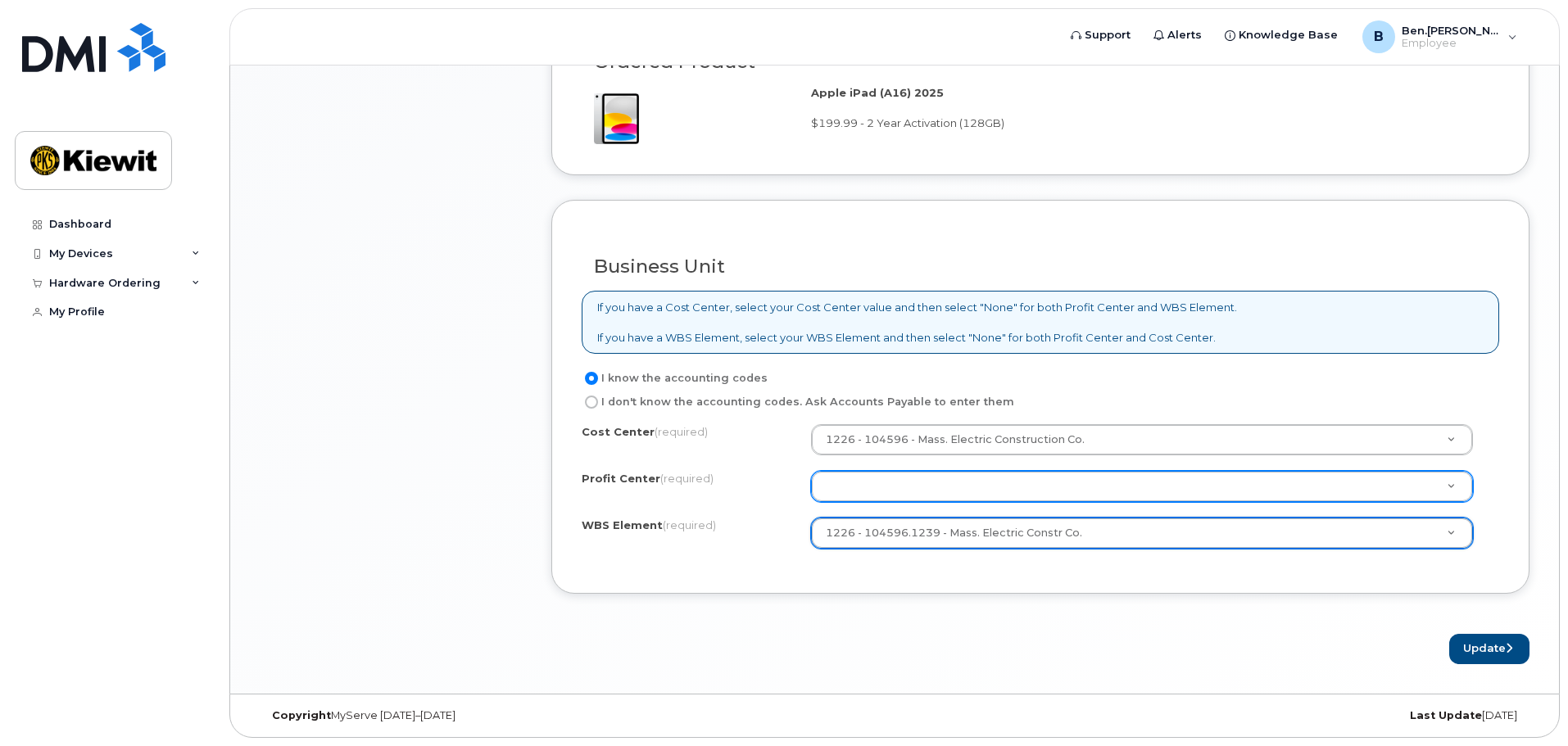
click at [815, 574] on div "Business Unit If you have a Cost Center, select your Cost Center value and then…" at bounding box center [1040, 397] width 978 height 394
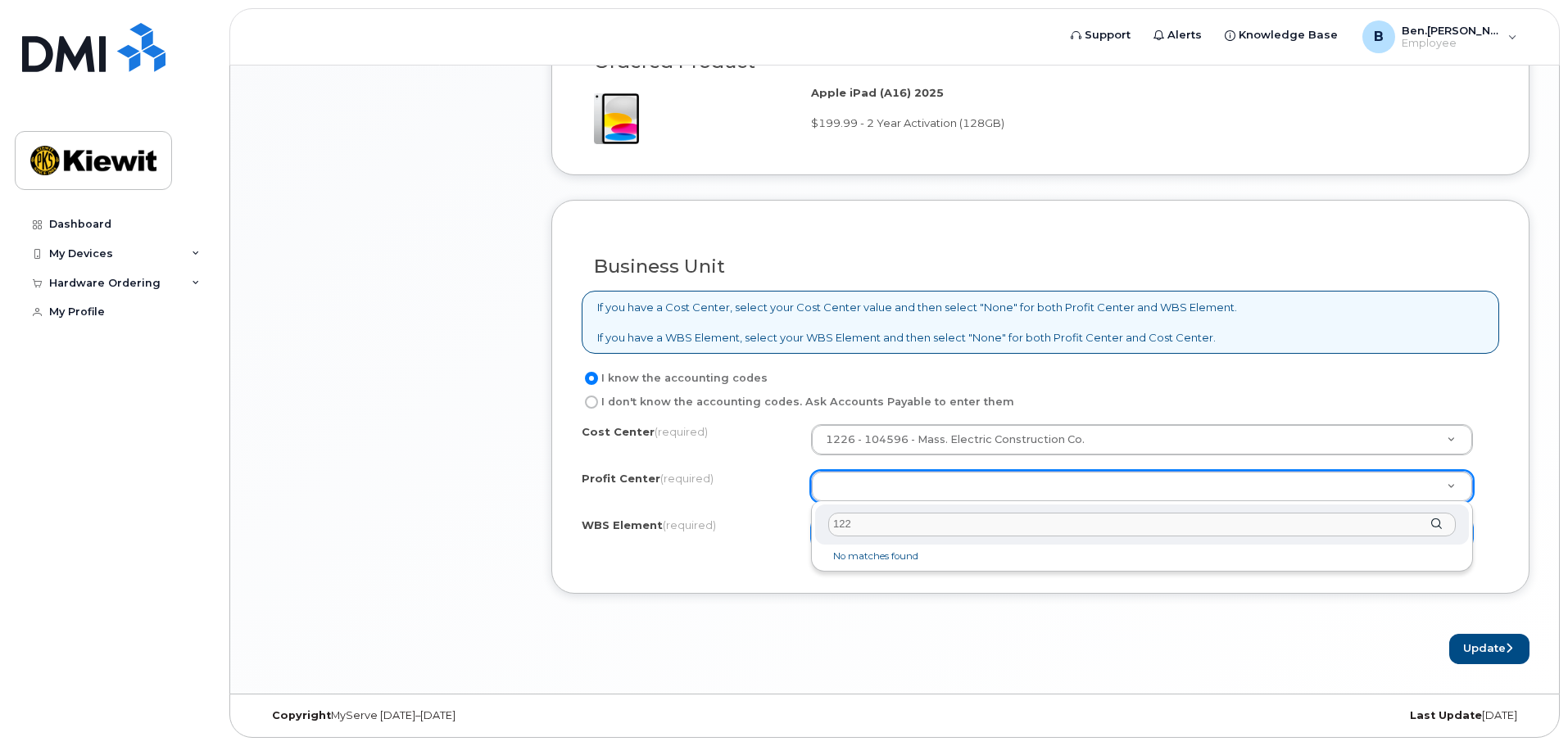
type input "1226"
click at [893, 526] on input "1226" at bounding box center [1141, 525] width 627 height 24
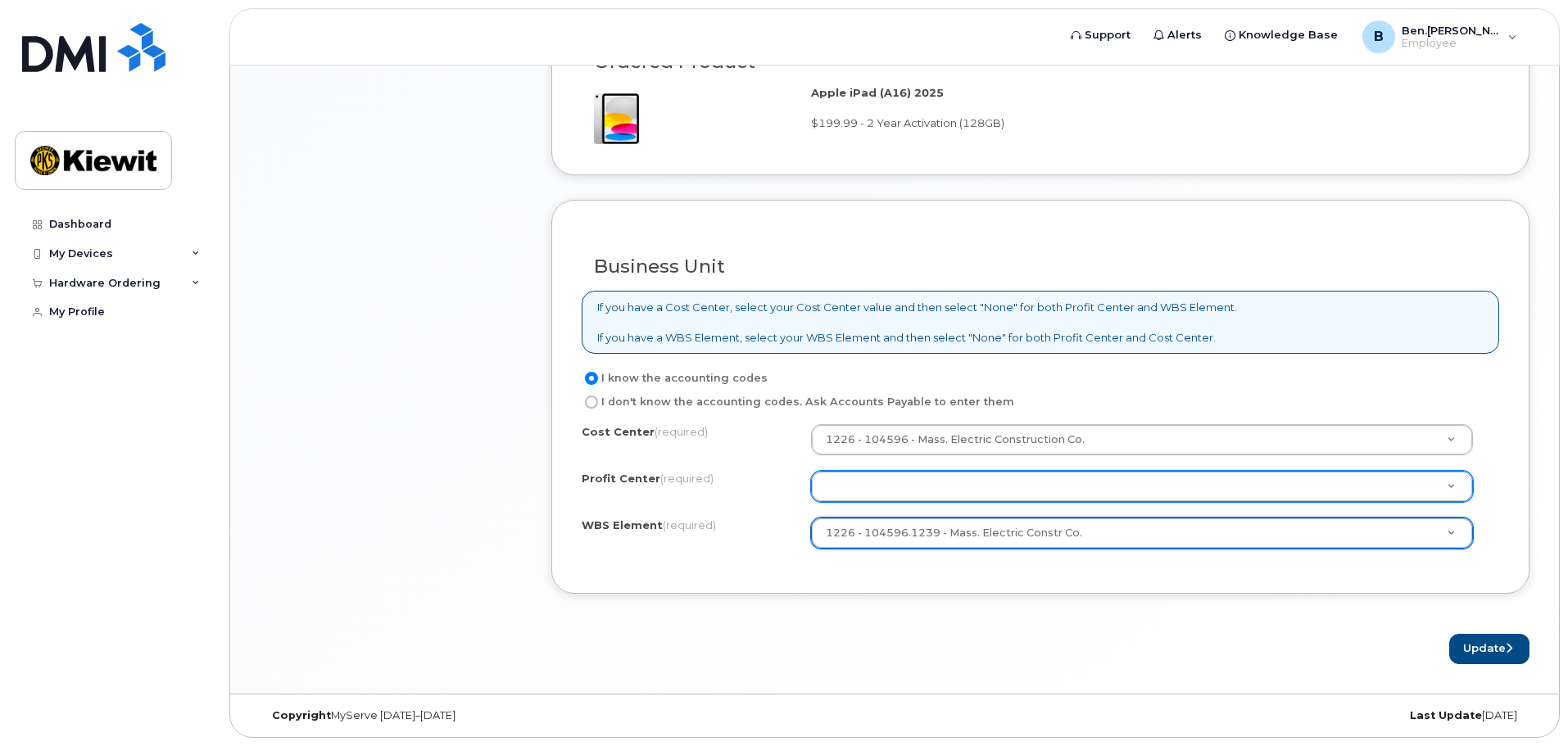
type input "p"
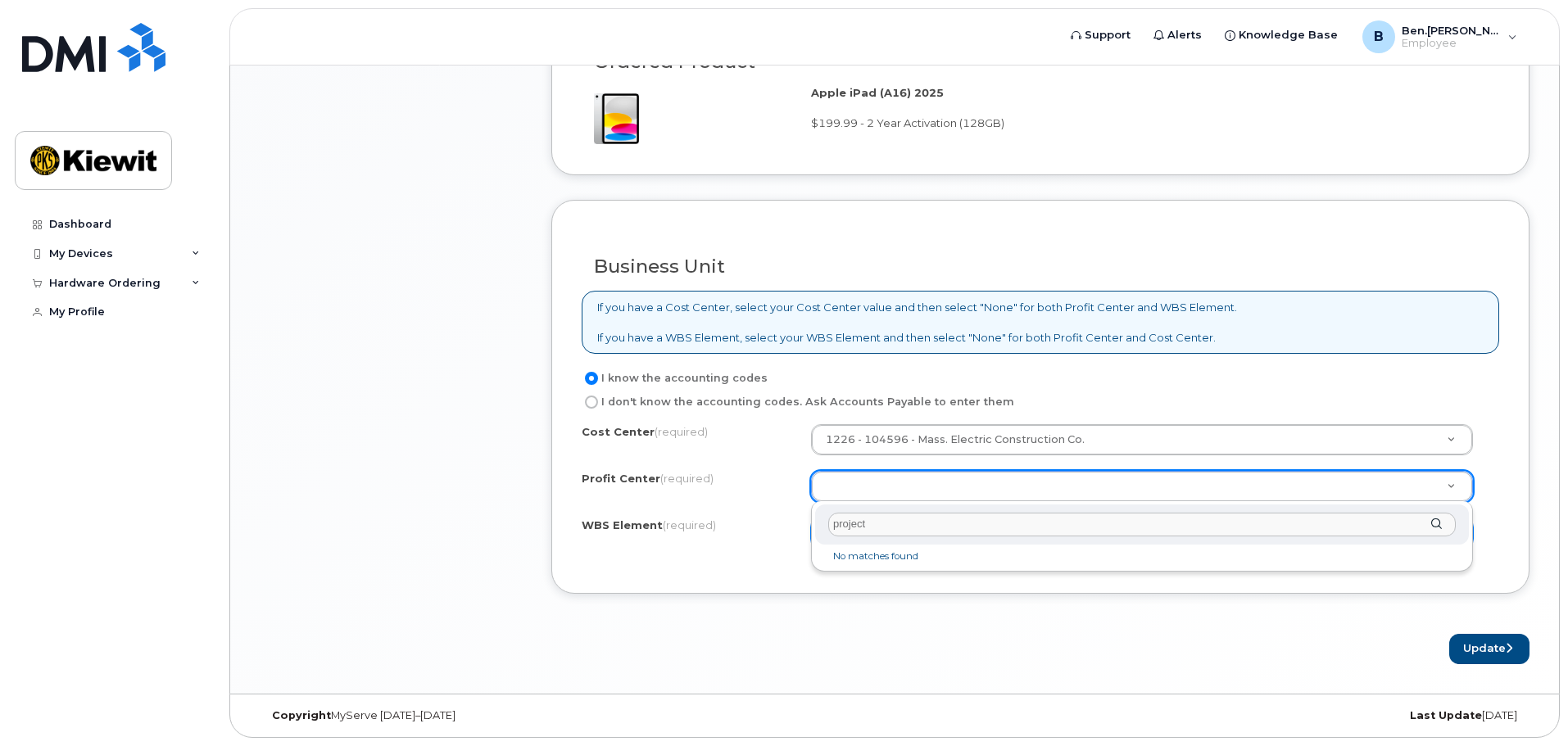
type input "project"
click at [903, 555] on li "No matches found" at bounding box center [1141, 556] width 647 height 18
drag, startPoint x: 903, startPoint y: 560, endPoint x: 1005, endPoint y: 548, distance: 102.7
click at [906, 560] on li "No matches found" at bounding box center [1141, 556] width 647 height 18
click at [1437, 527] on div "project" at bounding box center [1141, 524] width 653 height 40
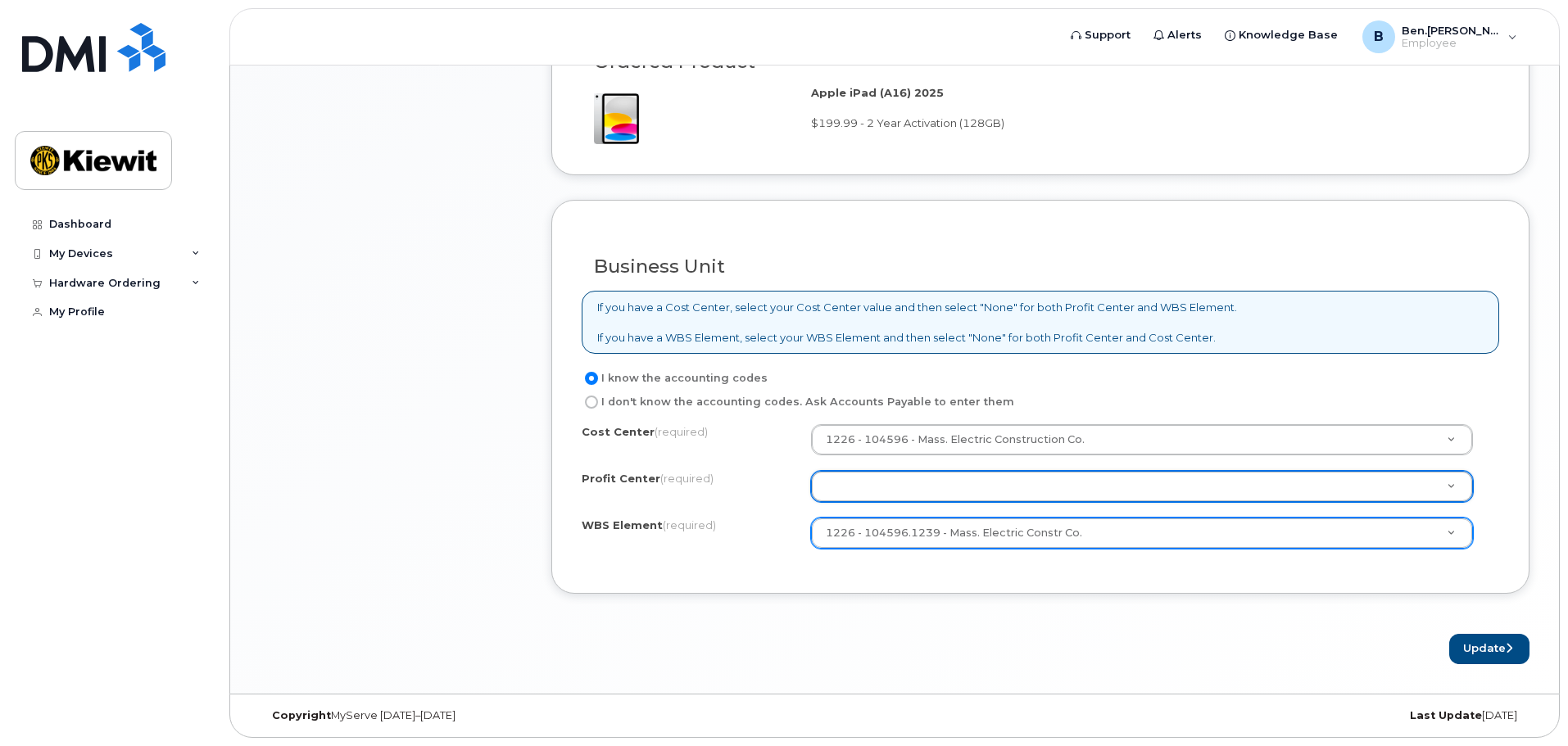
drag, startPoint x: 1210, startPoint y: 498, endPoint x: 1202, endPoint y: 480, distance: 19.7
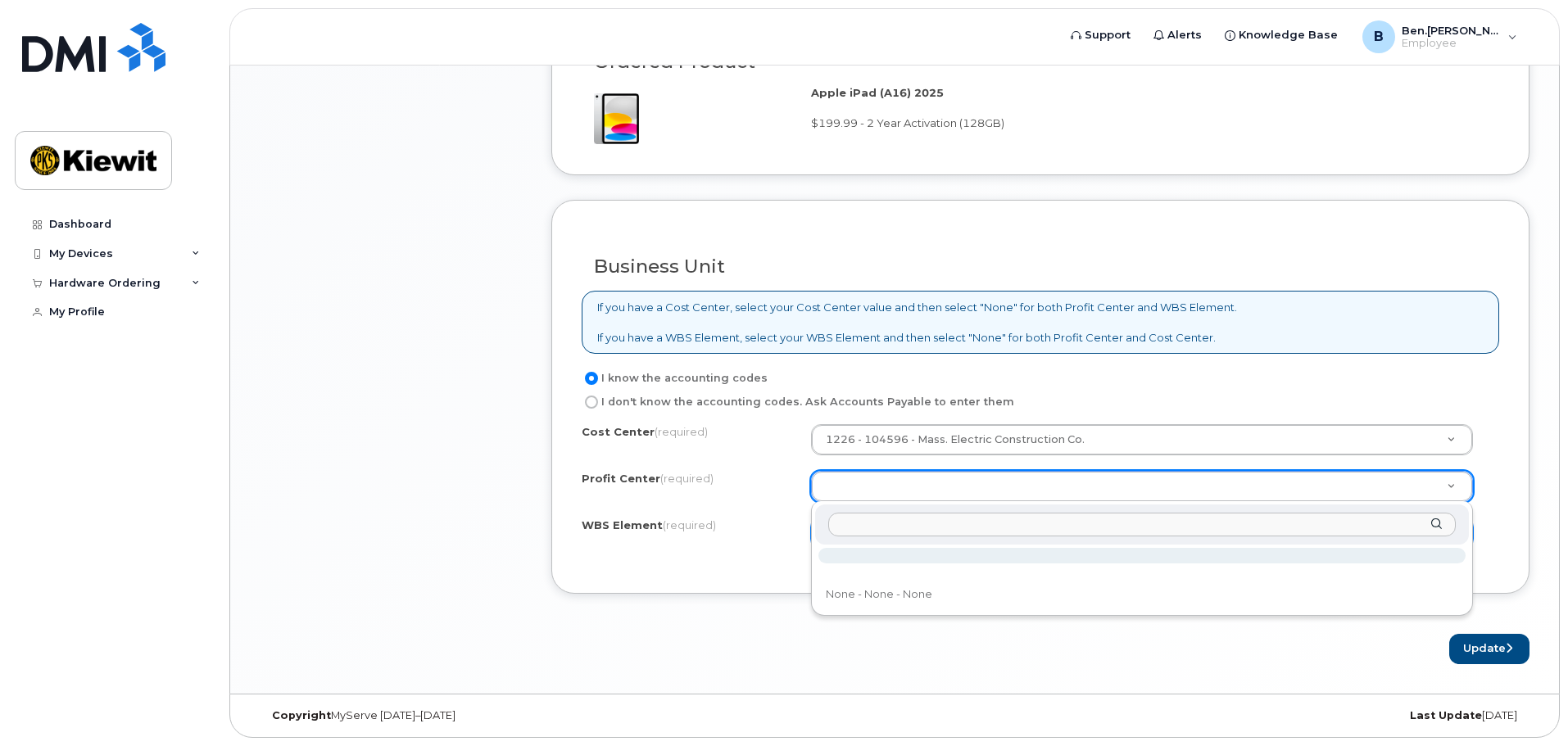
type input "1"
type input "2"
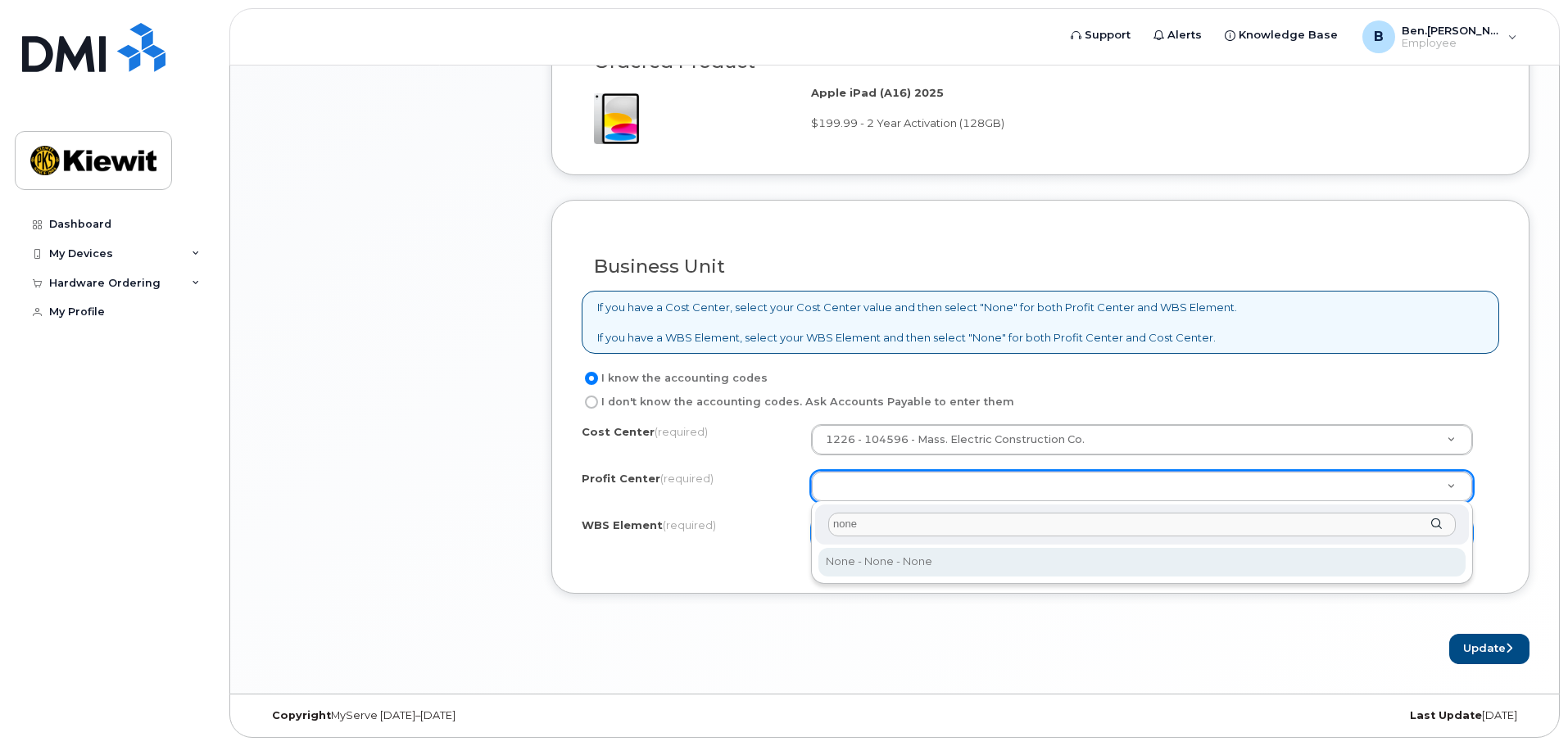
type input "none"
select select "None"
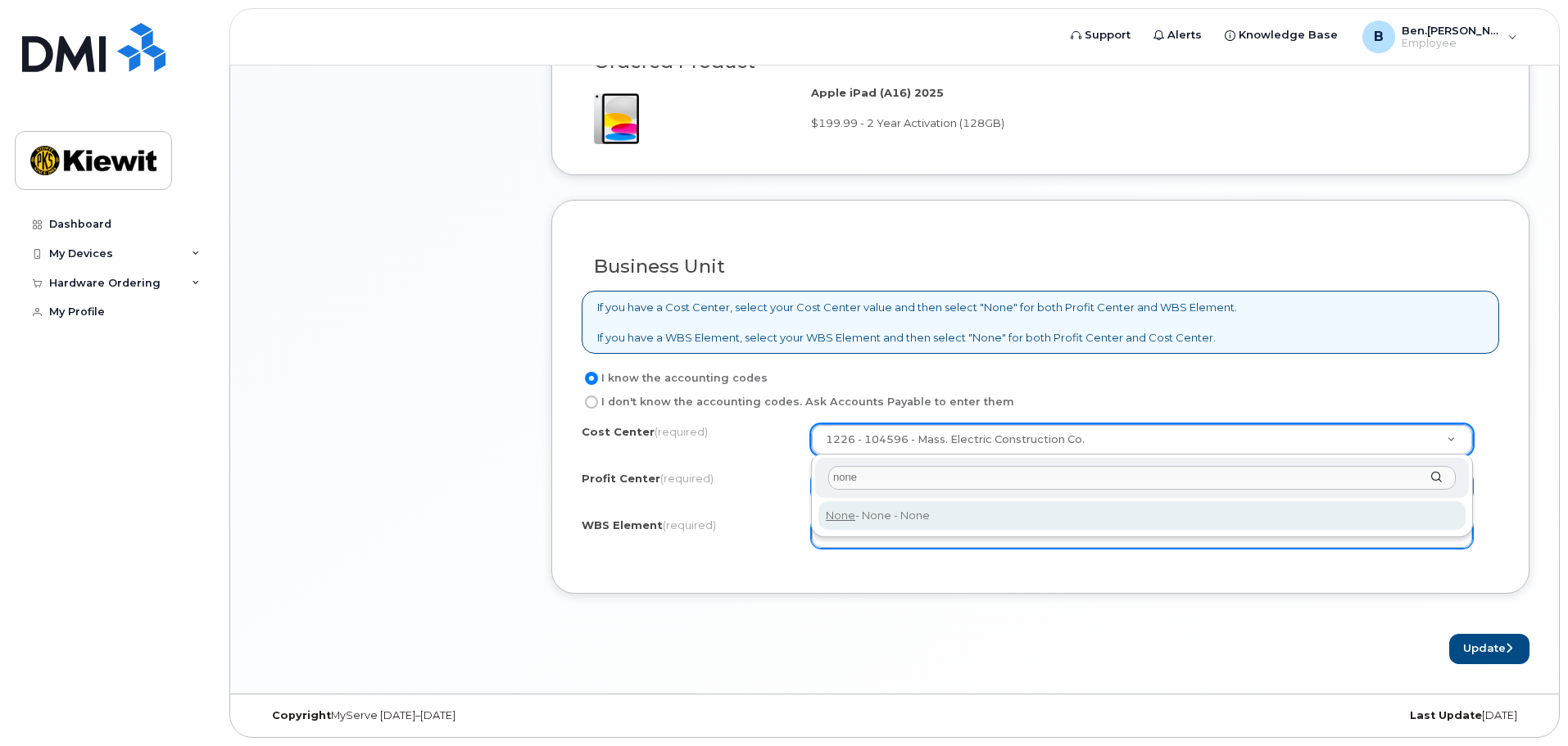
type input "none"
type input "None"
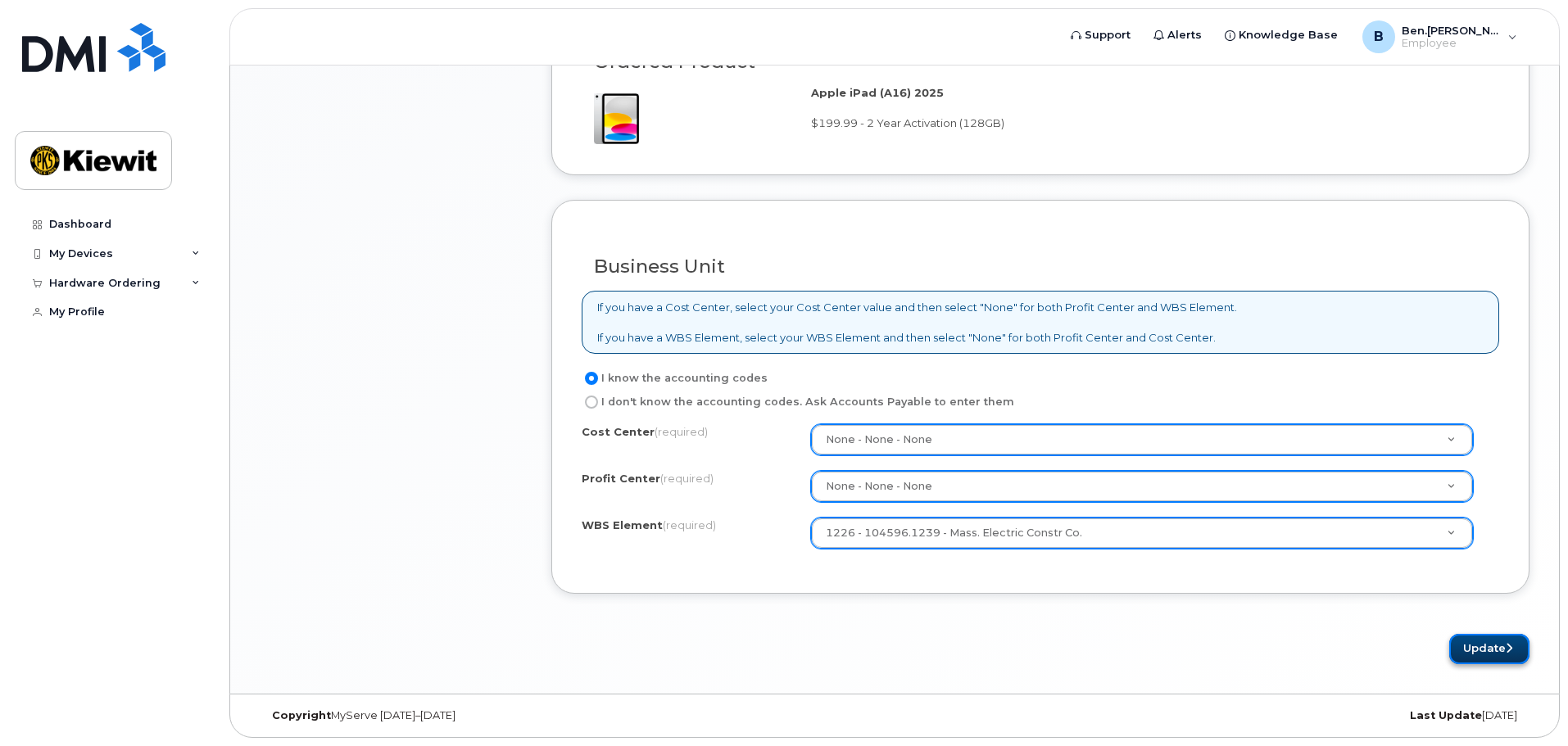
click at [1502, 648] on button "Update" at bounding box center [1489, 648] width 80 height 31
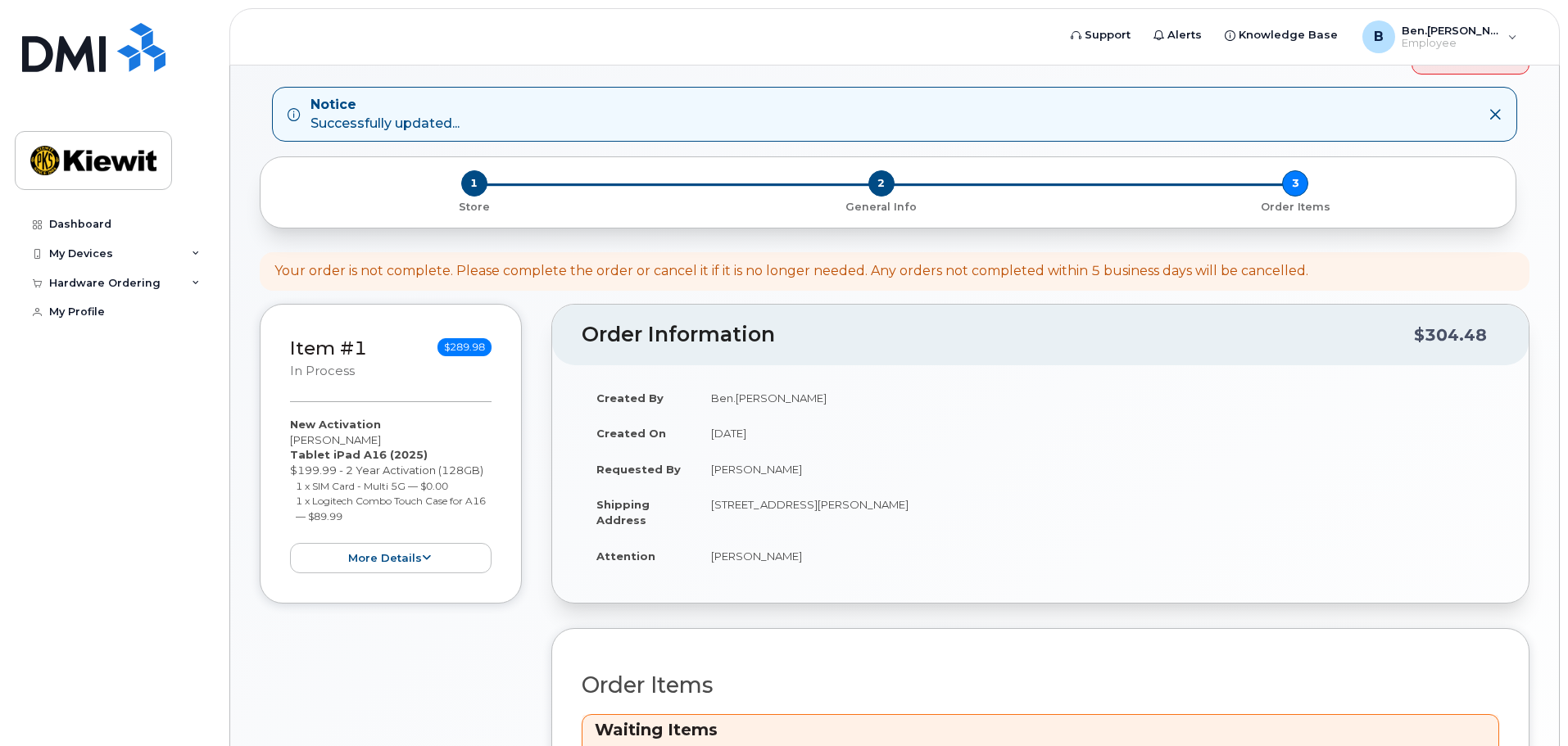
scroll to position [164, 0]
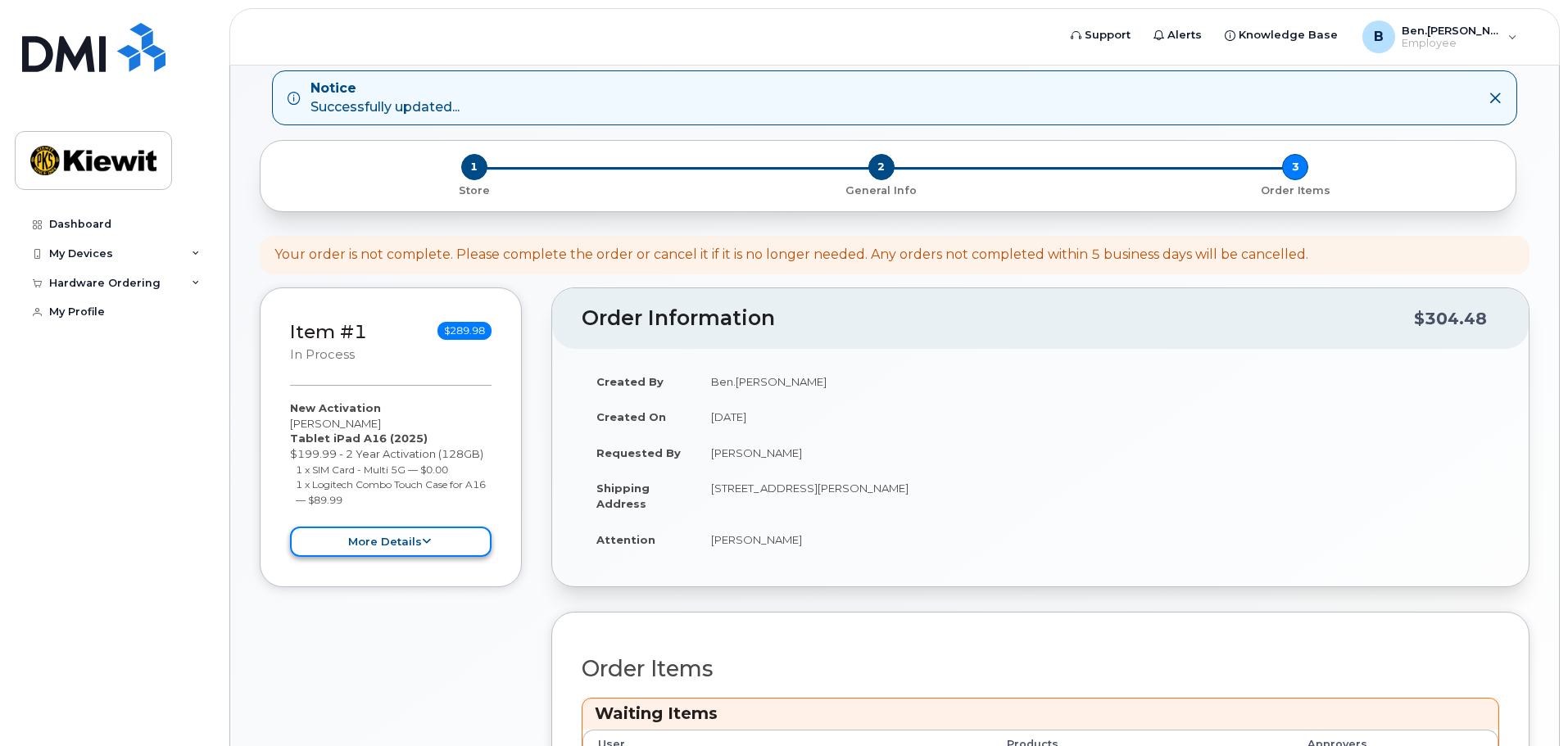
click at [433, 537] on button "more details" at bounding box center [390, 542] width 202 height 31
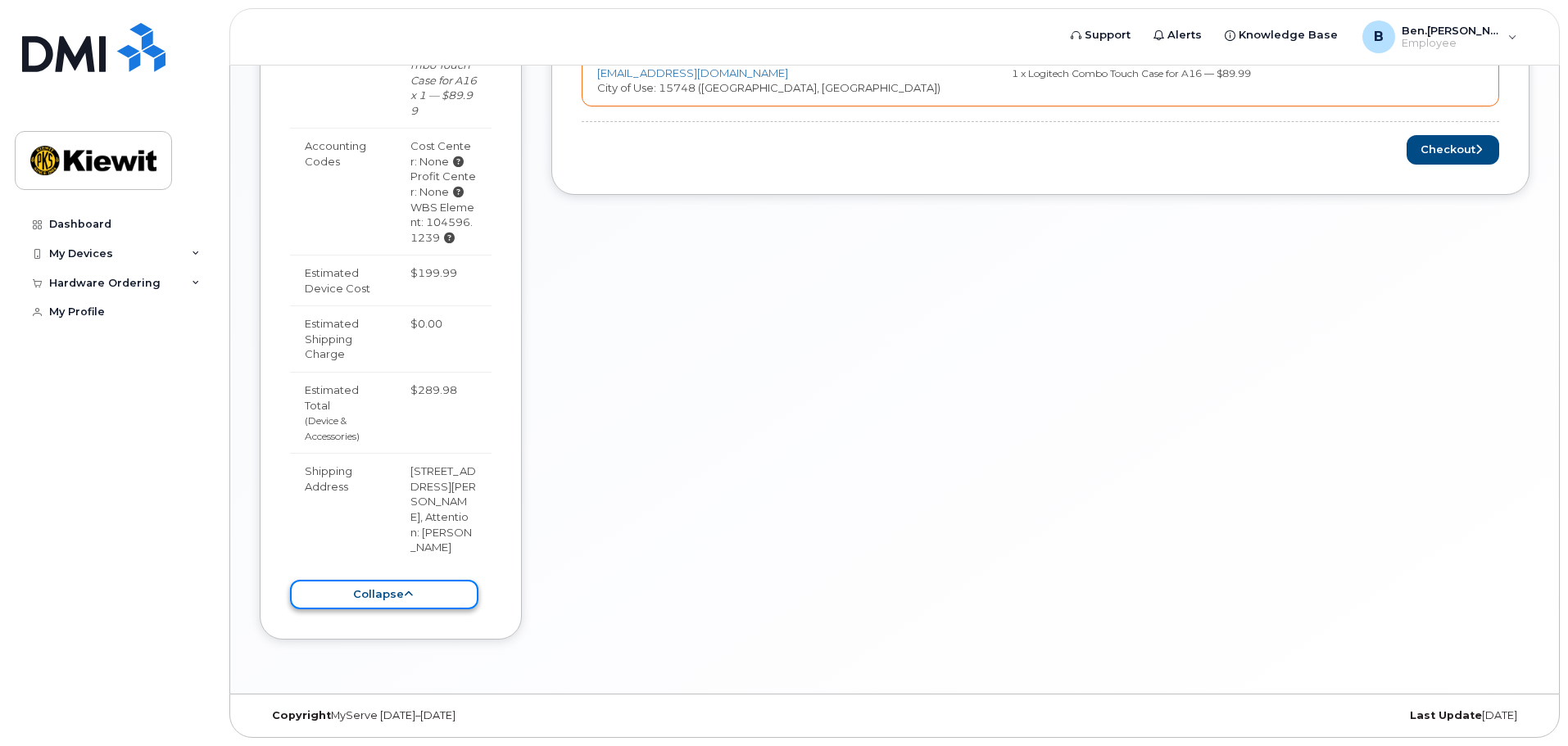
click at [424, 597] on button "collapse" at bounding box center [384, 595] width 189 height 31
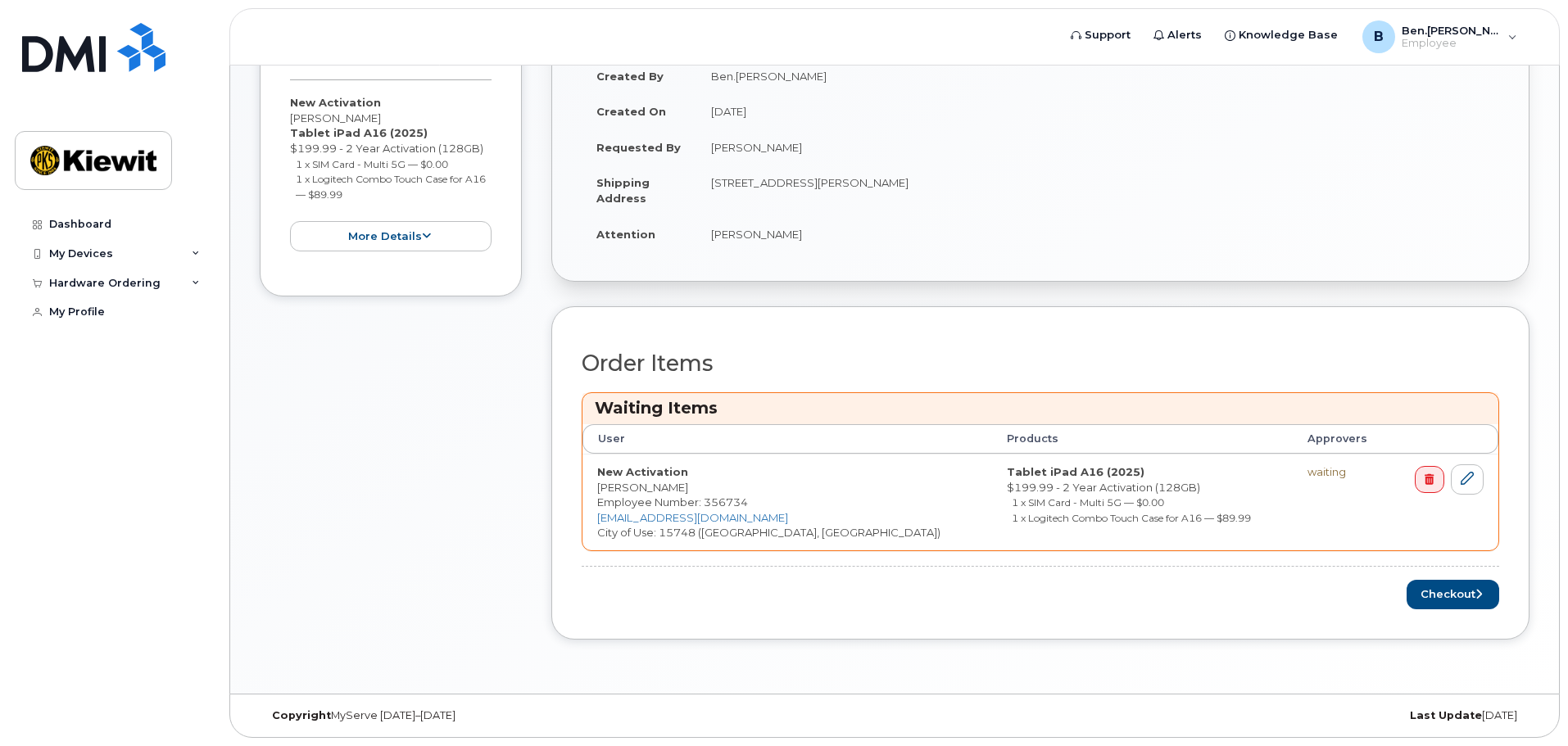
scroll to position [469, 0]
click at [1458, 607] on button "Checkout" at bounding box center [1453, 595] width 93 height 31
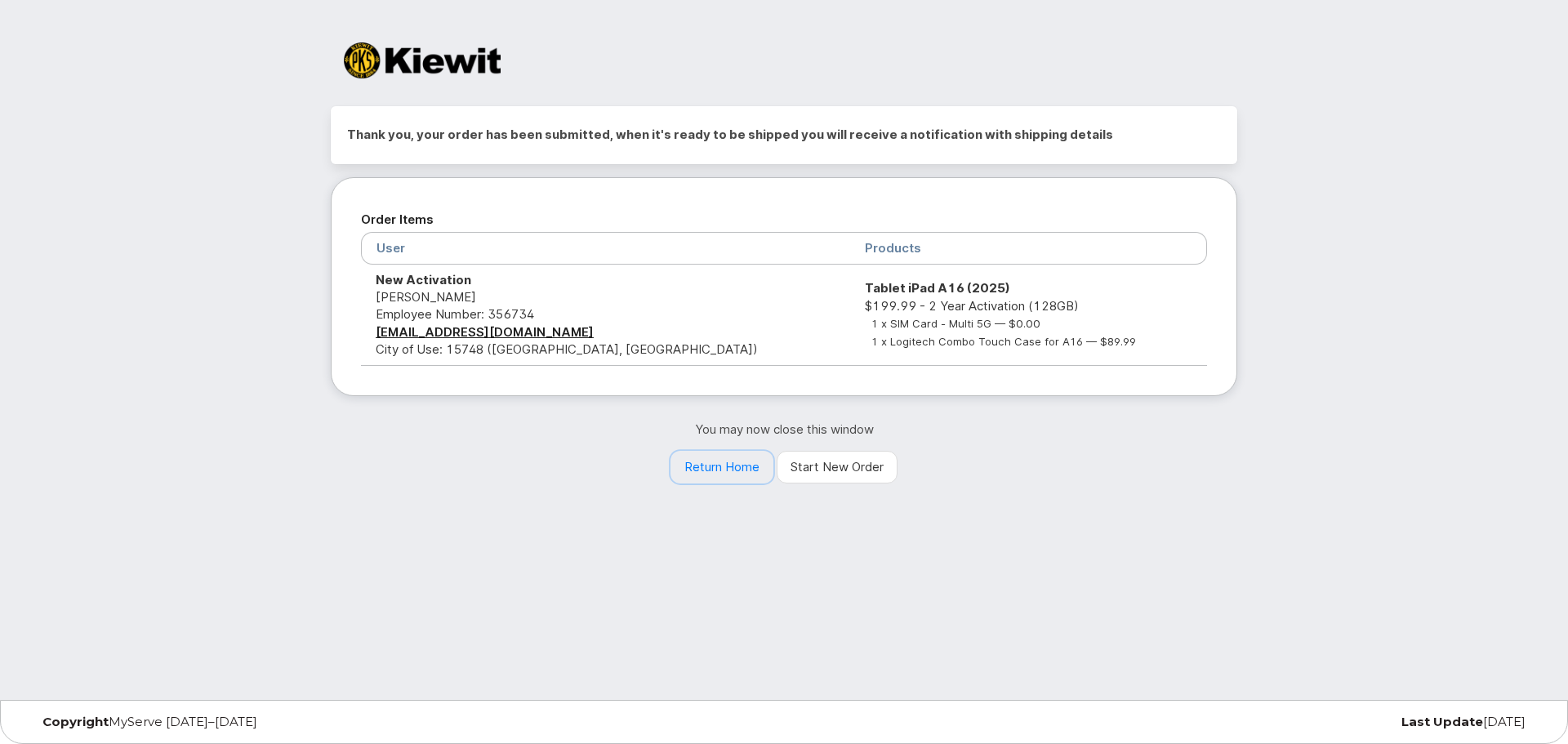
drag, startPoint x: 724, startPoint y: 469, endPoint x: 740, endPoint y: 492, distance: 28.0
click at [724, 469] on link "Return Home" at bounding box center [722, 466] width 103 height 32
